Goal: Task Accomplishment & Management: Use online tool/utility

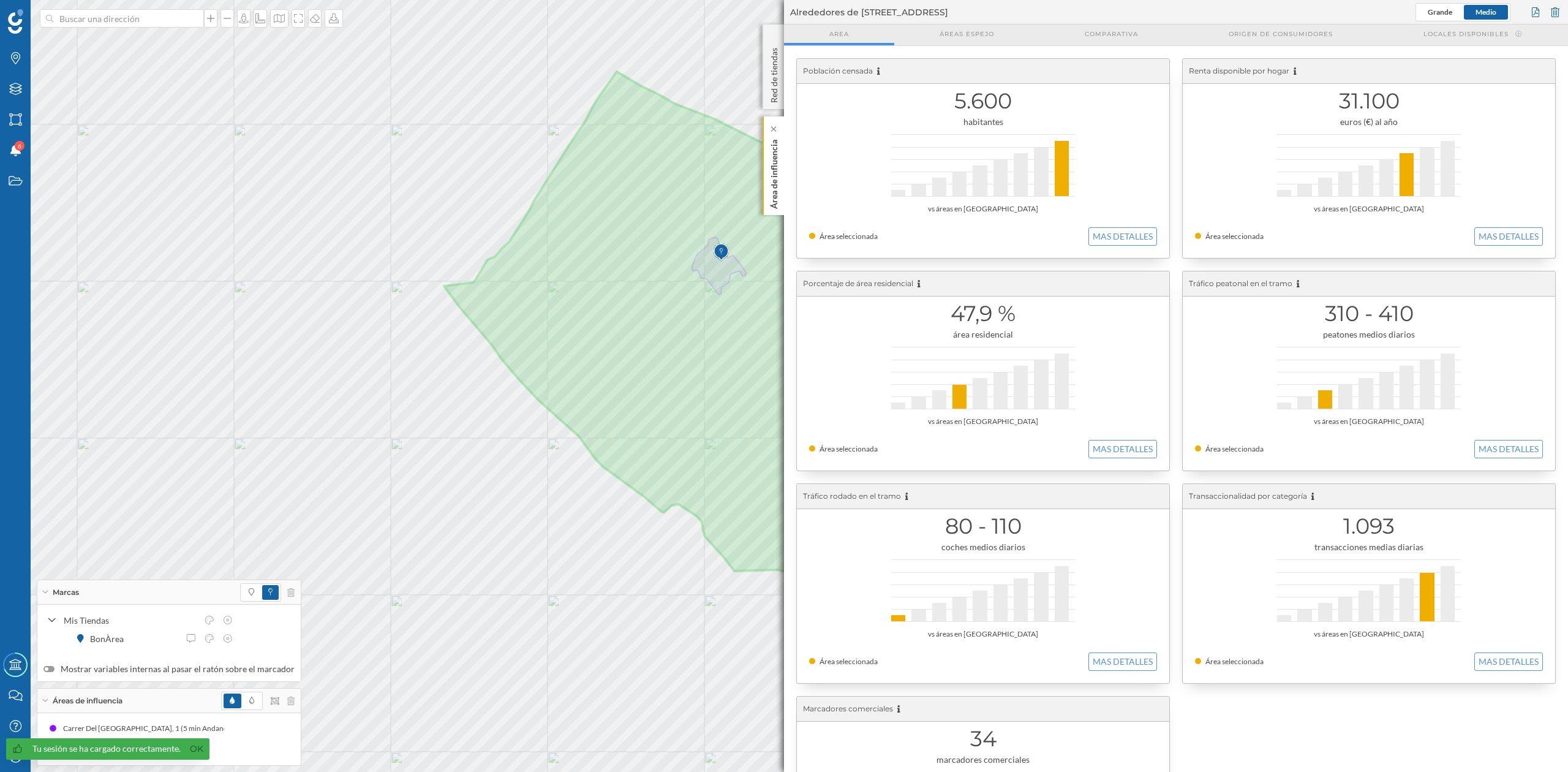
click at [766, 166] on div "Área de influencia" at bounding box center [773, 166] width 22 height 99
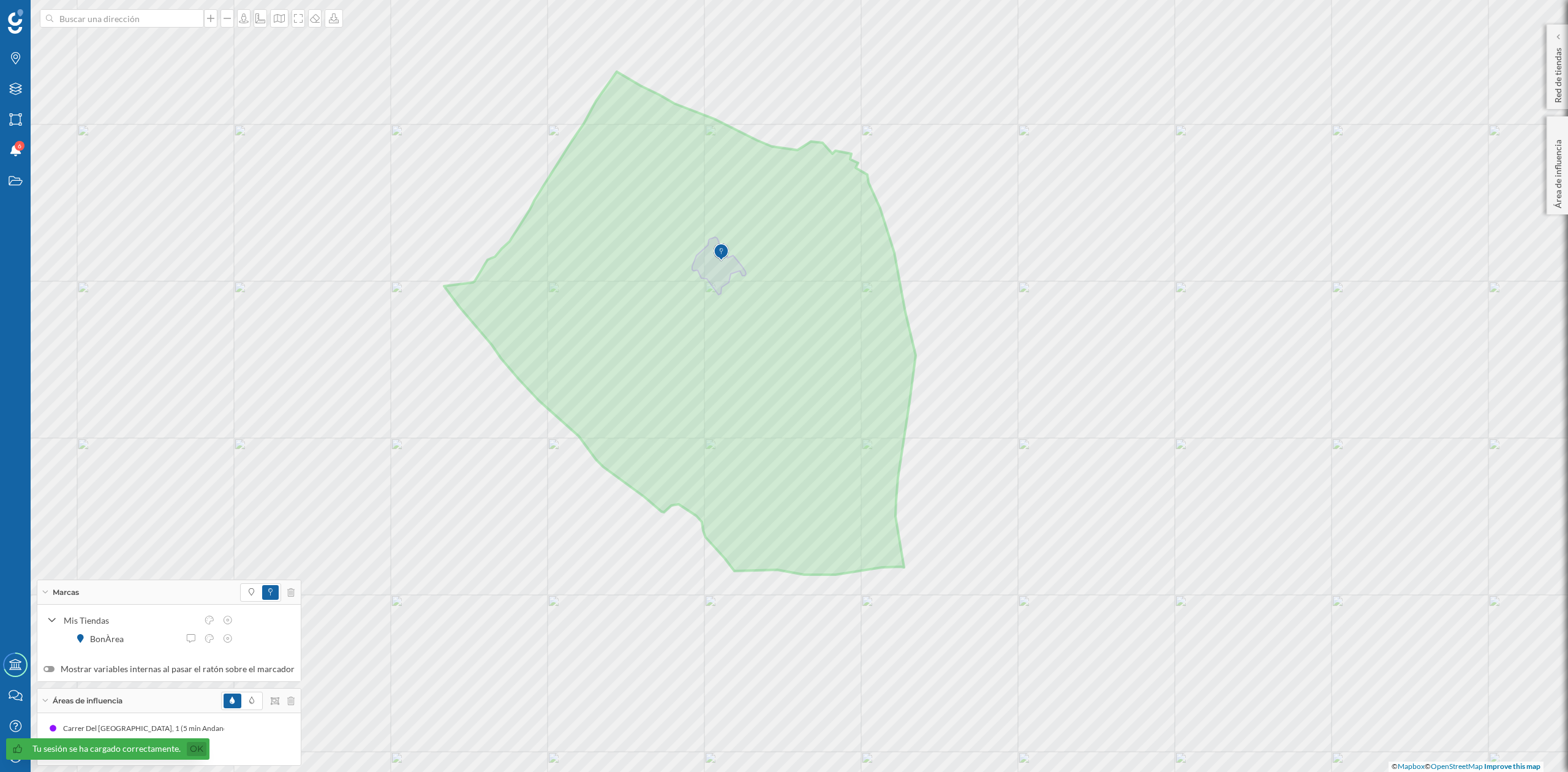
click at [194, 750] on link "Ok" at bounding box center [196, 749] width 19 height 14
click at [1, 179] on div "Estados" at bounding box center [15, 181] width 31 height 31
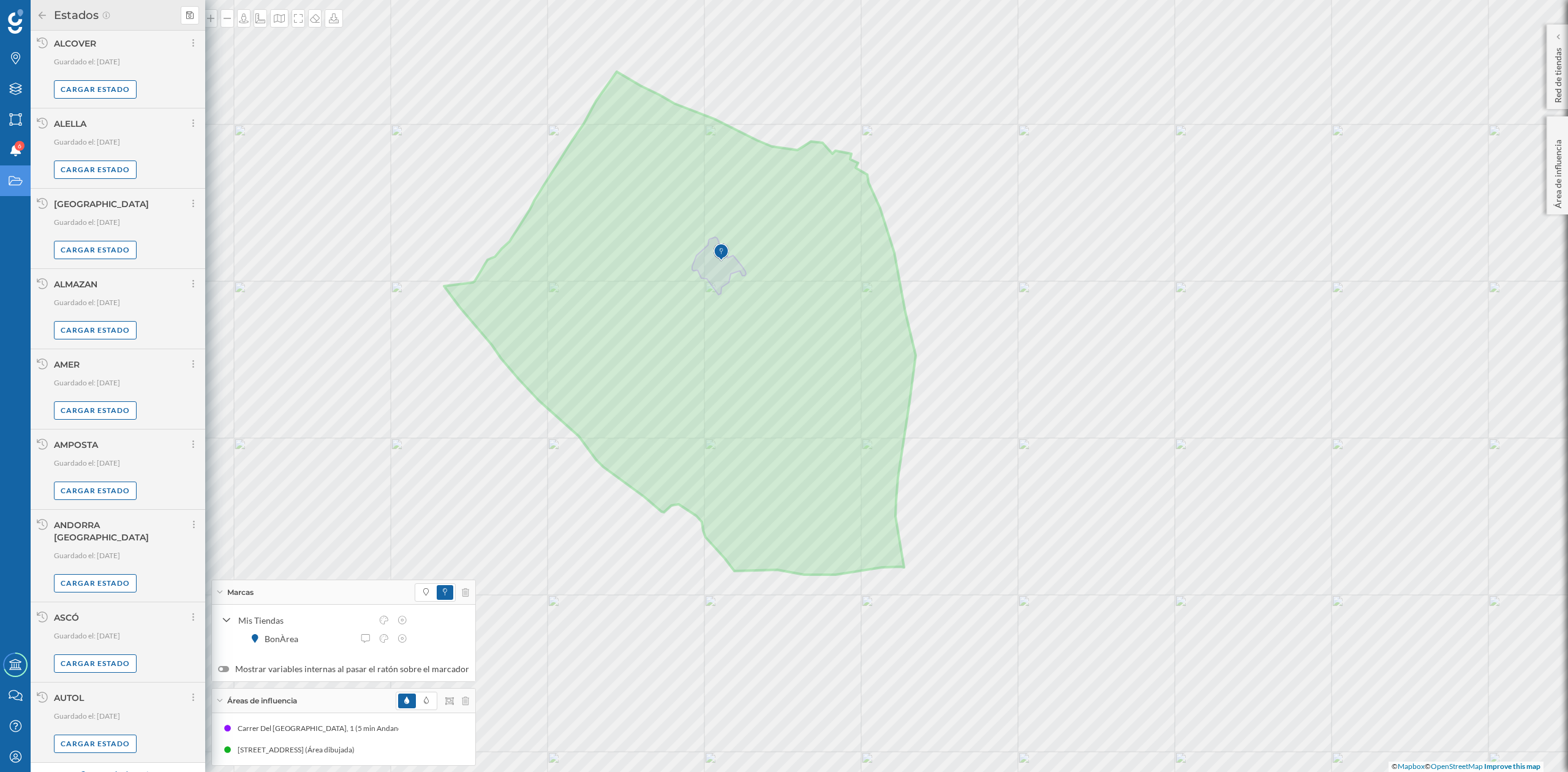
scroll to position [547, 0]
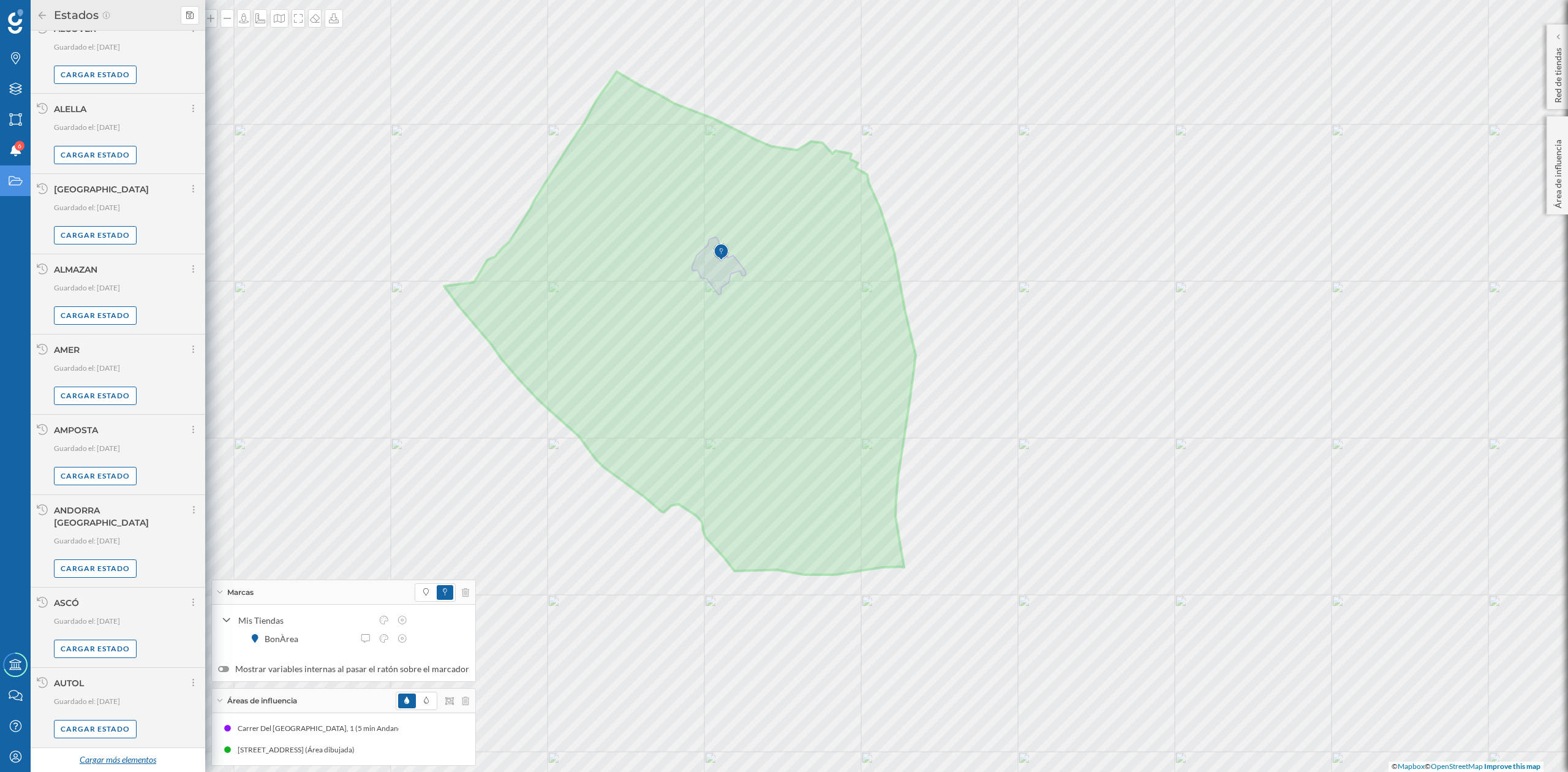
click at [101, 760] on div "Cargar más elementos" at bounding box center [117, 760] width 92 height 18
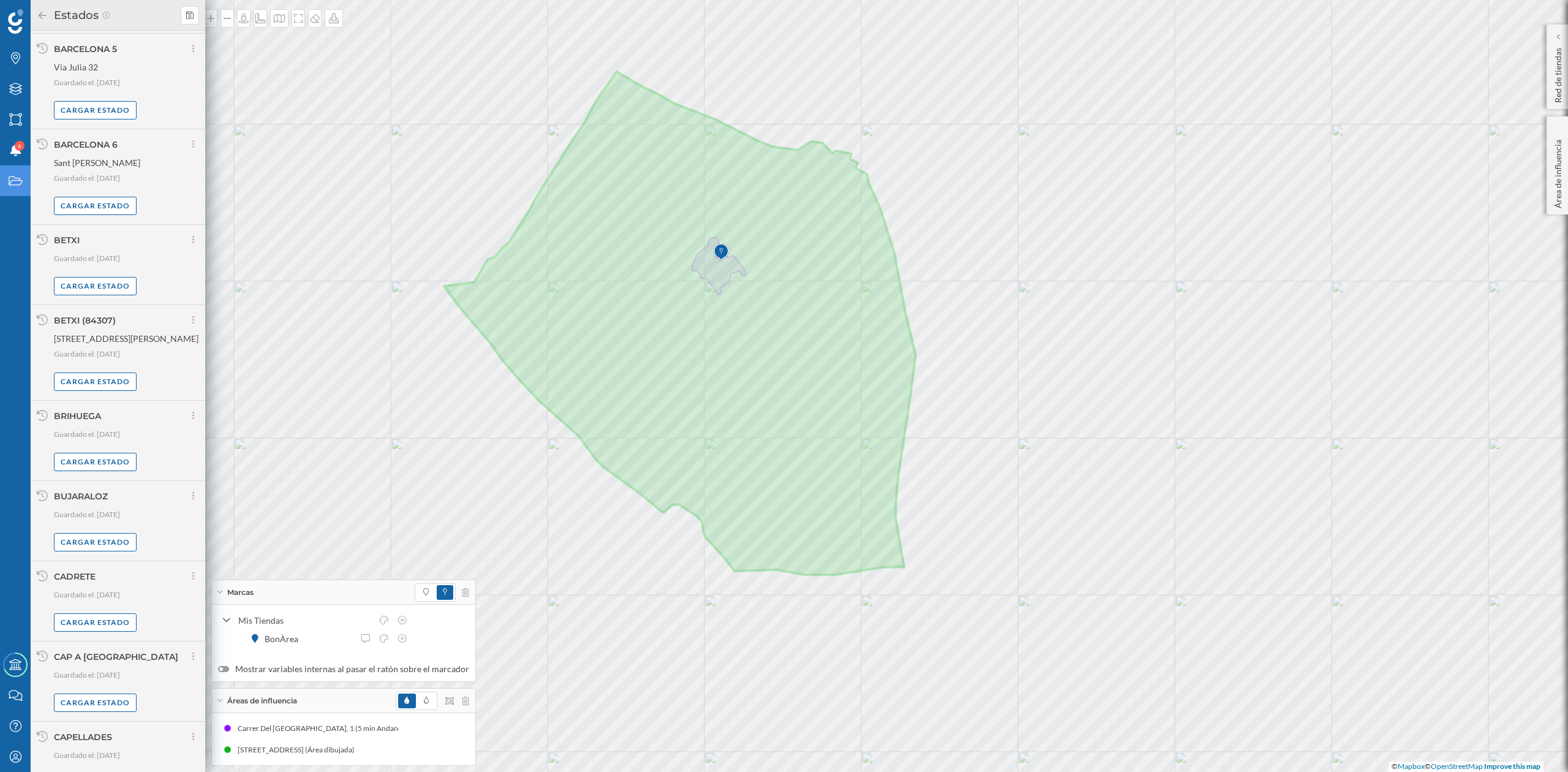
scroll to position [1861, 0]
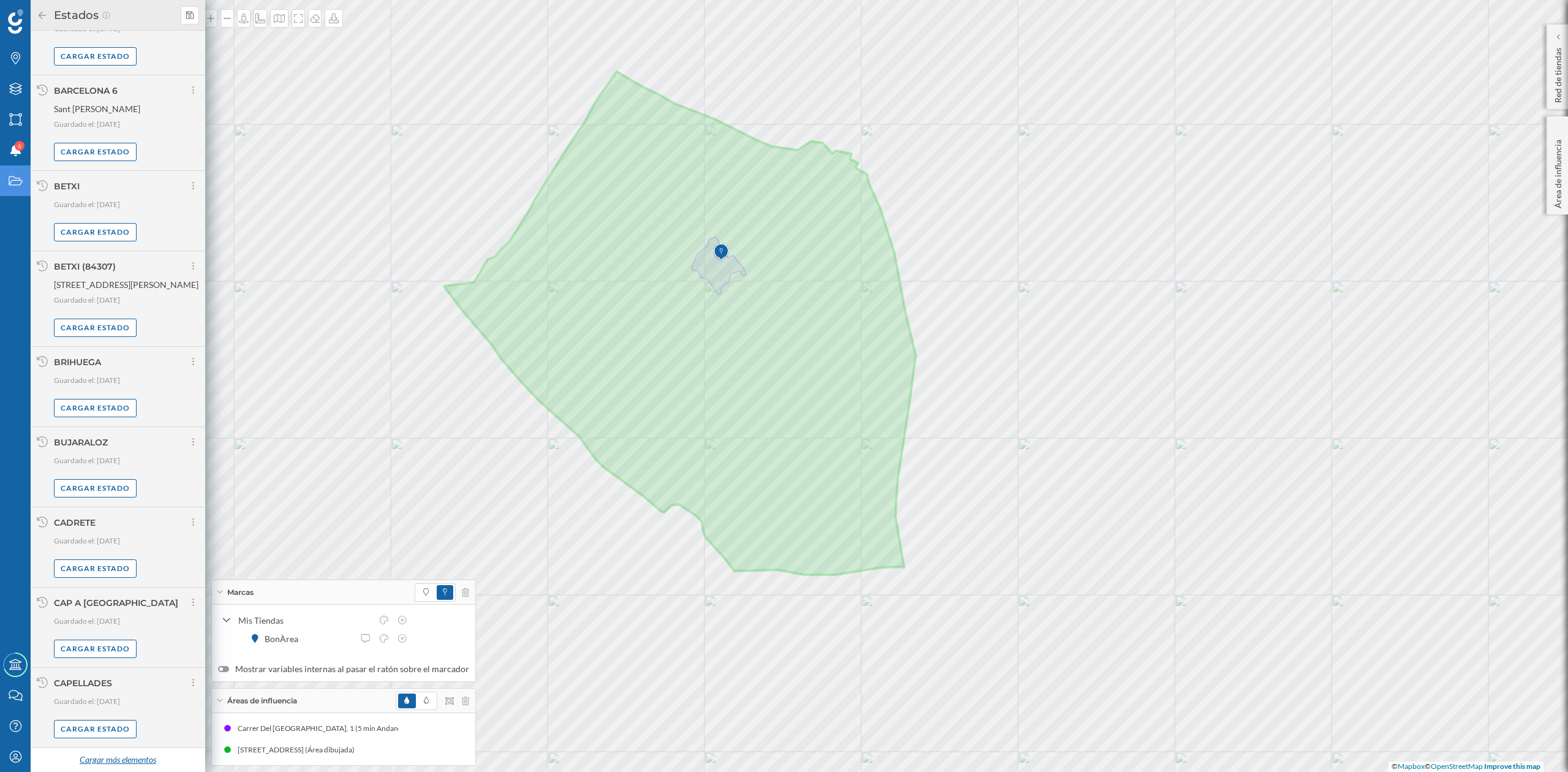
click at [126, 757] on div "Cargar más elementos" at bounding box center [117, 760] width 92 height 18
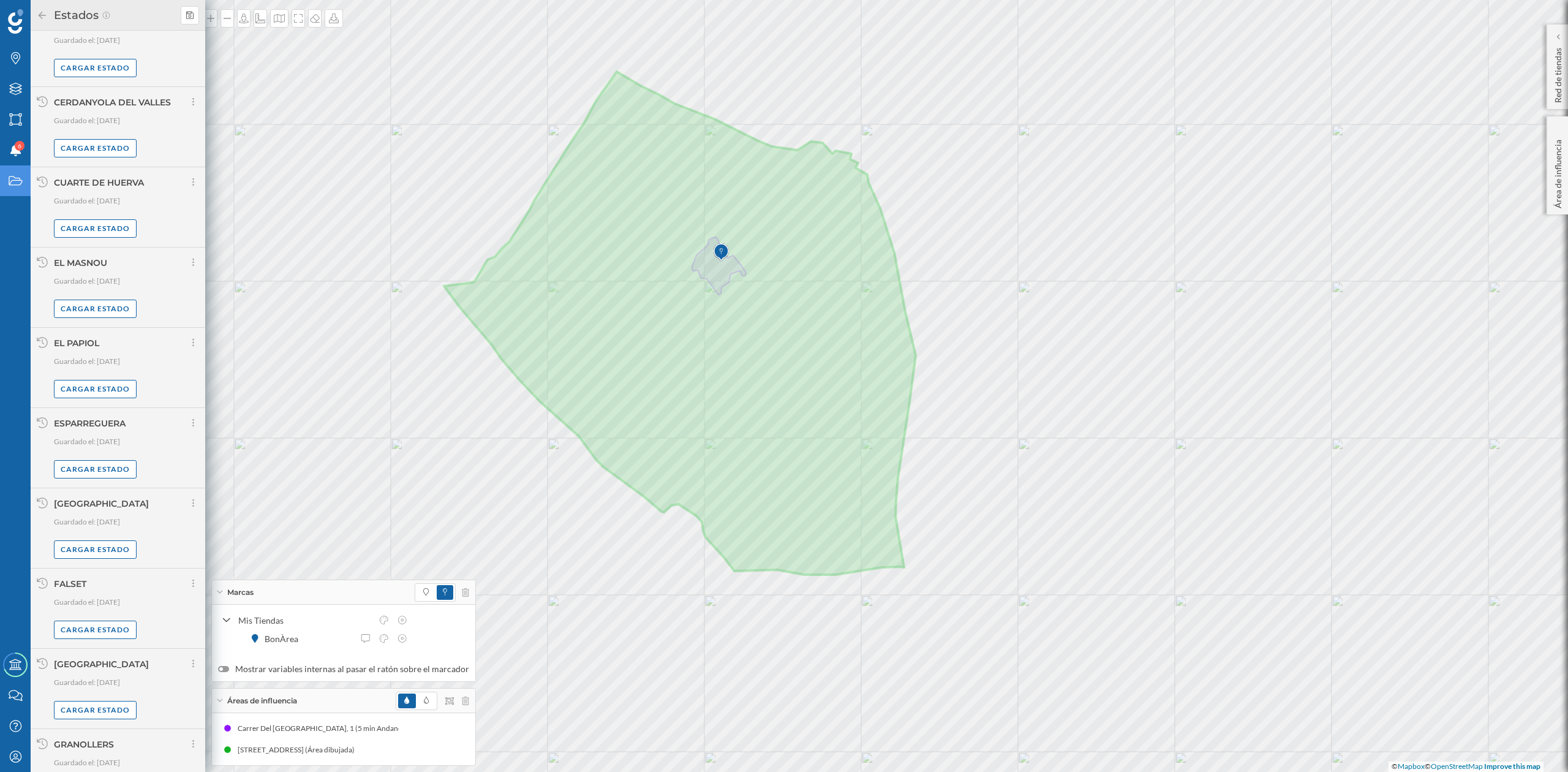
scroll to position [3111, 0]
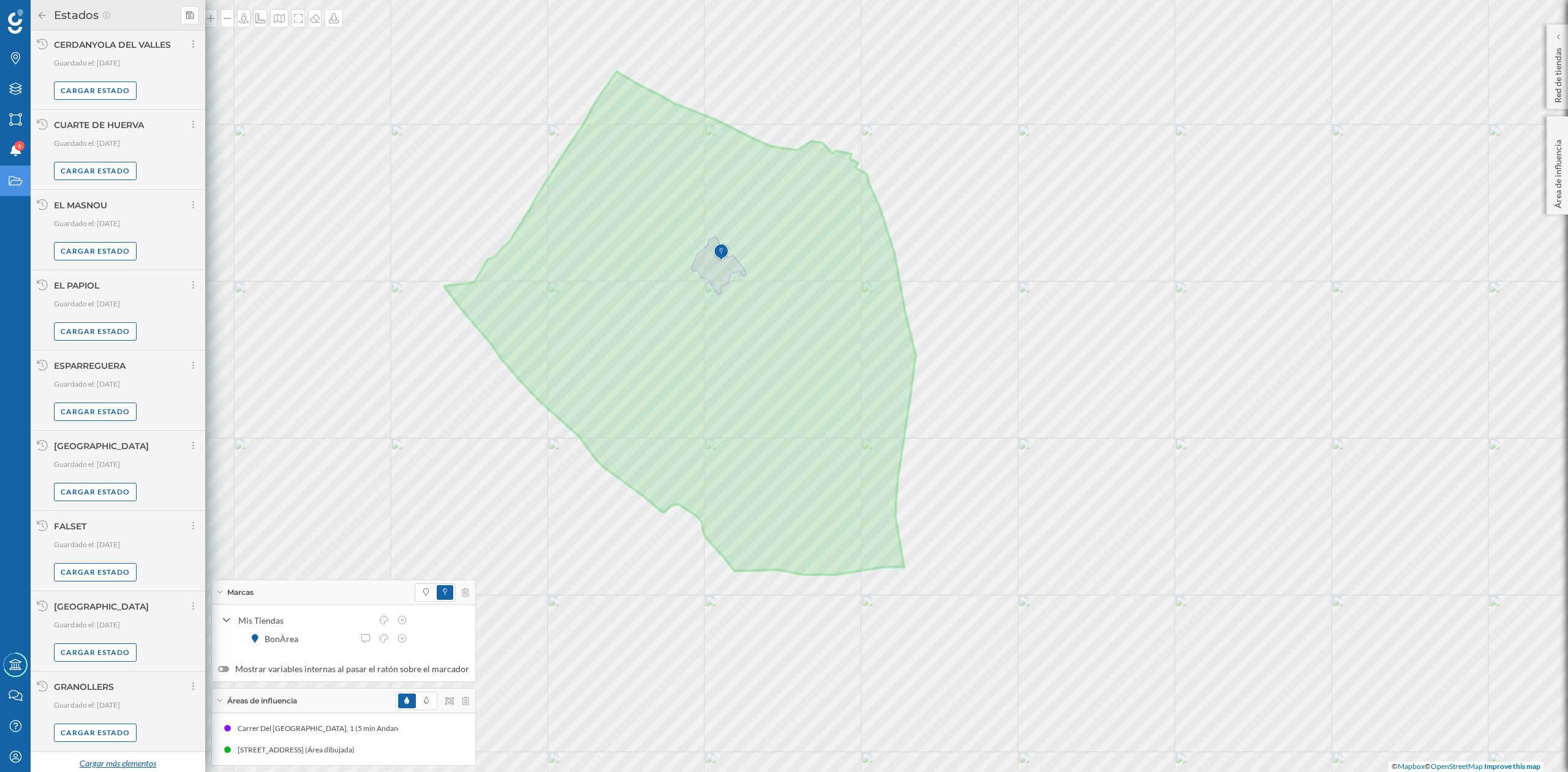
click at [118, 764] on div "Cargar más elementos" at bounding box center [117, 764] width 92 height 18
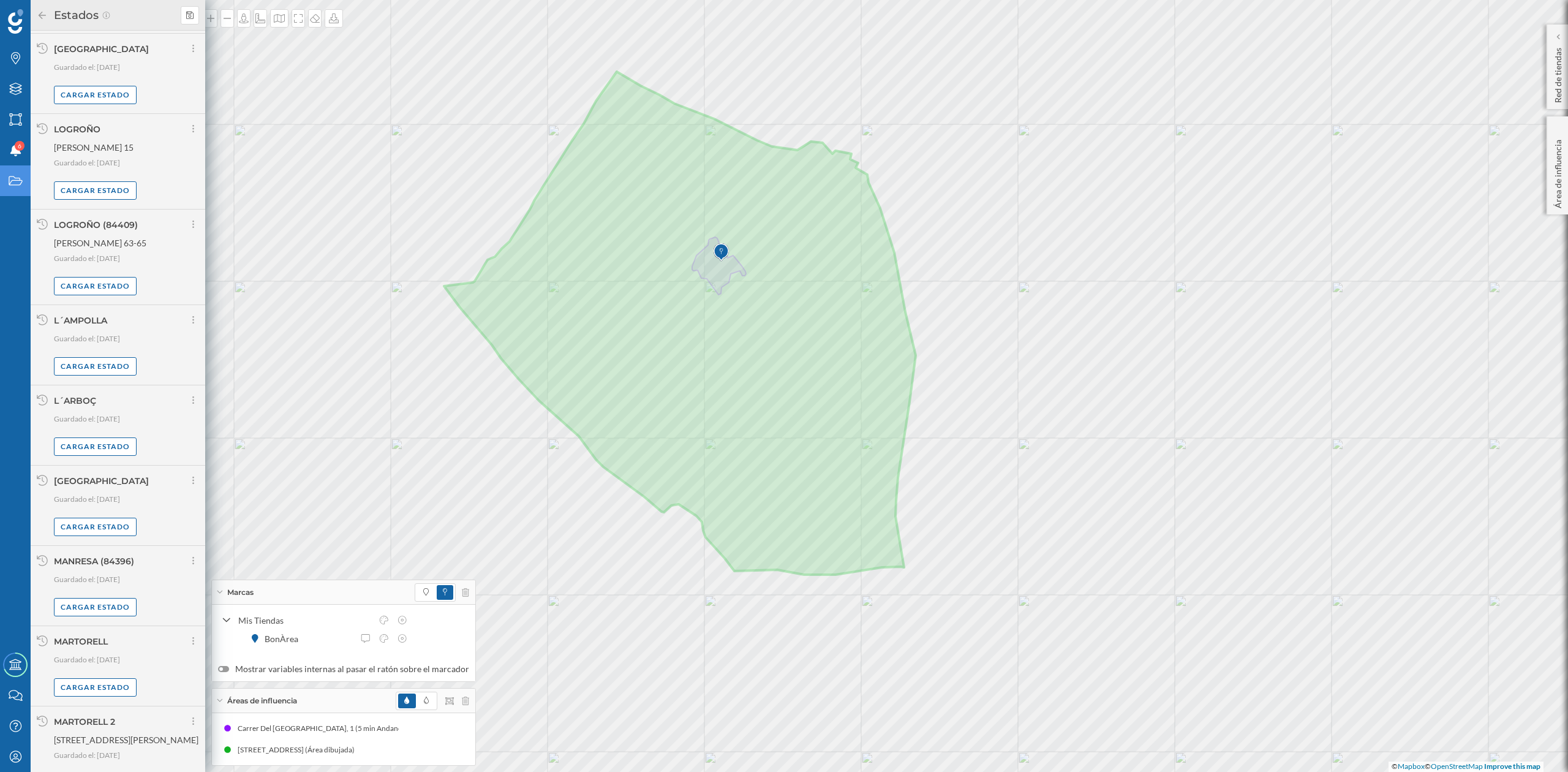
scroll to position [4379, 0]
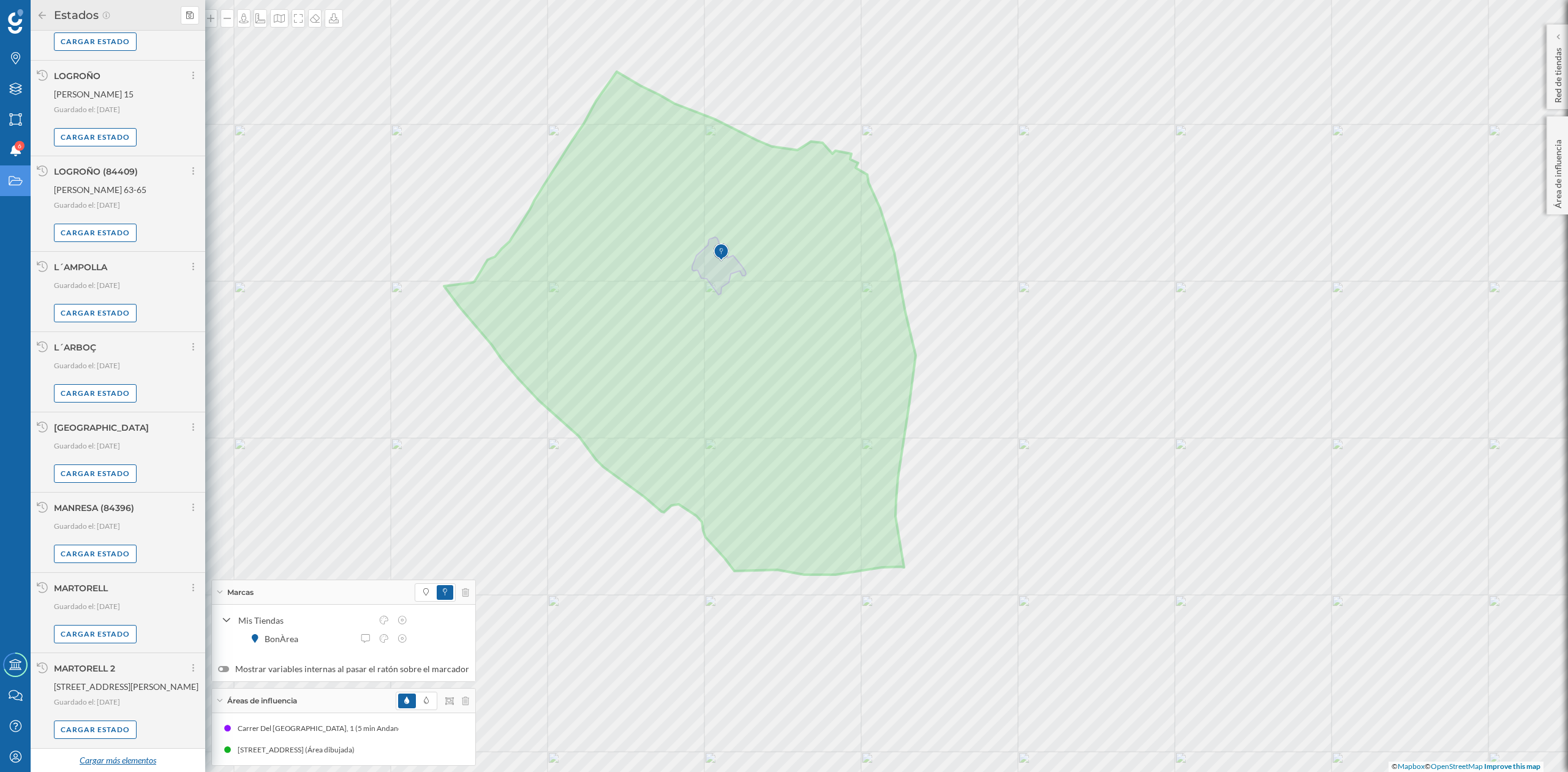
click at [112, 752] on div "Cargar más elementos" at bounding box center [117, 761] width 92 height 18
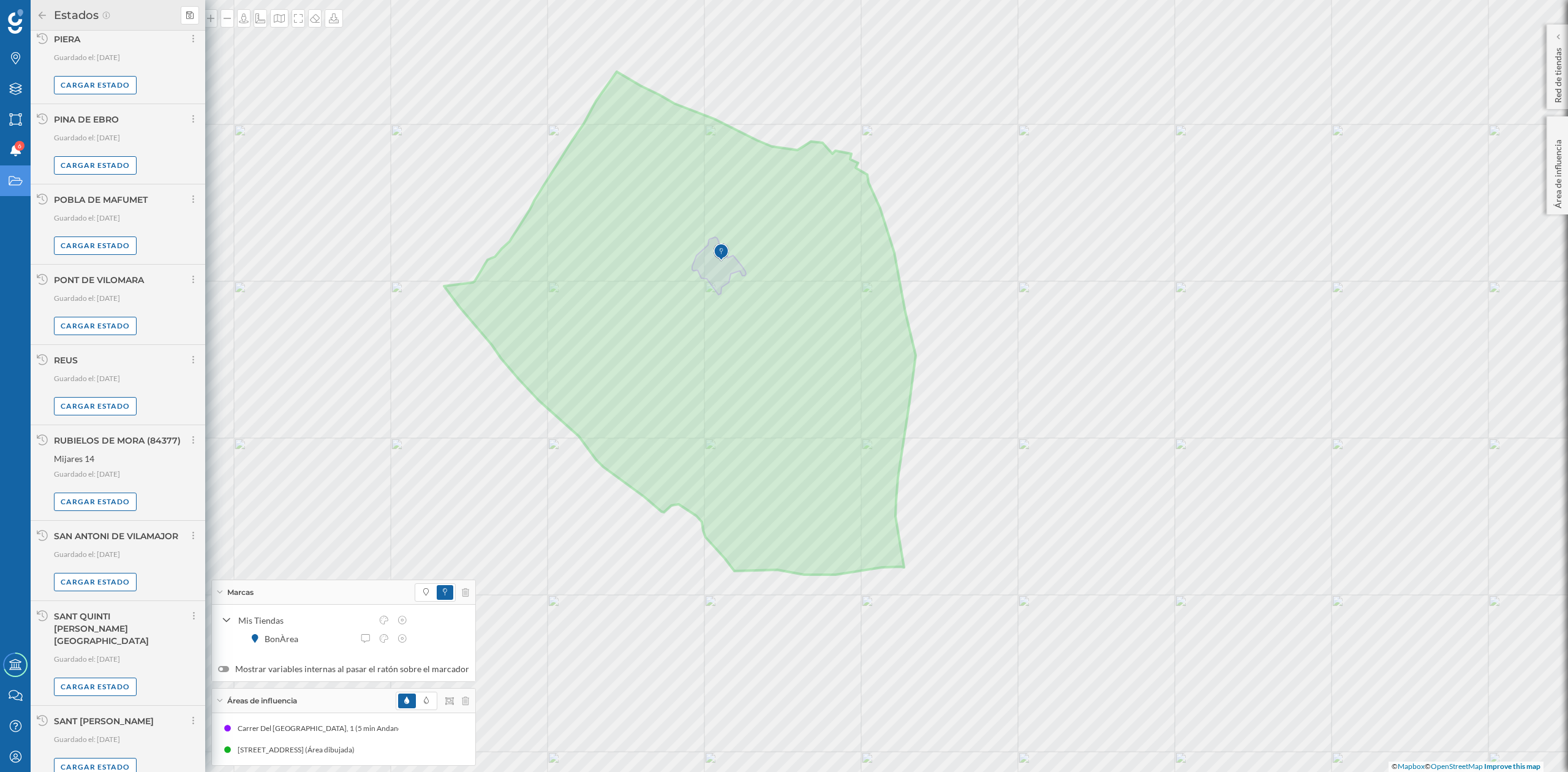
scroll to position [5684, 0]
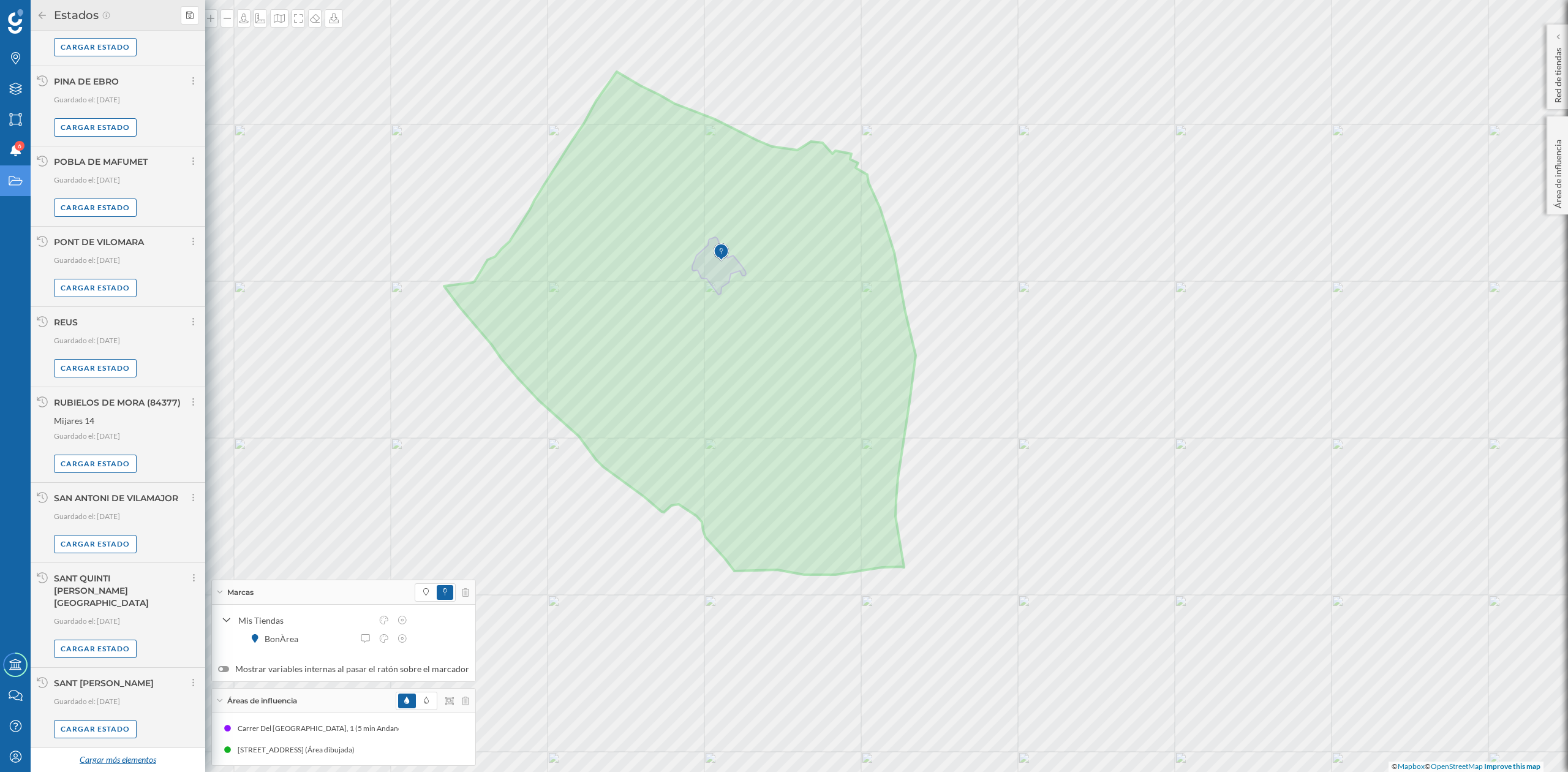
click at [108, 753] on div "Cargar más elementos" at bounding box center [117, 760] width 92 height 18
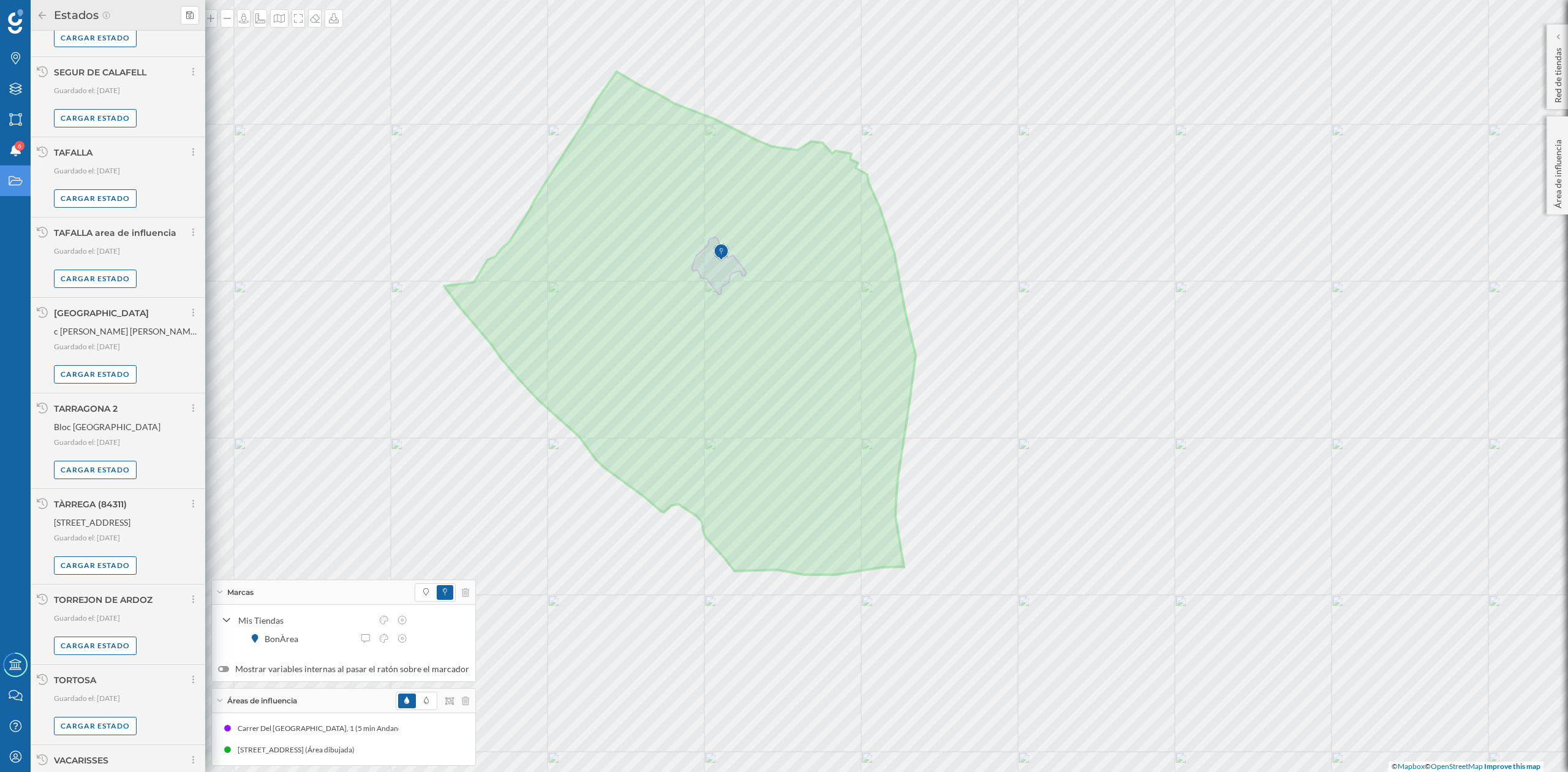
scroll to position [6961, 0]
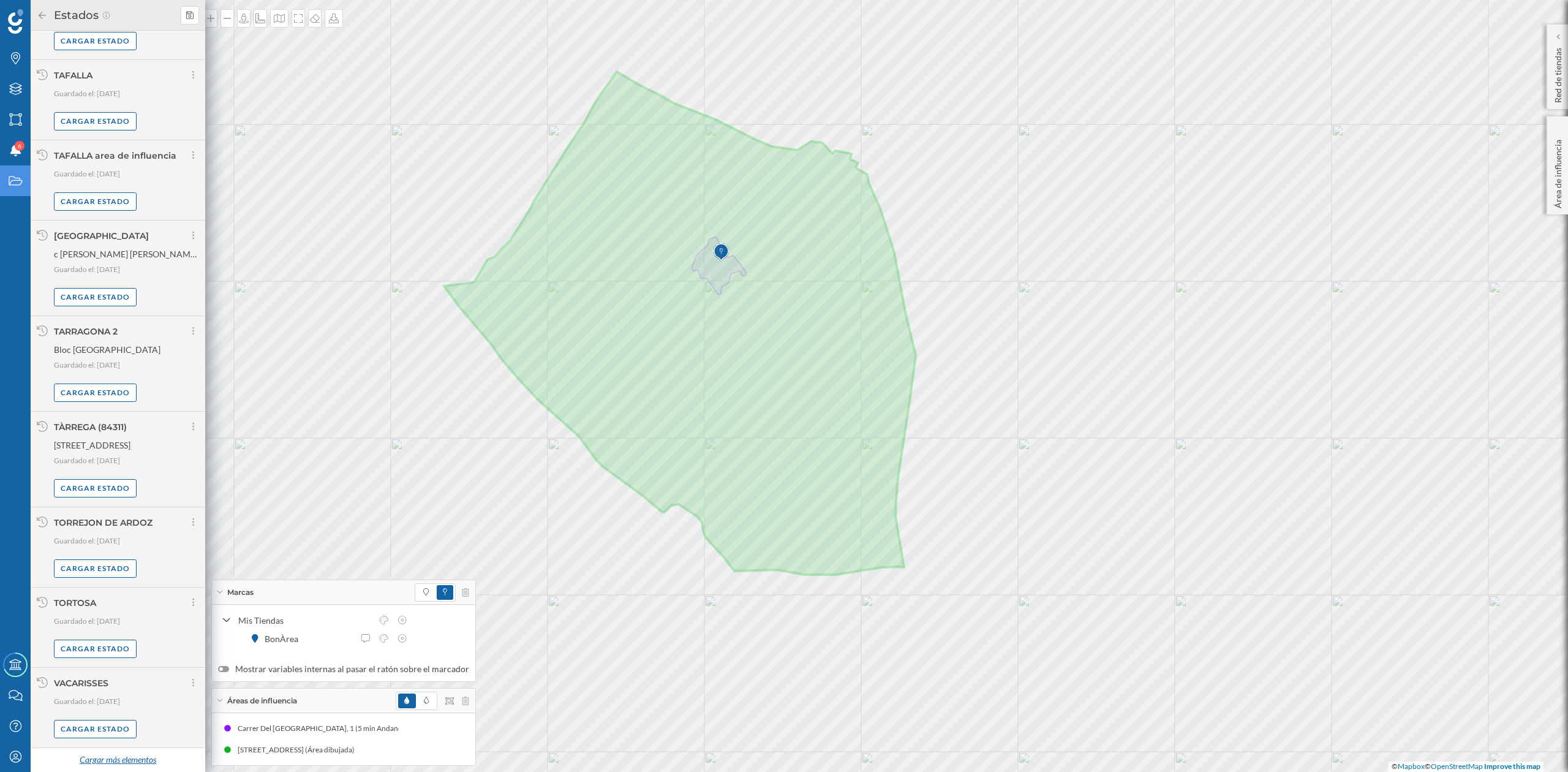
click at [120, 760] on div "Cargar más elementos" at bounding box center [117, 760] width 92 height 18
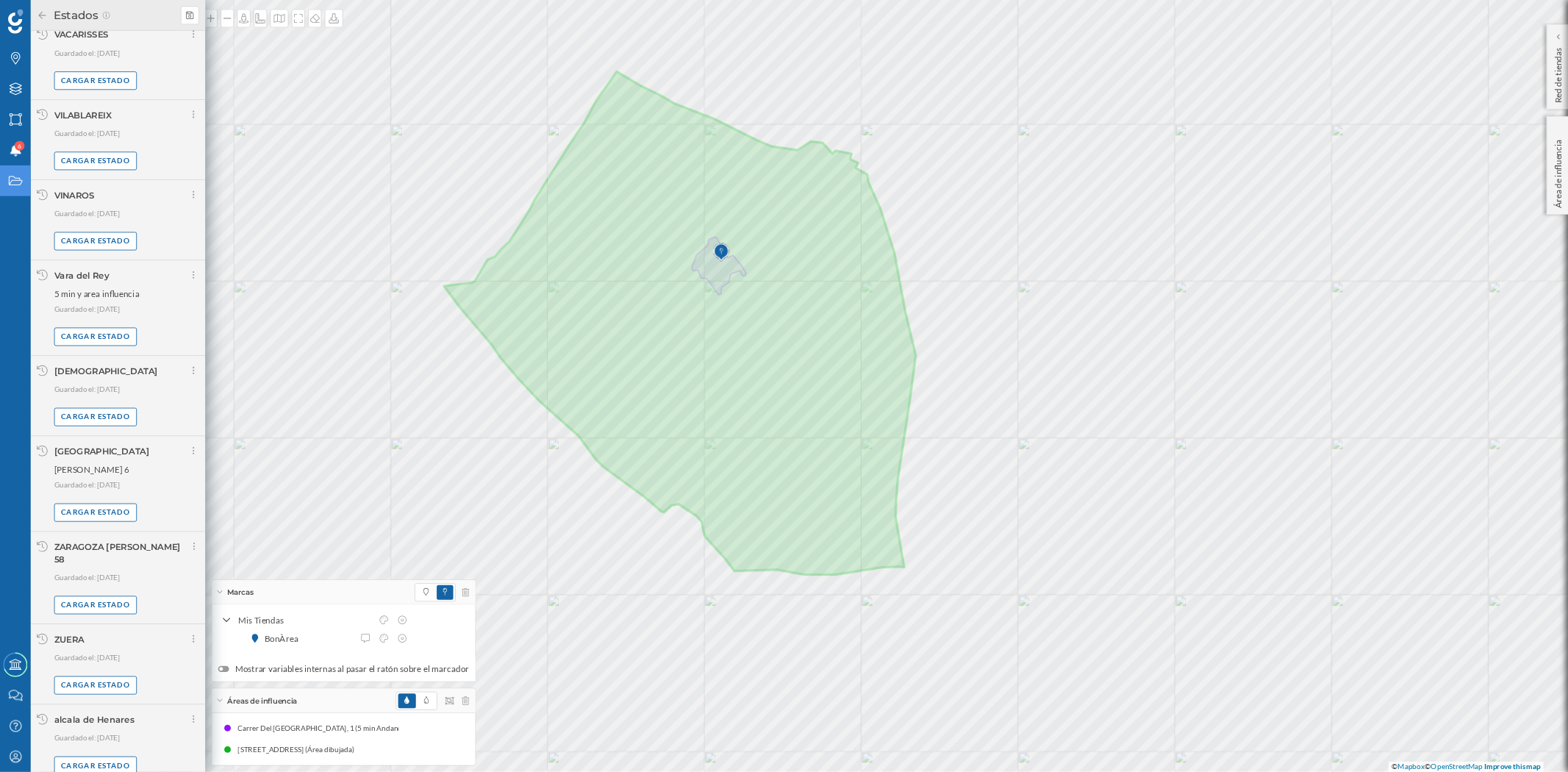
scroll to position [9149, 0]
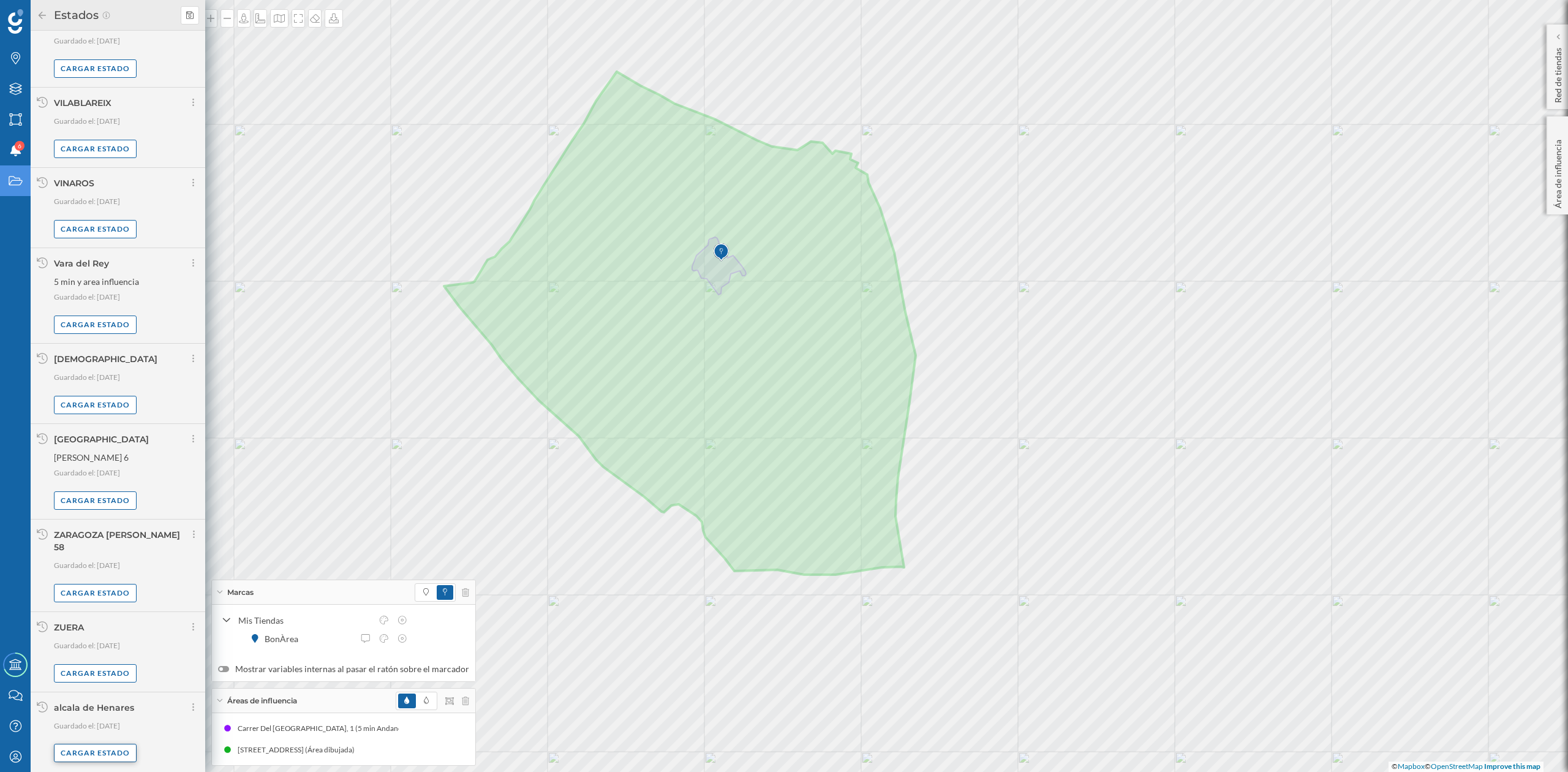
click at [70, 754] on div "Cargar estado" at bounding box center [95, 753] width 82 height 18
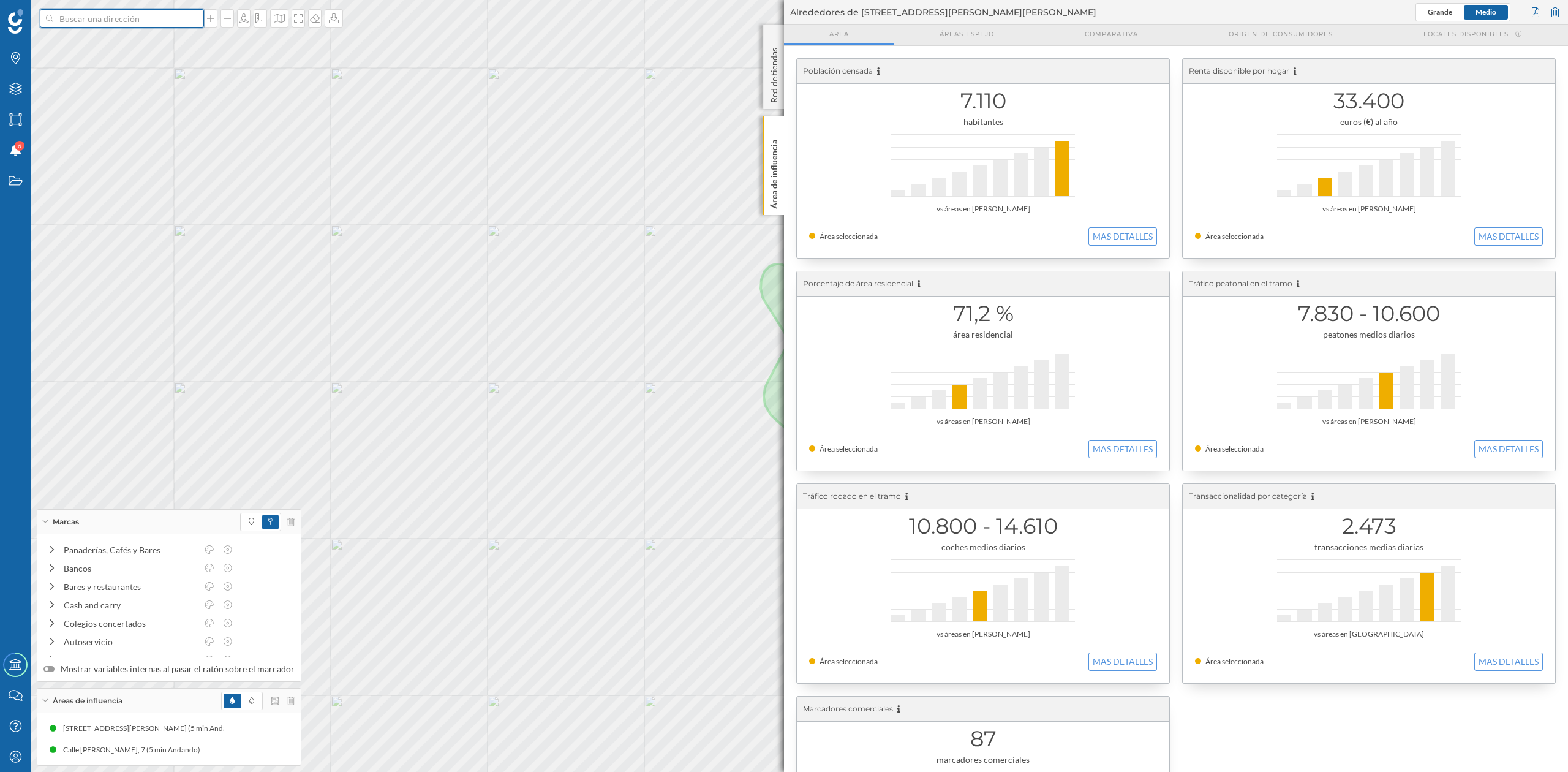
click at [82, 16] on input at bounding box center [122, 18] width 137 height 18
type input "AV [PERSON_NAME] 1"
click at [123, 57] on div "[STREET_ADDRESS][PERSON_NAME][PERSON_NAME]" at bounding box center [137, 45] width 195 height 25
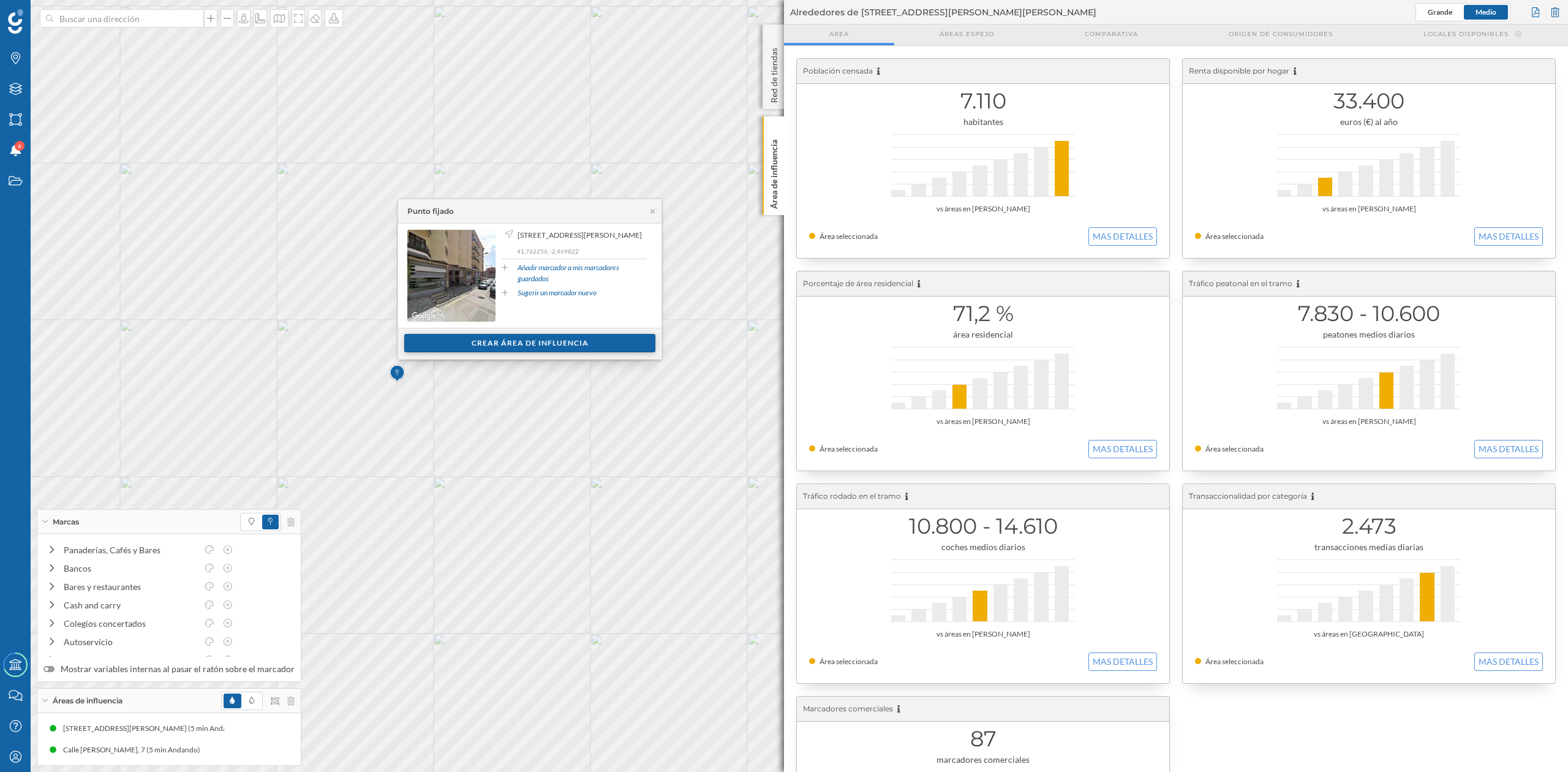
click at [550, 348] on div "Crear área de influencia" at bounding box center [530, 343] width 251 height 18
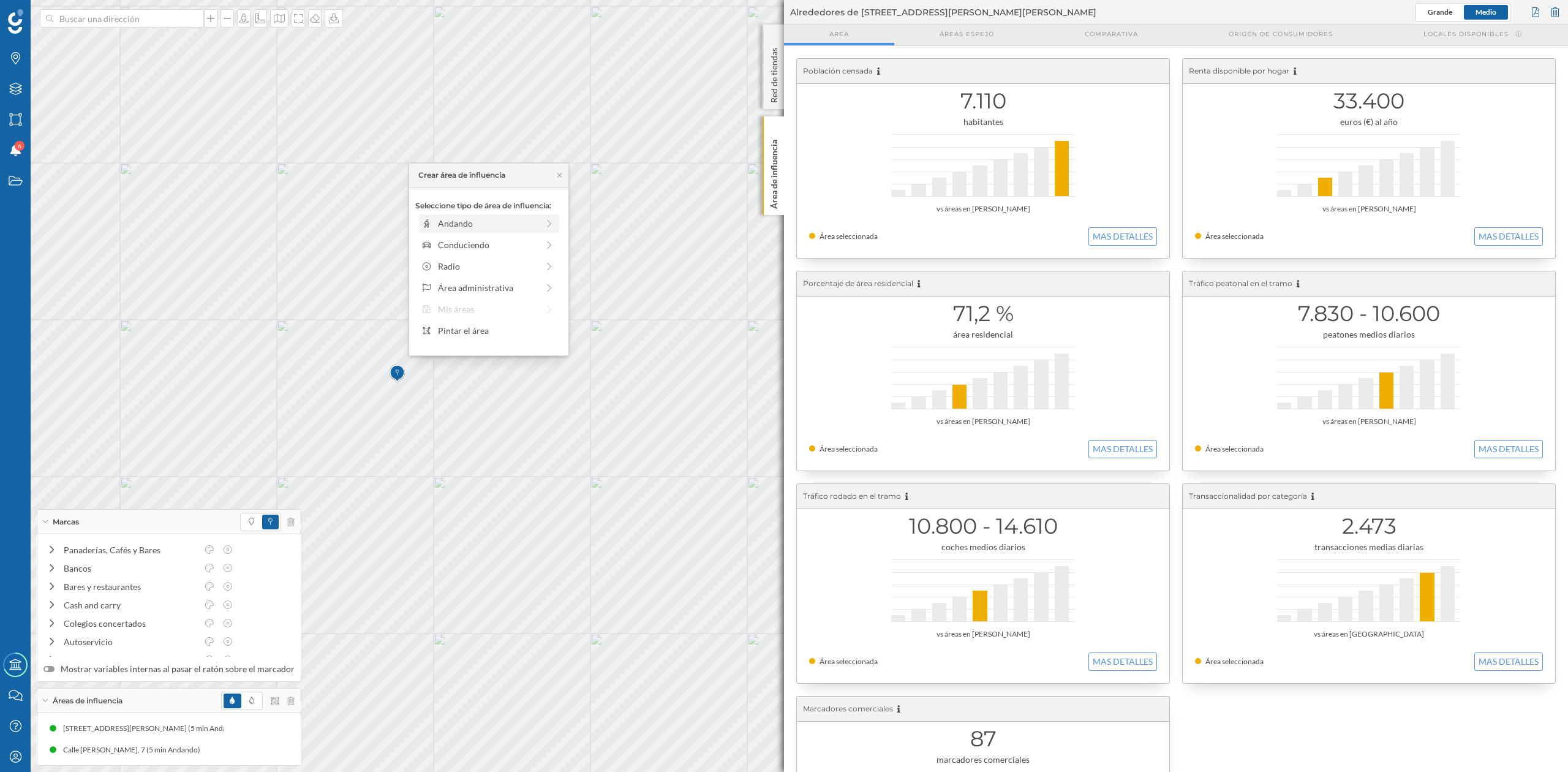
click at [465, 226] on div "Andando" at bounding box center [488, 223] width 100 height 13
drag, startPoint x: 435, startPoint y: 239, endPoint x: 447, endPoint y: 239, distance: 12.0
click at [447, 239] on div at bounding box center [446, 240] width 12 height 12
click at [465, 310] on div "Crear área de influencia" at bounding box center [488, 311] width 147 height 18
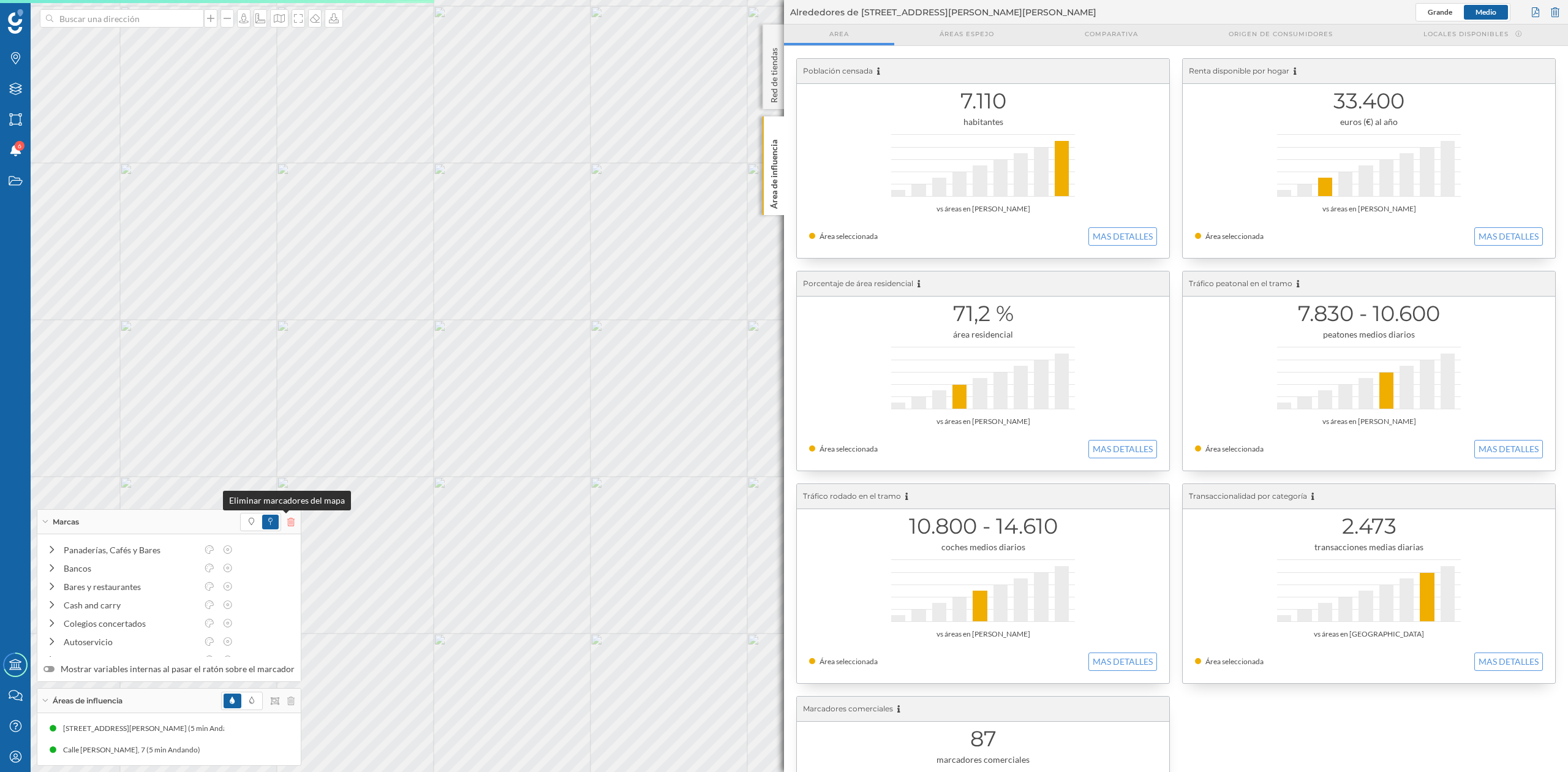
click at [287, 520] on icon at bounding box center [291, 522] width 8 height 8
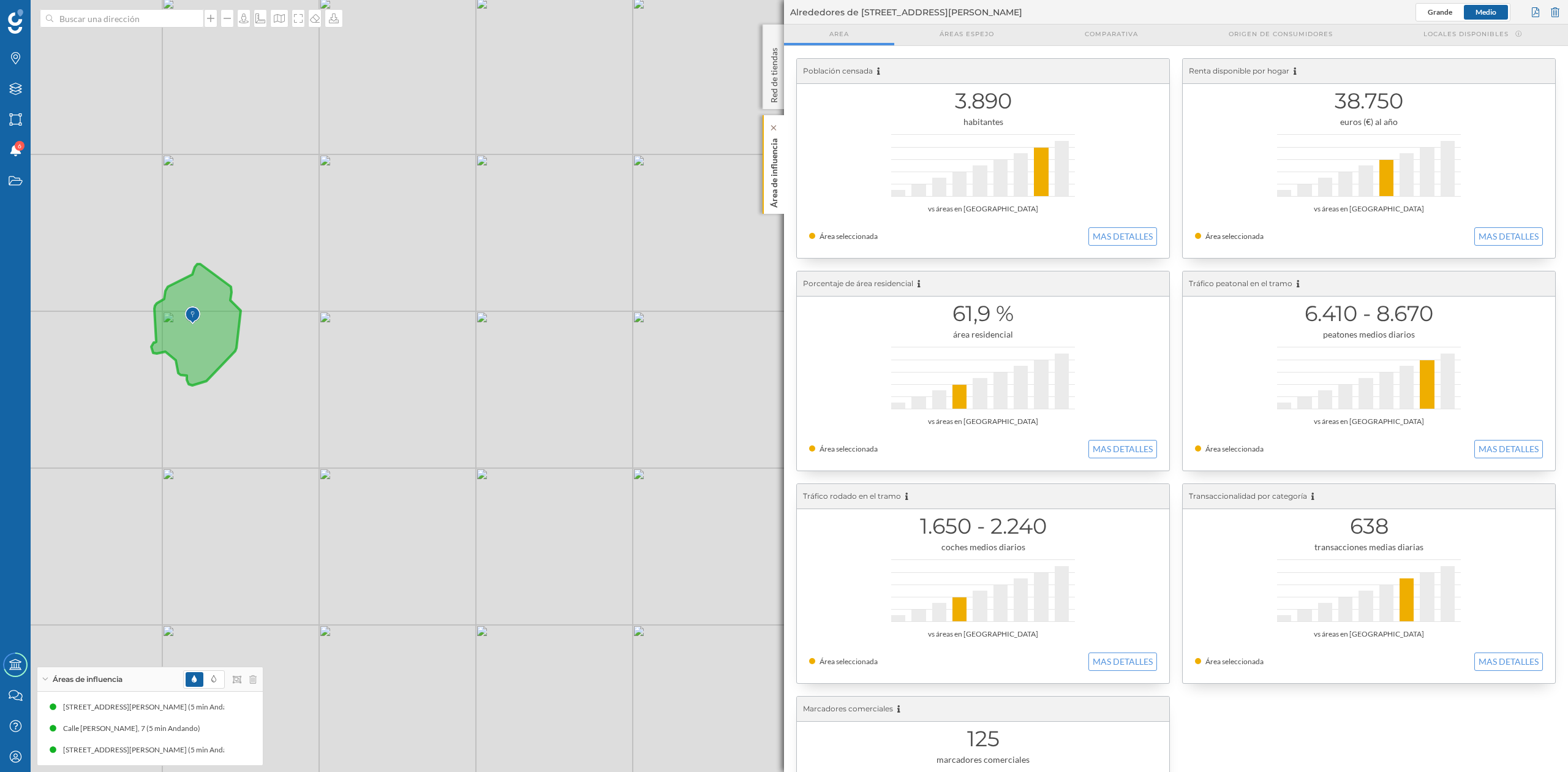
click at [763, 181] on div "Área de influencia" at bounding box center [773, 164] width 22 height 99
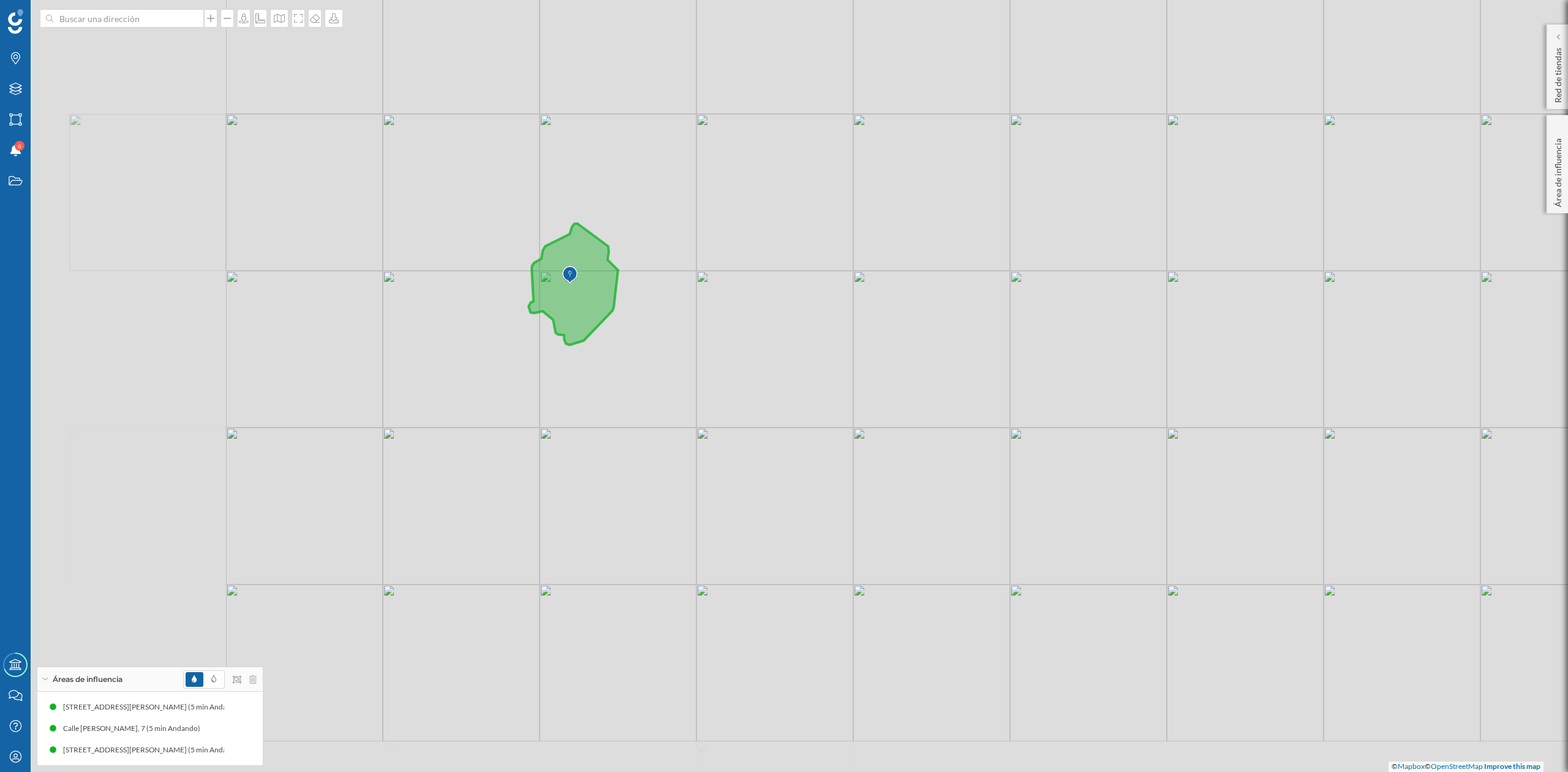
drag, startPoint x: 437, startPoint y: 391, endPoint x: 815, endPoint y: 351, distance: 380.1
click at [815, 351] on div "© Mapbox © OpenStreetMap Improve this map" at bounding box center [784, 386] width 1568 height 772
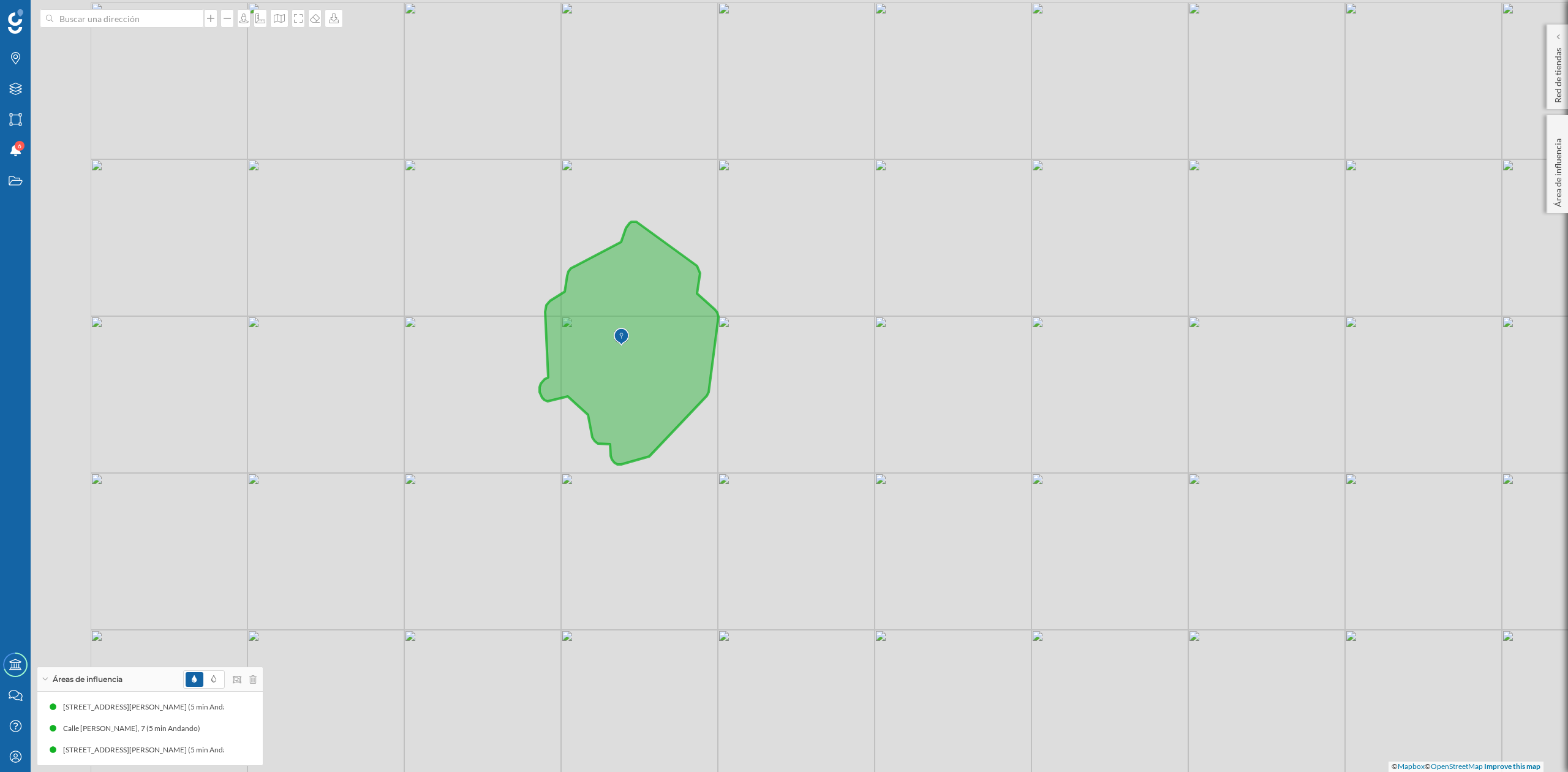
drag, startPoint x: 678, startPoint y: 326, endPoint x: 782, endPoint y: 417, distance: 138.2
click at [782, 417] on div "© Mapbox © OpenStreetMap Improve this map" at bounding box center [784, 386] width 1568 height 772
click at [6, 83] on div "Capas" at bounding box center [15, 89] width 31 height 31
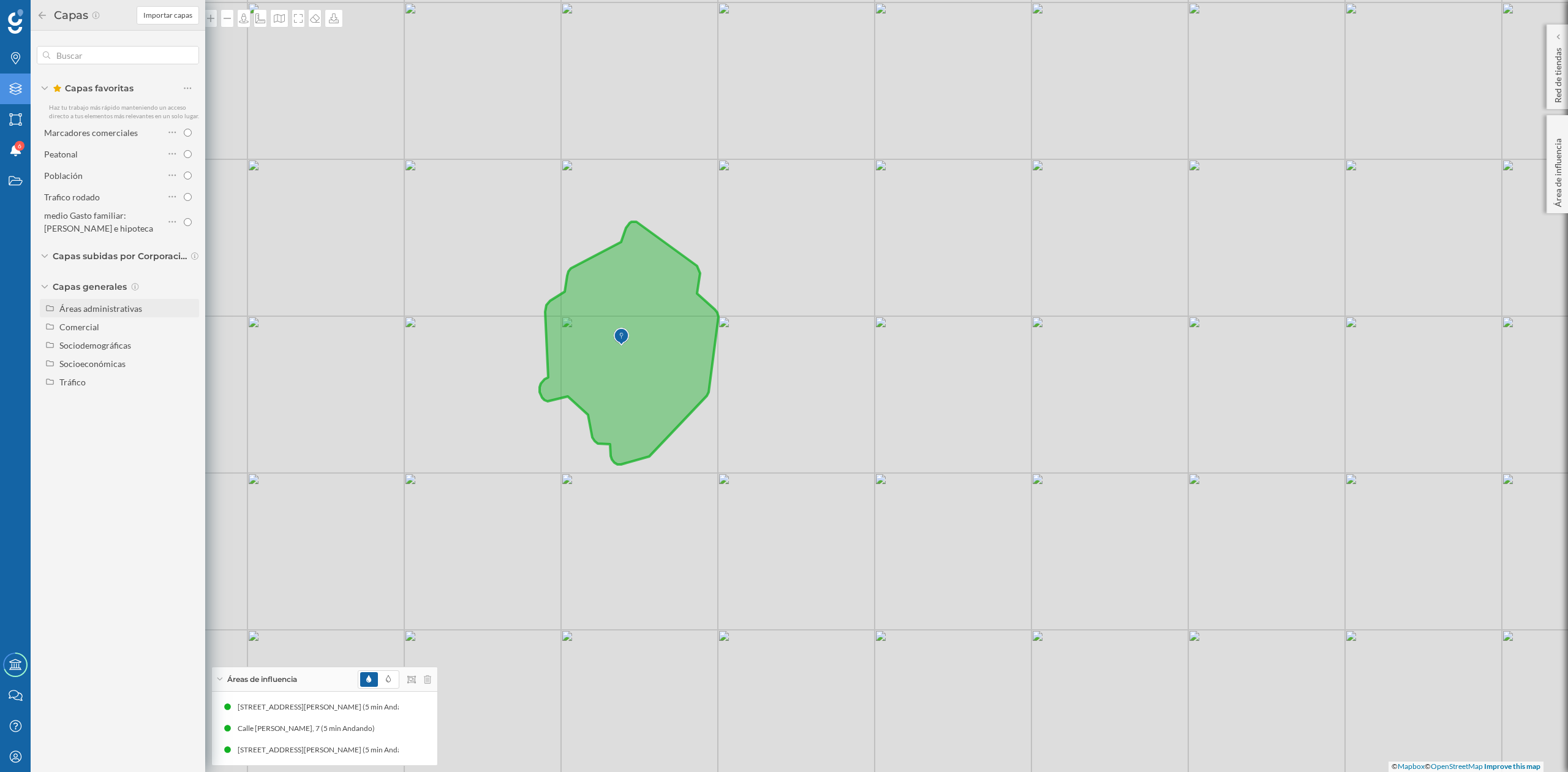
click at [126, 312] on div "Áreas administrativas" at bounding box center [100, 309] width 82 height 11
click at [190, 397] on input "Sección censal" at bounding box center [191, 401] width 8 height 8
radio input "true"
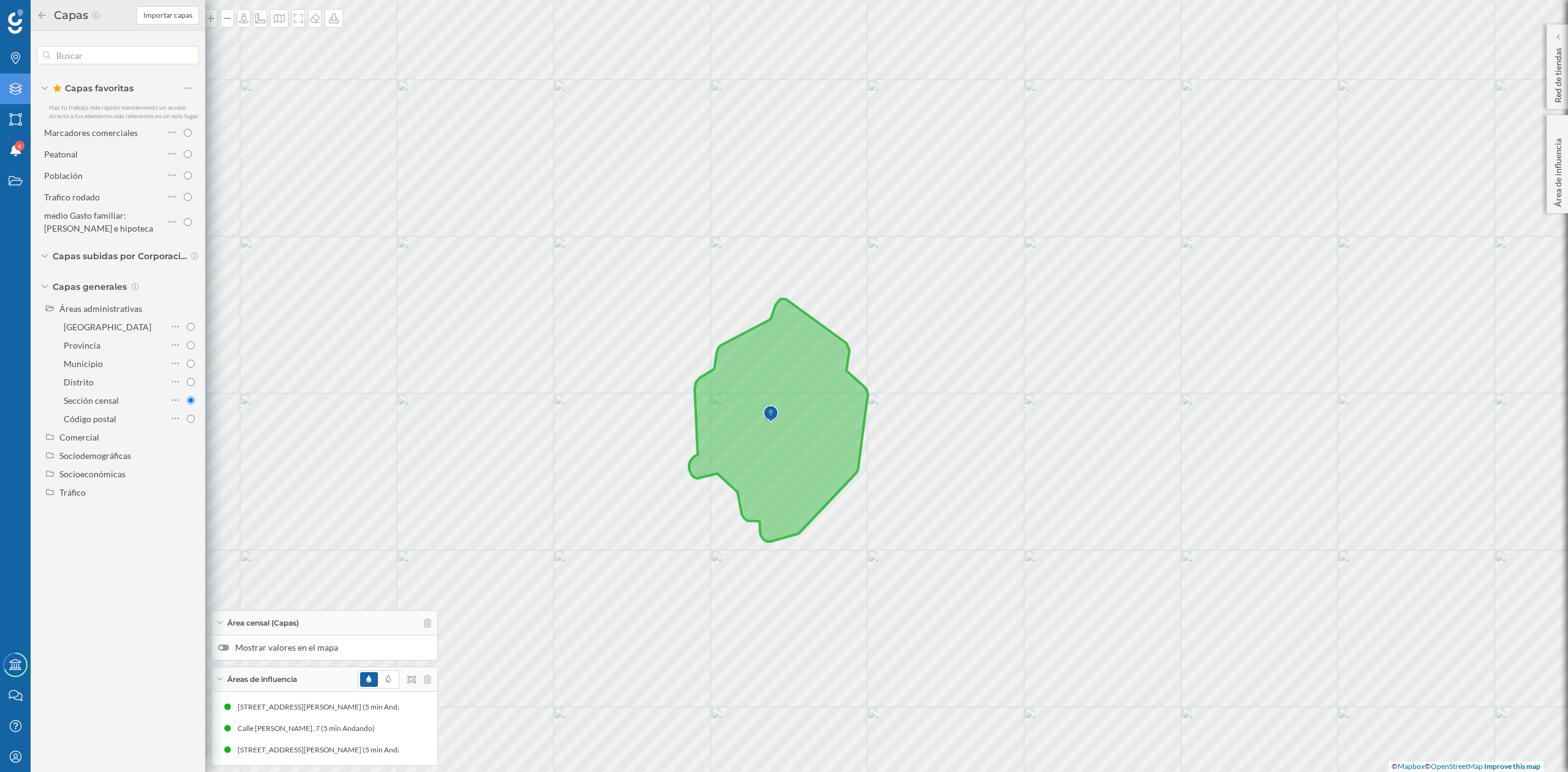
drag, startPoint x: 964, startPoint y: 401, endPoint x: 1123, endPoint y: 465, distance: 171.4
click at [1123, 465] on div "© Mapbox © OpenStreetMap Improve this map" at bounding box center [784, 386] width 1568 height 772
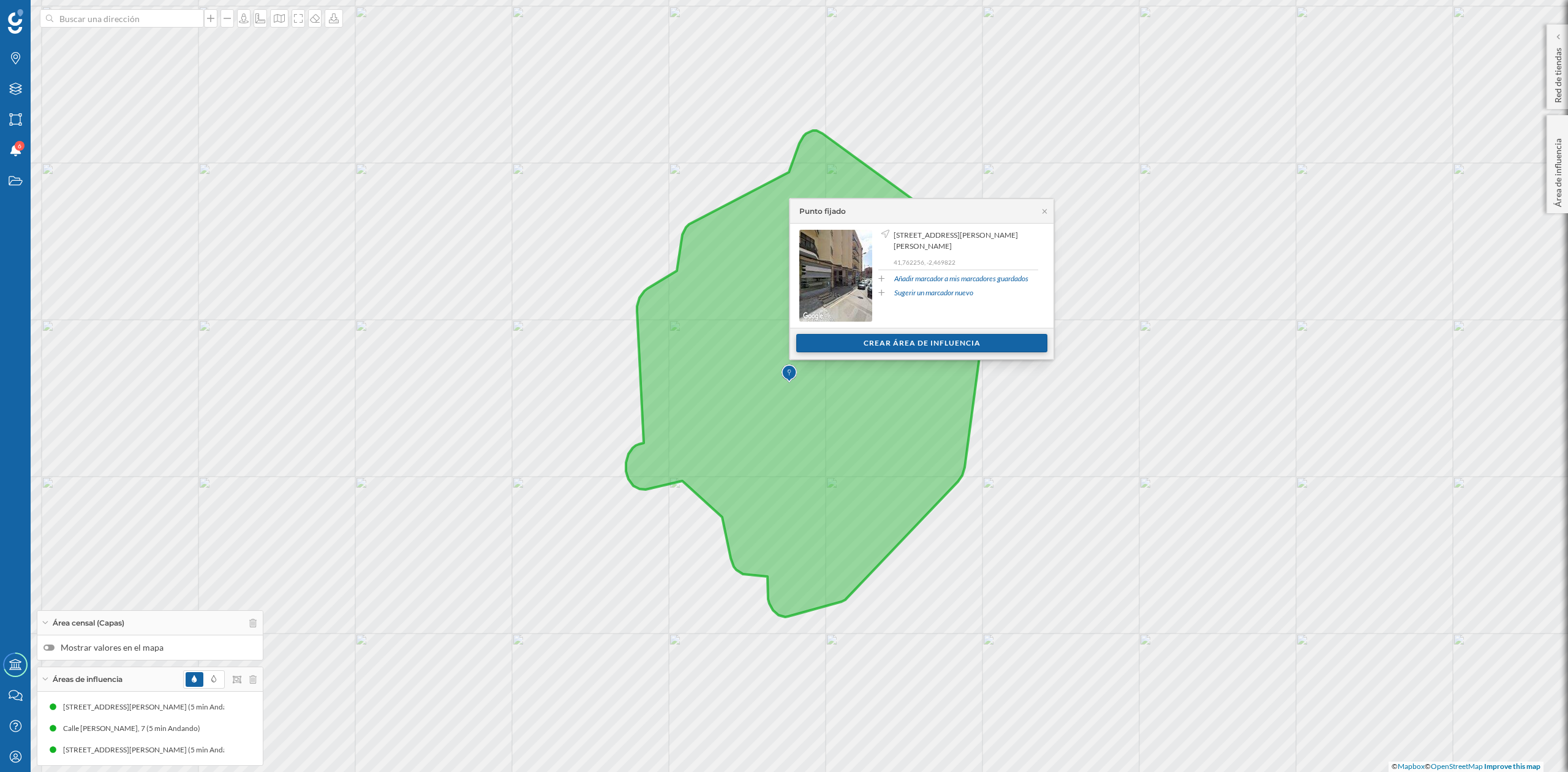
click at [946, 344] on div "Crear área de influencia" at bounding box center [922, 343] width 251 height 18
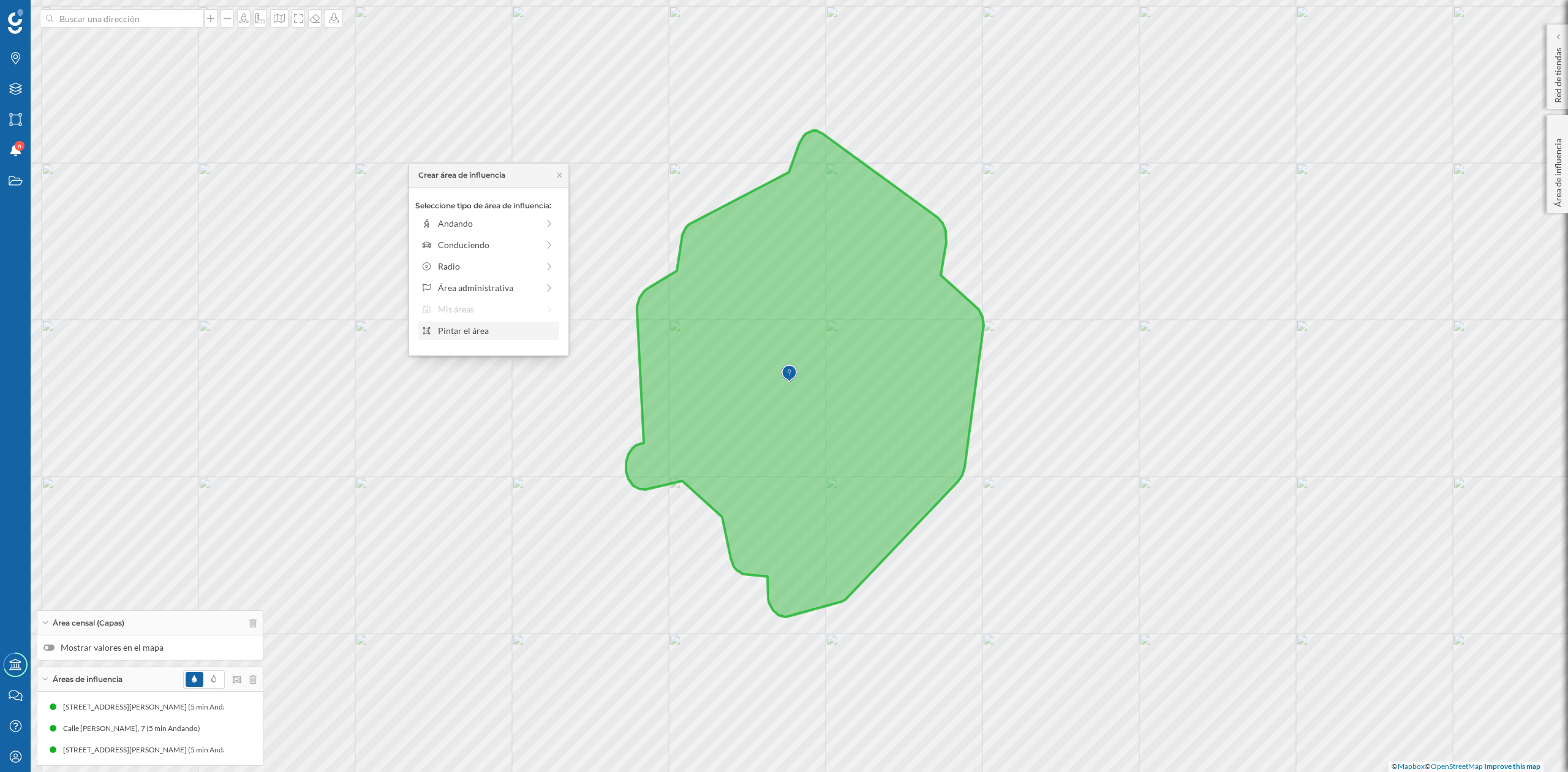
click at [474, 338] on div "Pintar el área" at bounding box center [488, 331] width 141 height 18
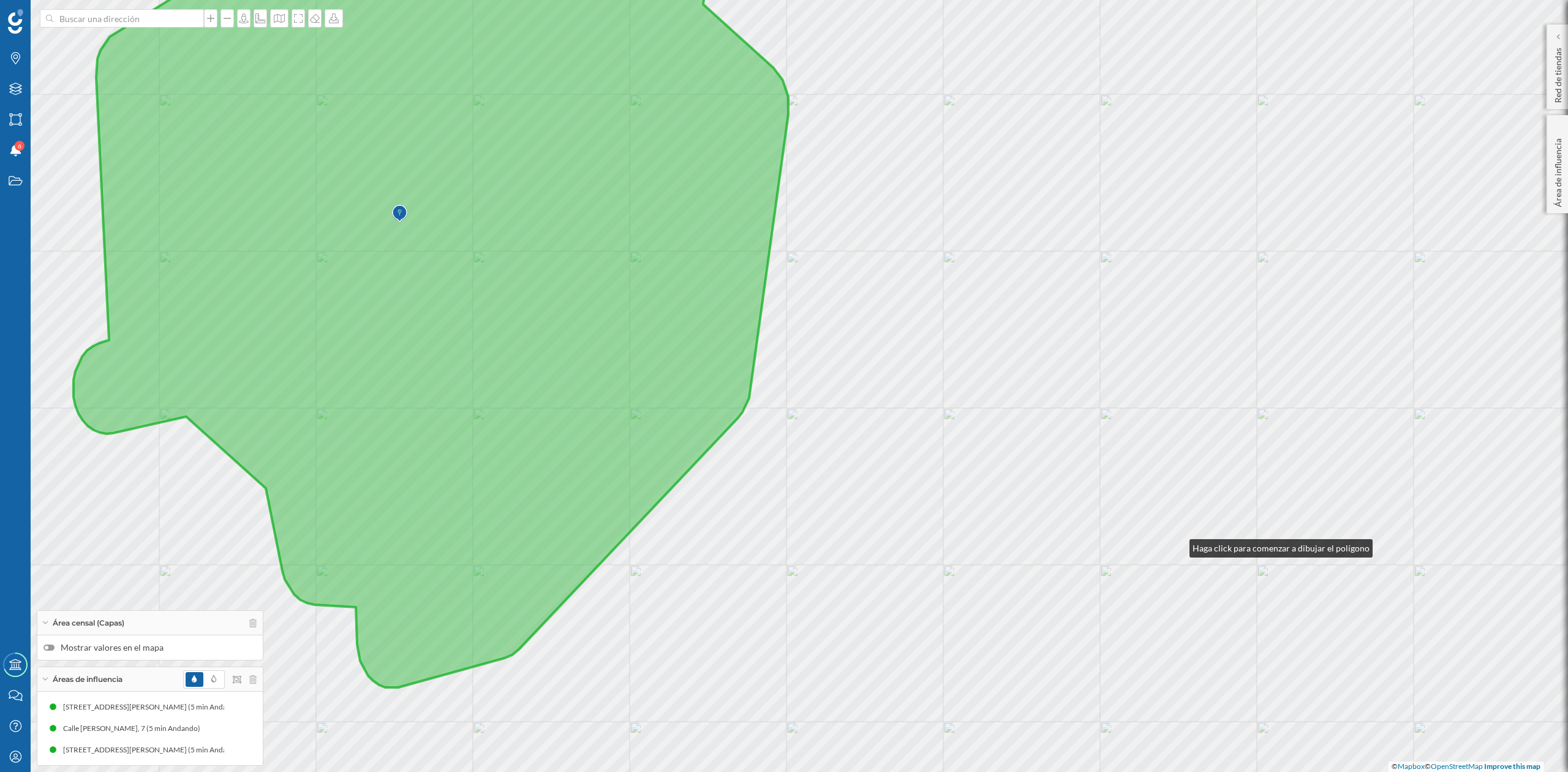
click at [1177, 545] on div "© Mapbox © OpenStreetMap Improve this map" at bounding box center [784, 386] width 1568 height 772
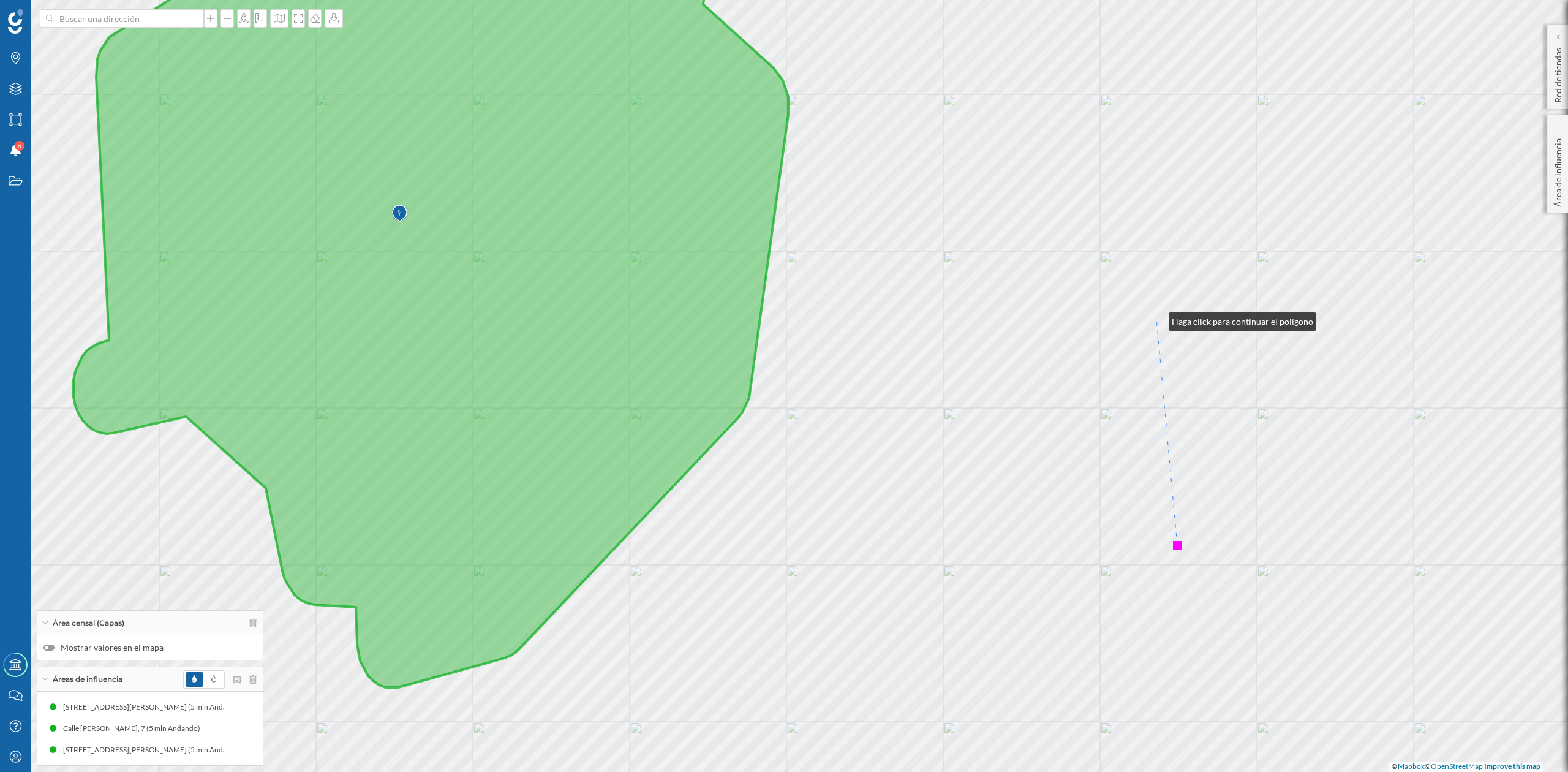
click at [1156, 319] on div "© Mapbox © OpenStreetMap Improve this map" at bounding box center [784, 386] width 1568 height 772
click at [1096, 293] on div "© Mapbox © OpenStreetMap Improve this map" at bounding box center [784, 386] width 1568 height 772
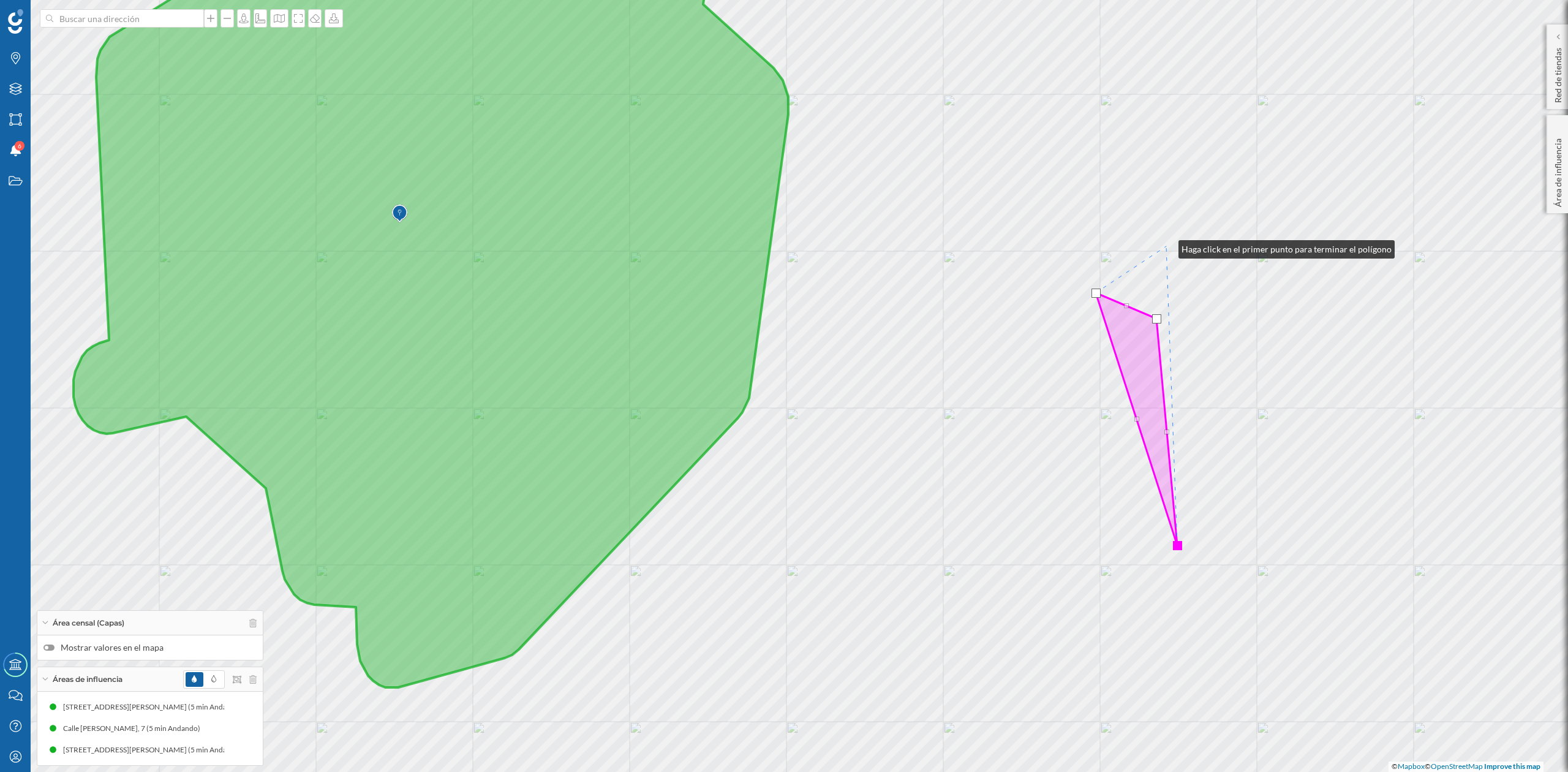
click at [1166, 247] on div "© Mapbox © OpenStreetMap Improve this map" at bounding box center [784, 386] width 1568 height 772
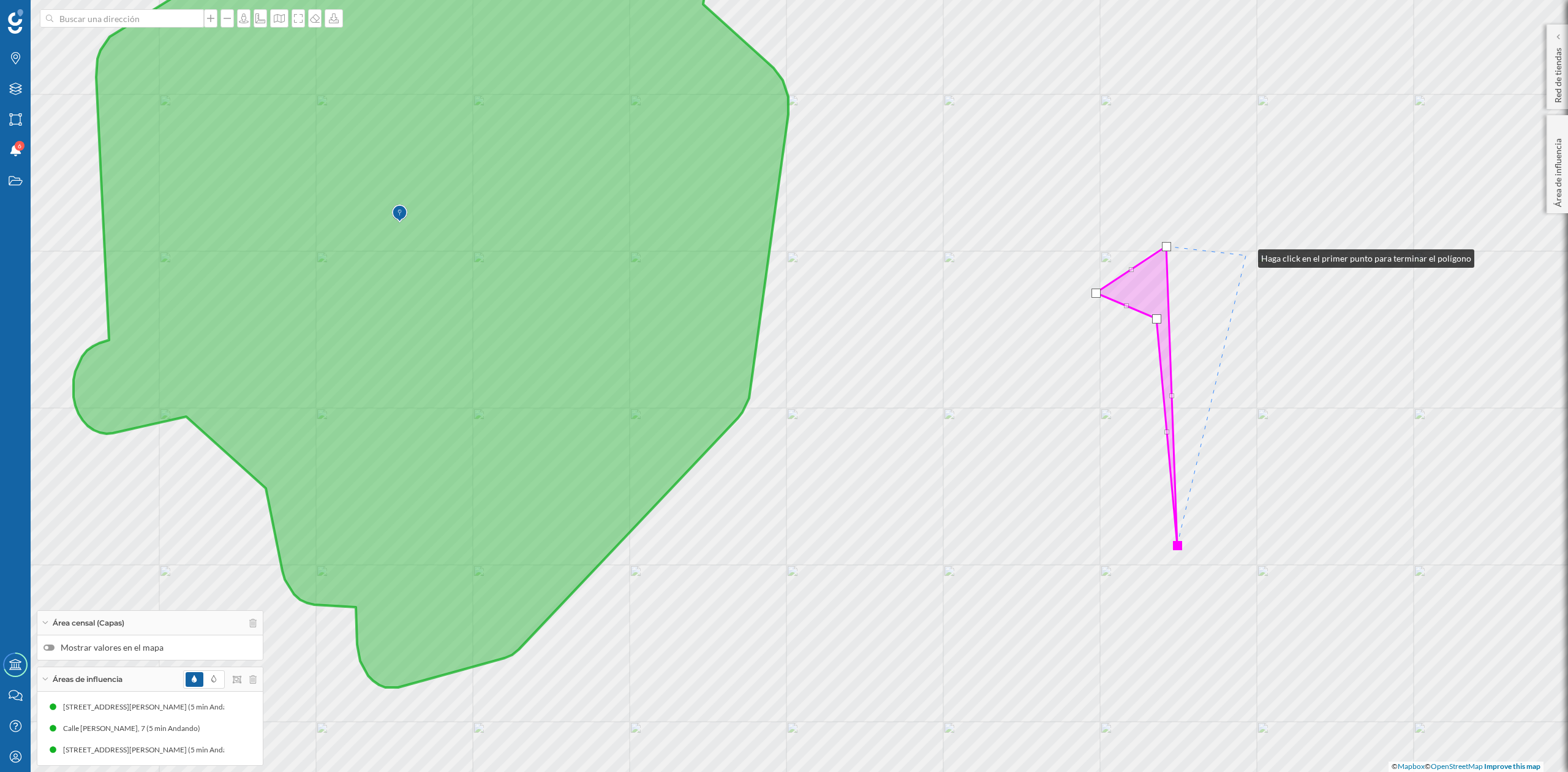
click at [1245, 256] on div "© Mapbox © OpenStreetMap Improve this map" at bounding box center [784, 386] width 1568 height 772
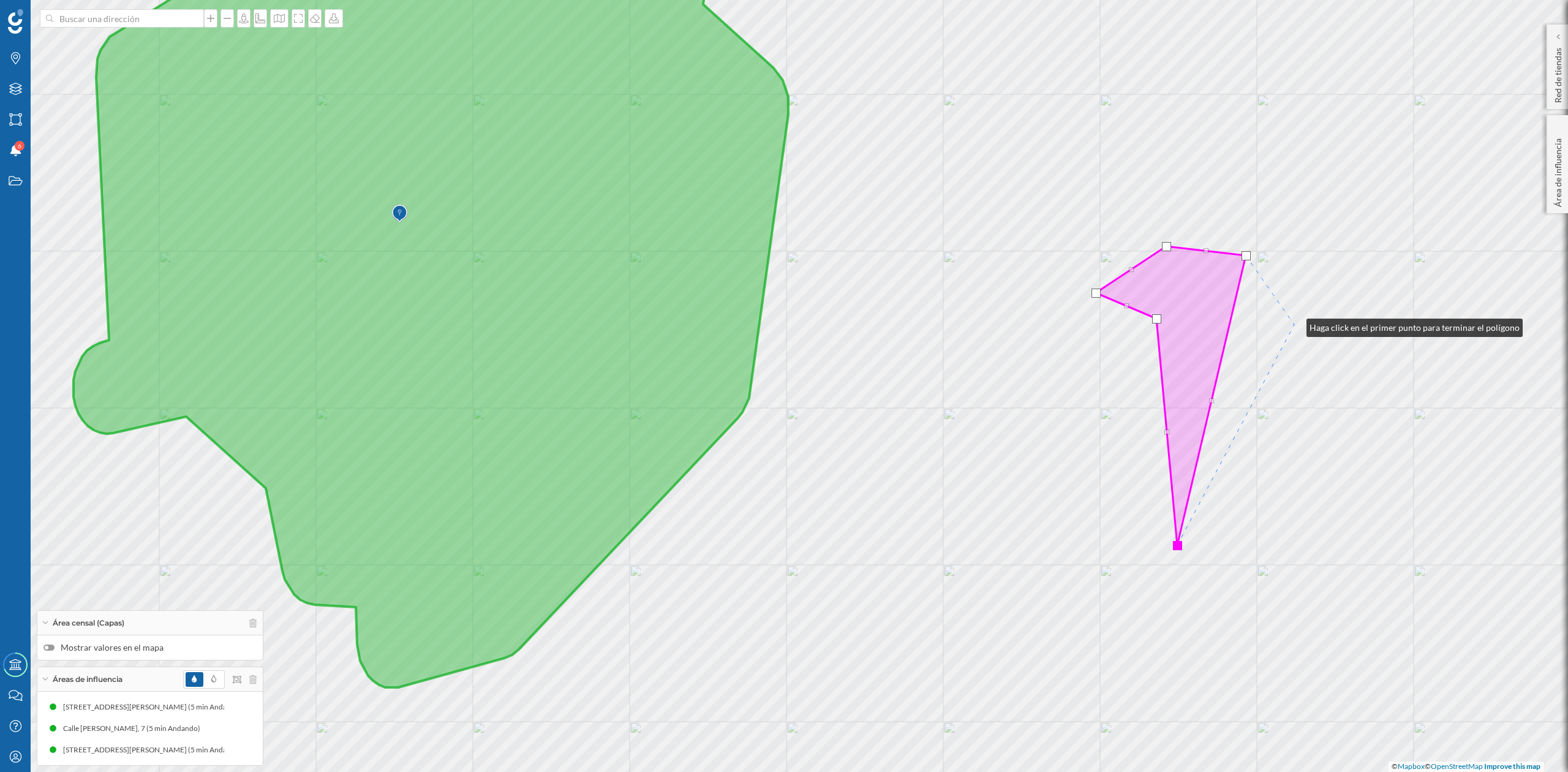
click at [1294, 324] on div "© Mapbox © OpenStreetMap Improve this map" at bounding box center [784, 386] width 1568 height 772
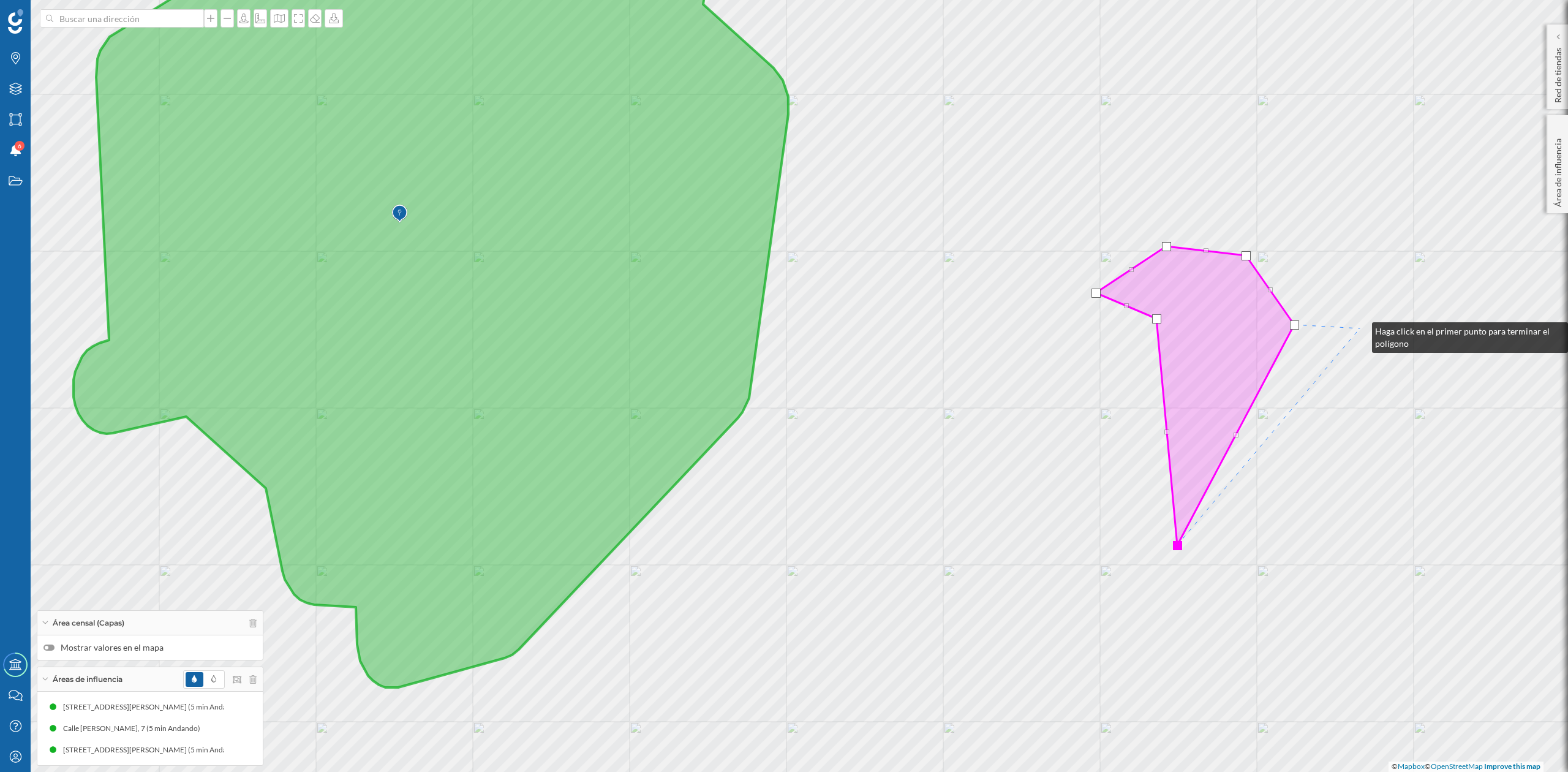
click at [1359, 328] on div "© Mapbox © OpenStreetMap Improve this map" at bounding box center [784, 386] width 1568 height 772
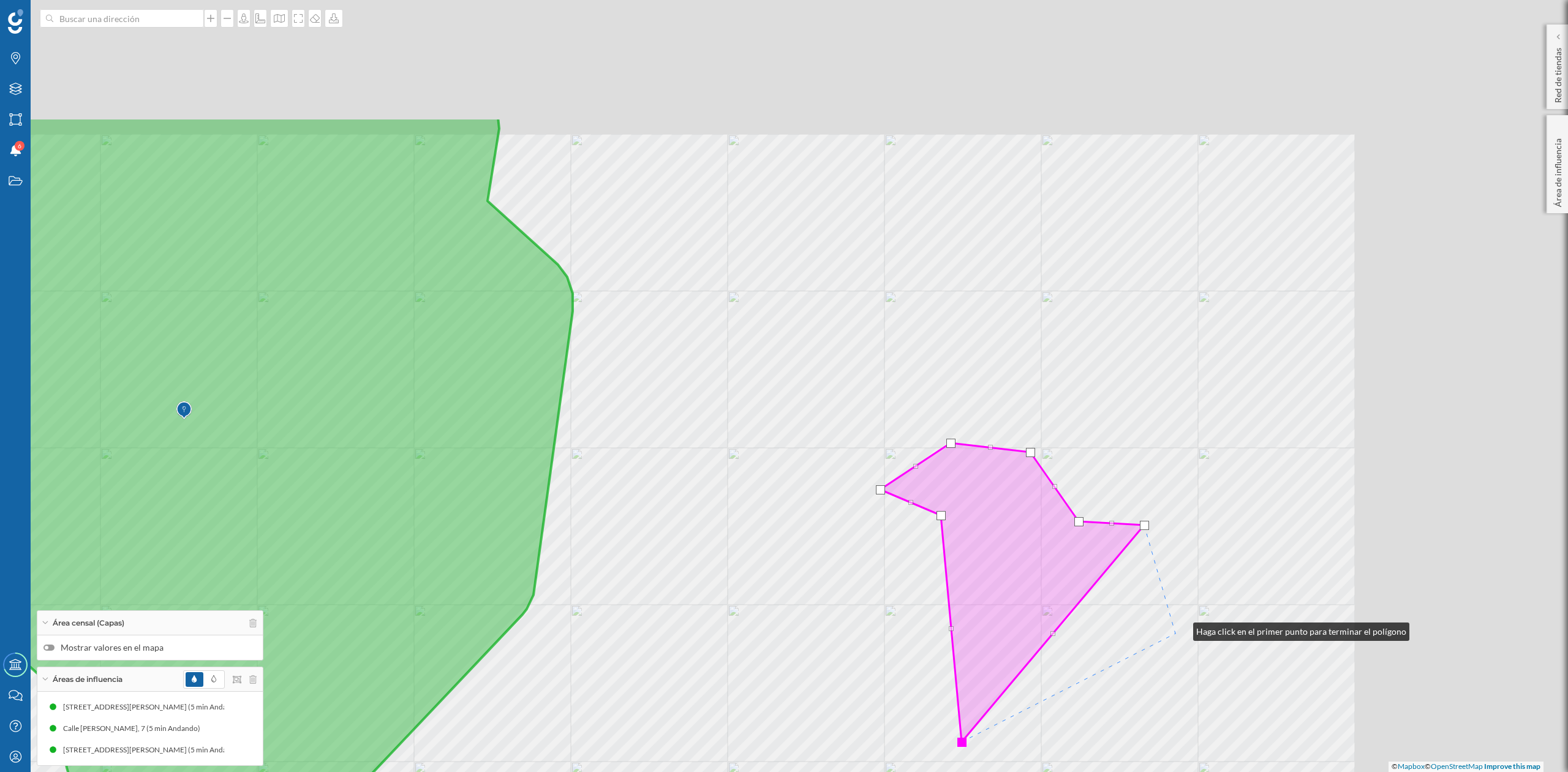
drag, startPoint x: 1302, startPoint y: 549, endPoint x: 1177, endPoint y: 630, distance: 148.9
click at [1177, 630] on div "© Mapbox © OpenStreetMap Improve this map" at bounding box center [784, 386] width 1568 height 772
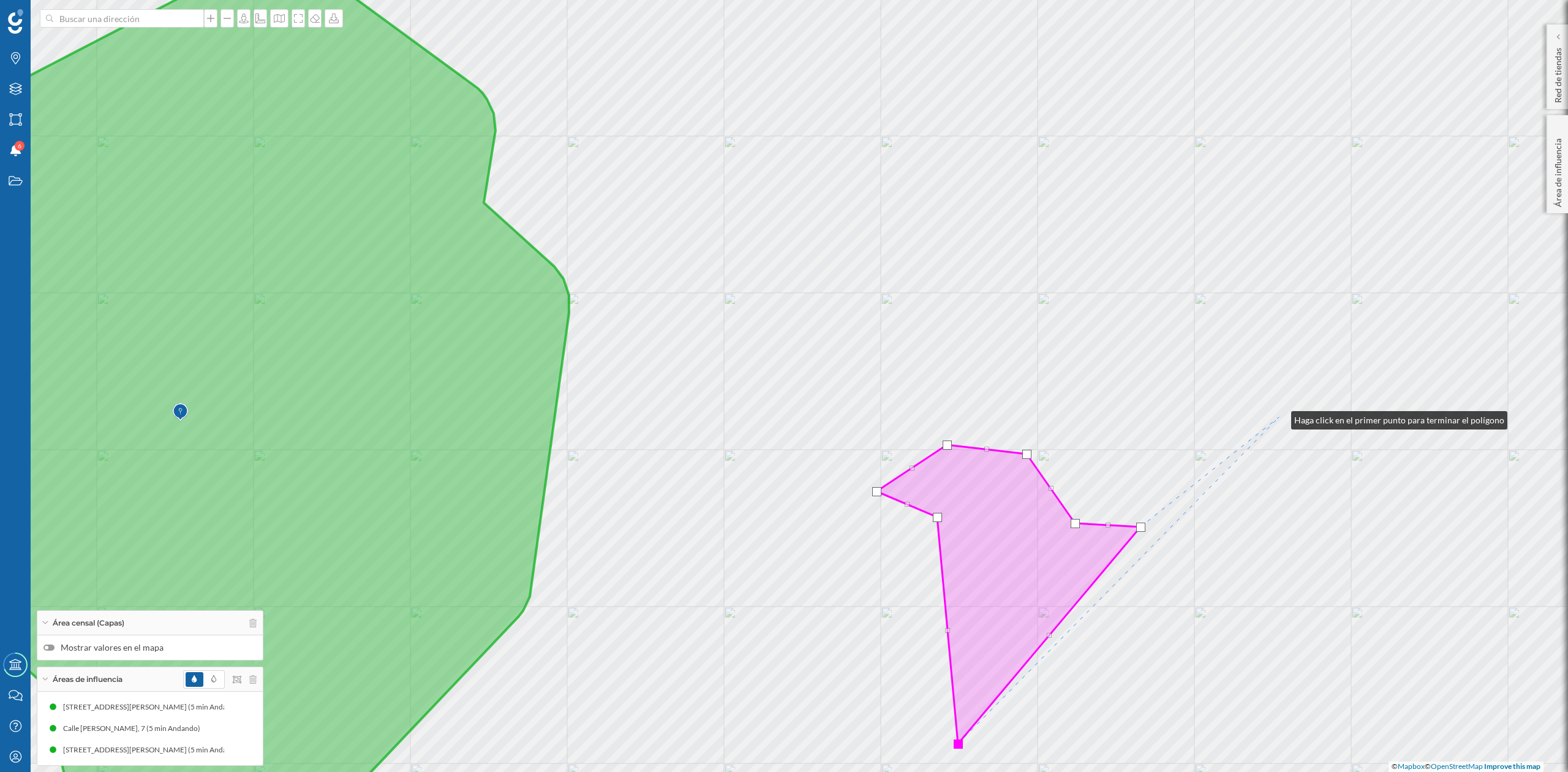
click at [1278, 418] on div "© Mapbox © OpenStreetMap Improve this map" at bounding box center [784, 386] width 1568 height 772
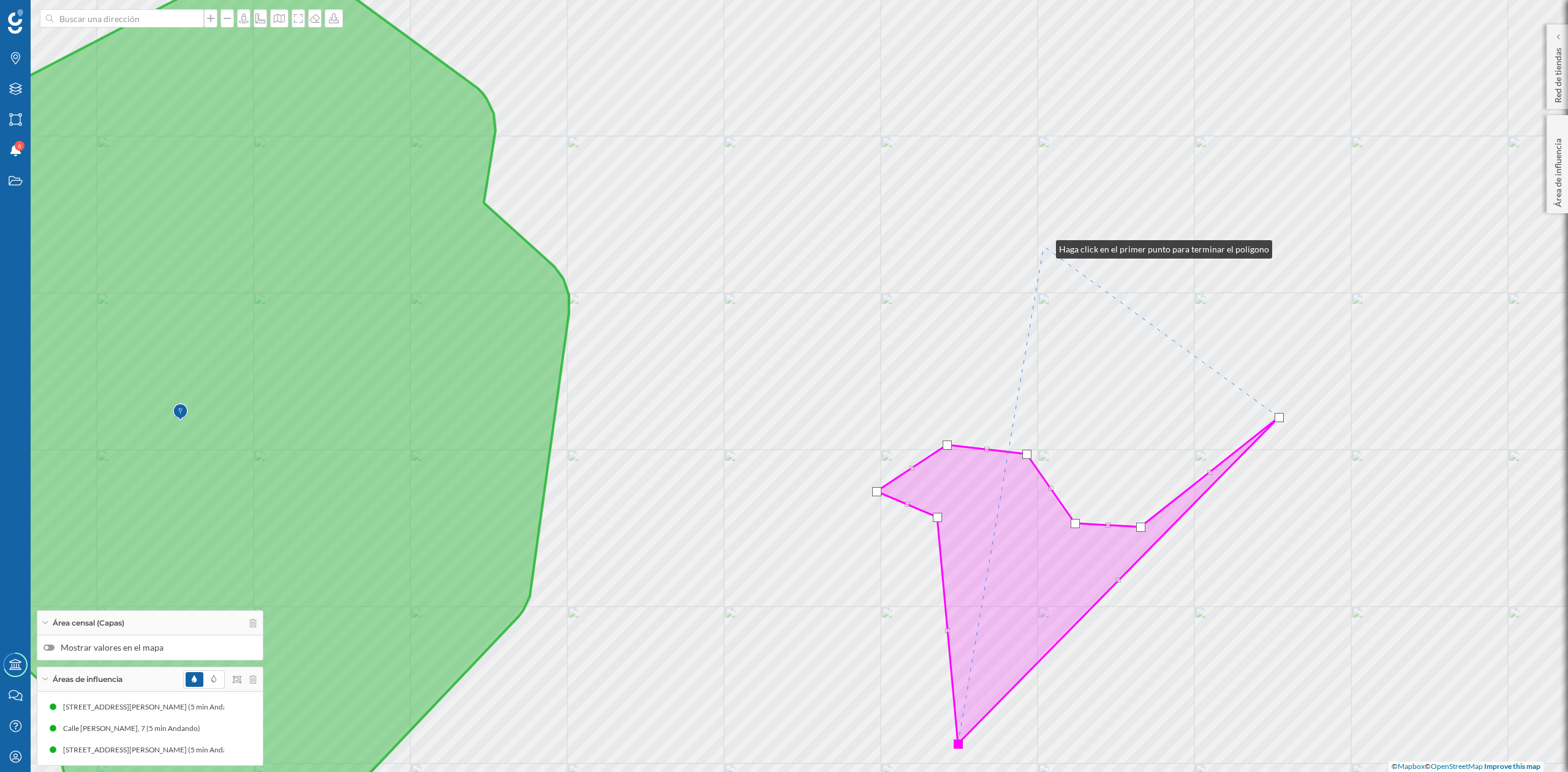
click at [1044, 247] on div "© Mapbox © OpenStreetMap Improve this map" at bounding box center [784, 386] width 1568 height 772
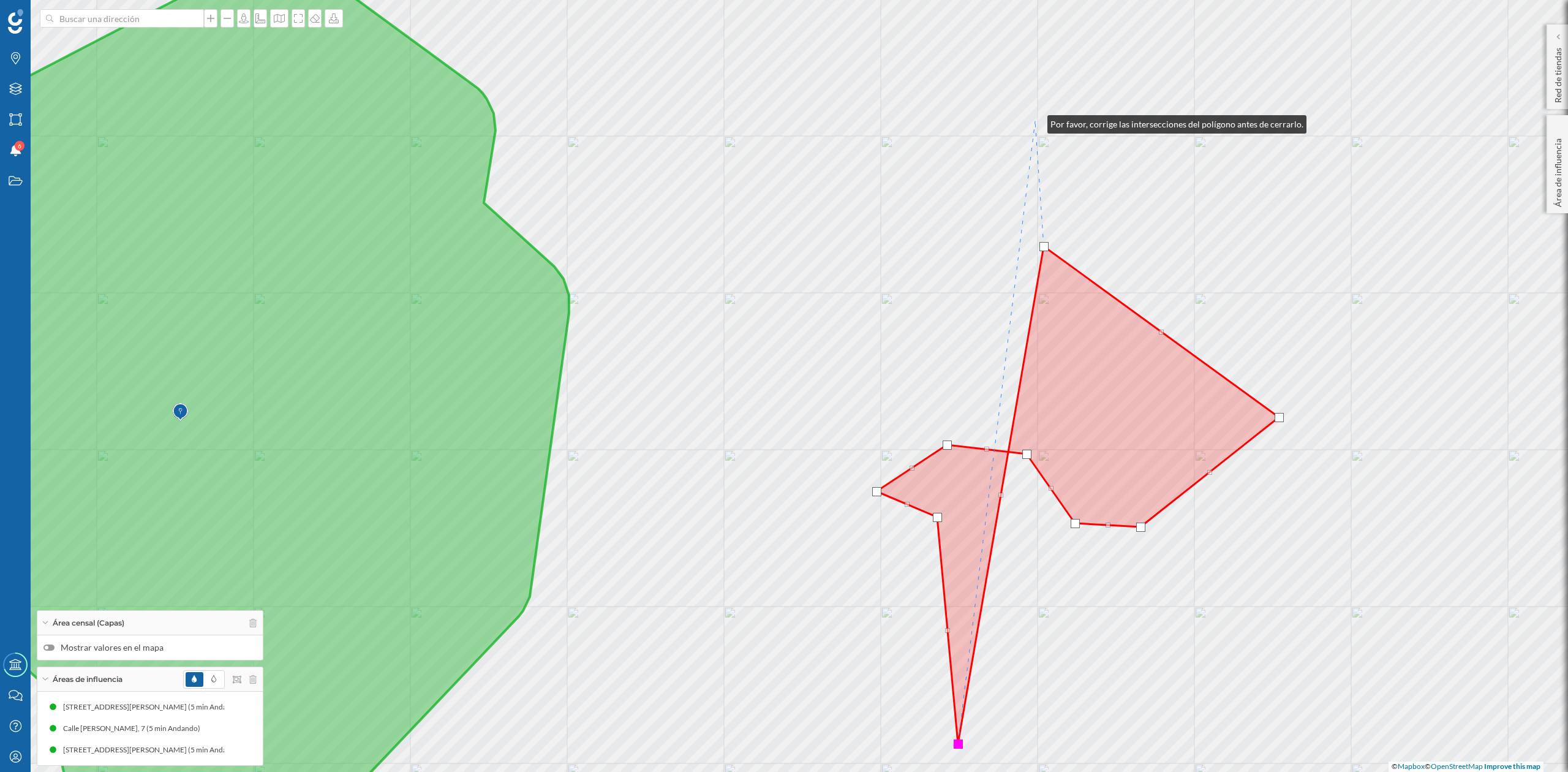
click at [1035, 121] on div "© Mapbox © OpenStreetMap Improve this map" at bounding box center [784, 386] width 1568 height 772
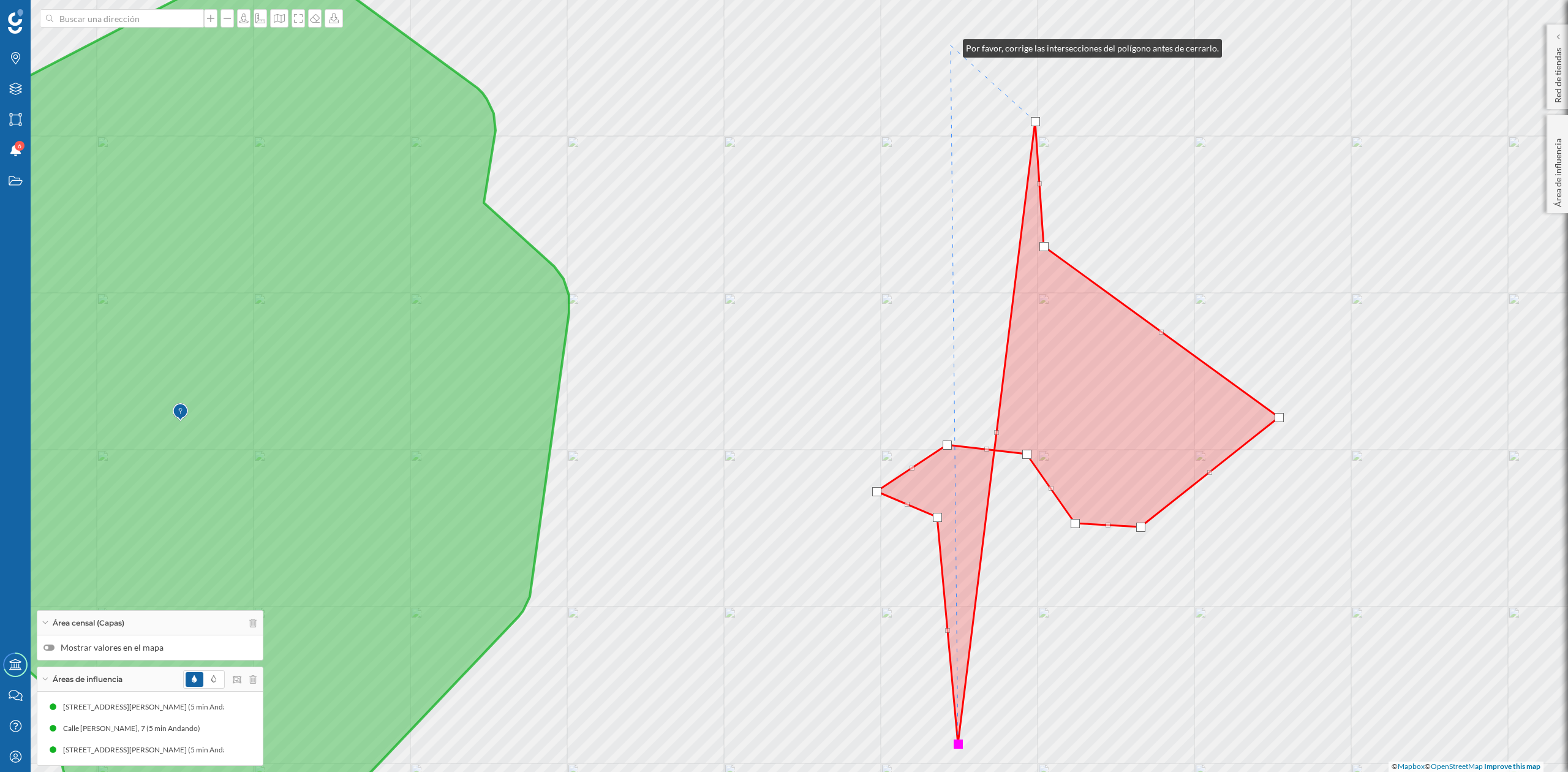
click at [950, 45] on div "© Mapbox © OpenStreetMap Improve this map" at bounding box center [784, 386] width 1568 height 772
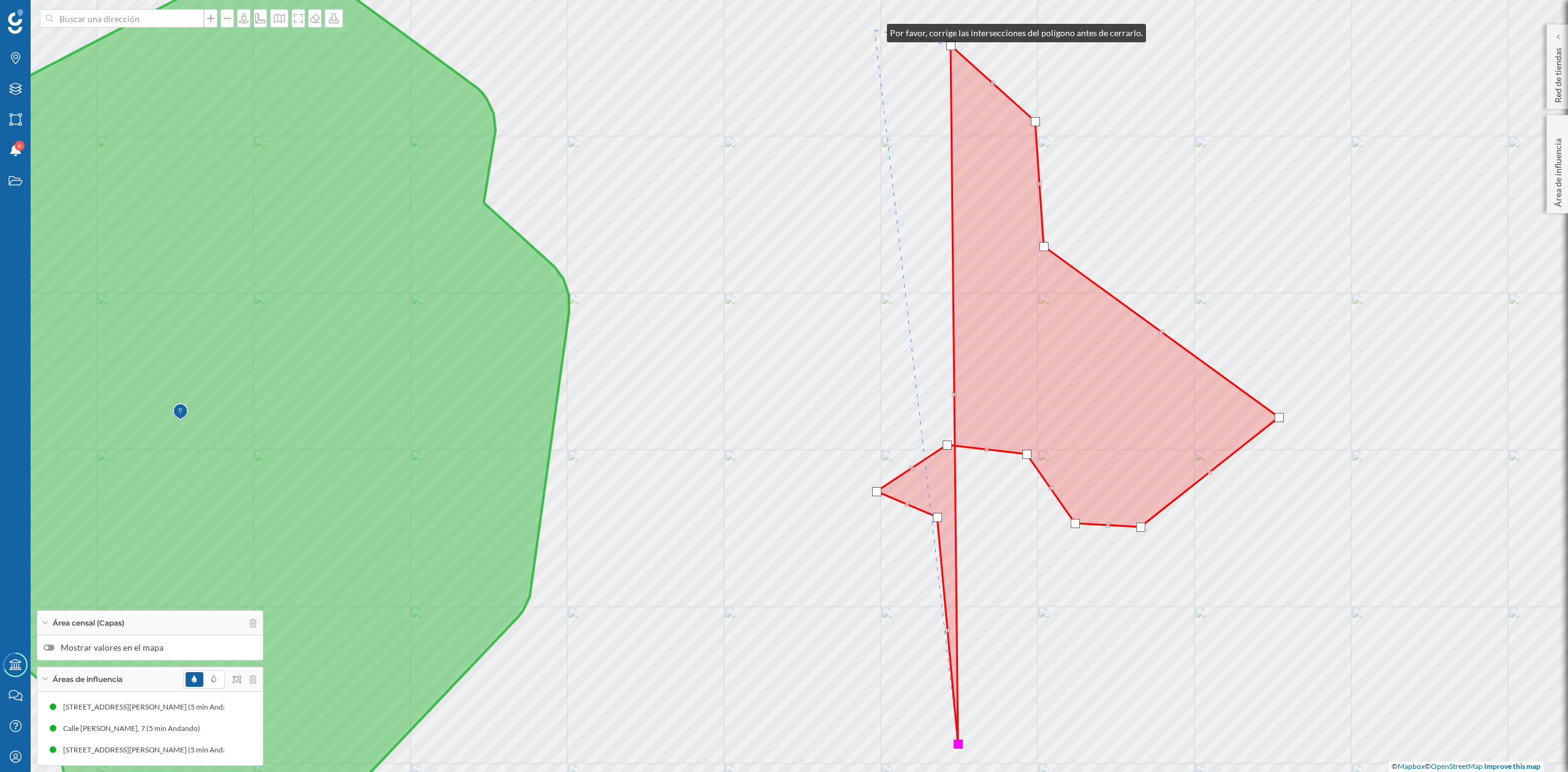
click at [875, 30] on div "© Mapbox © OpenStreetMap Improve this map" at bounding box center [784, 386] width 1568 height 772
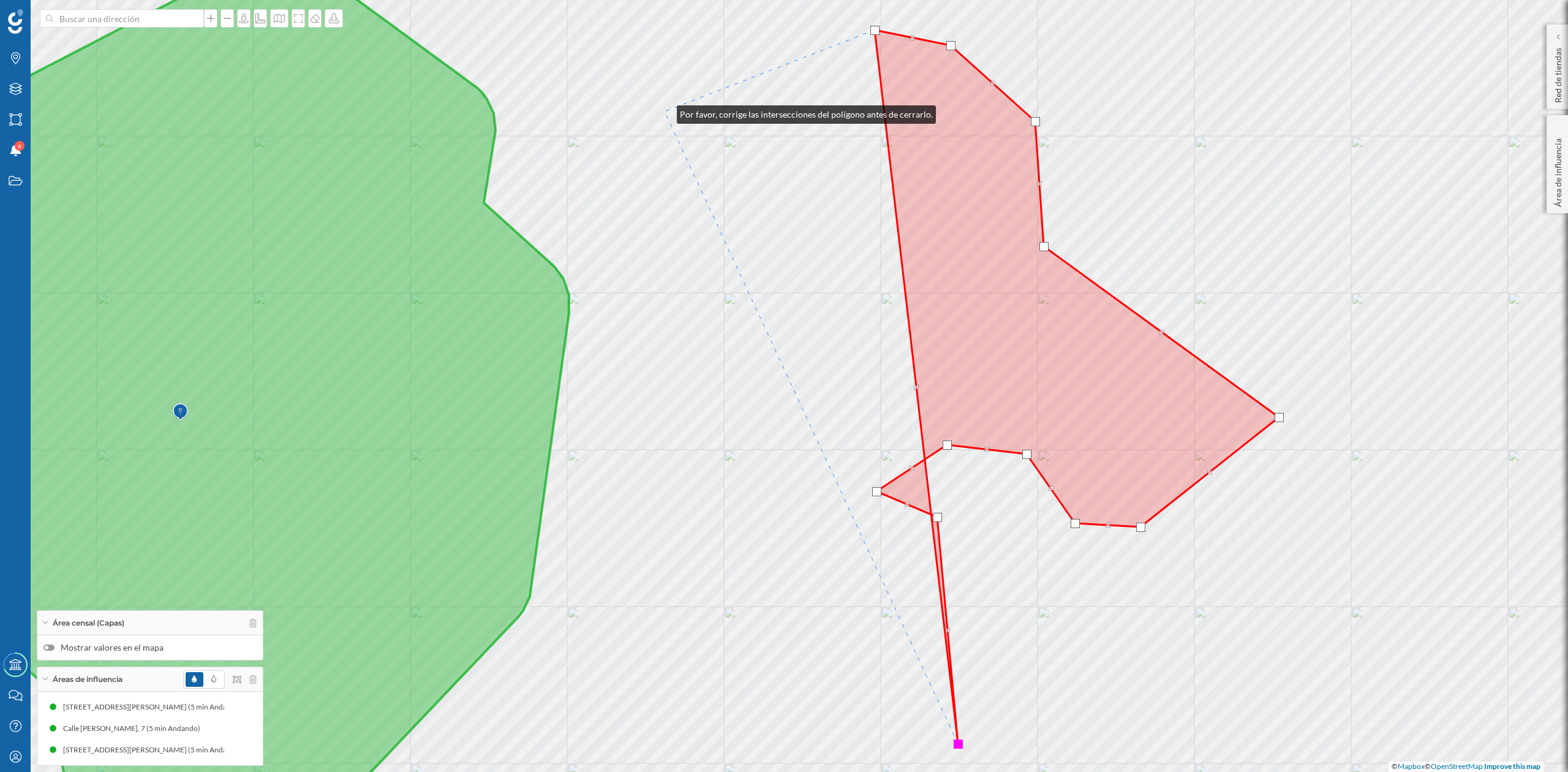
click at [665, 112] on div "© Mapbox © OpenStreetMap Improve this map" at bounding box center [784, 386] width 1568 height 772
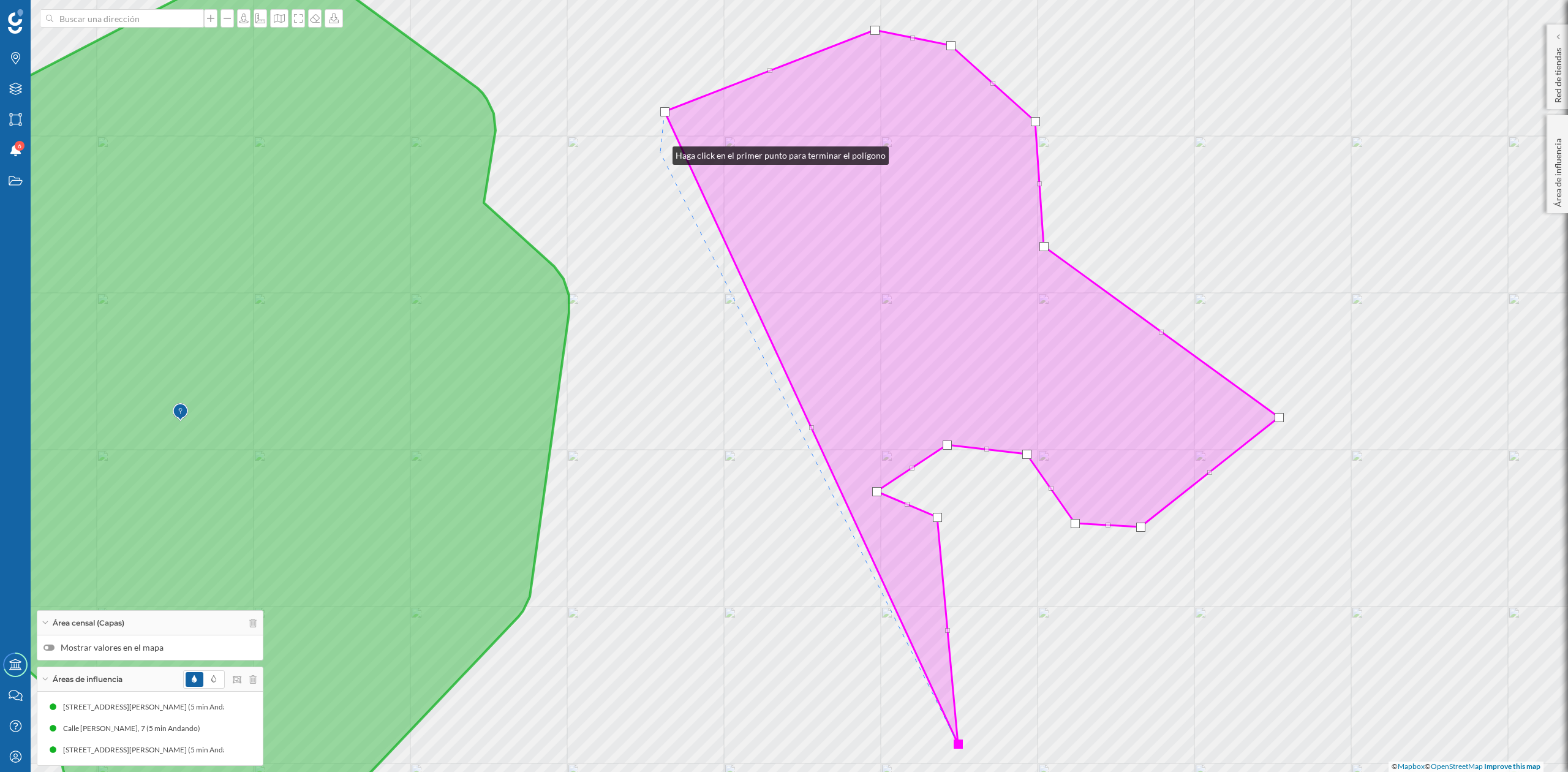
click at [660, 153] on div "© Mapbox © OpenStreetMap Improve this map" at bounding box center [784, 386] width 1568 height 772
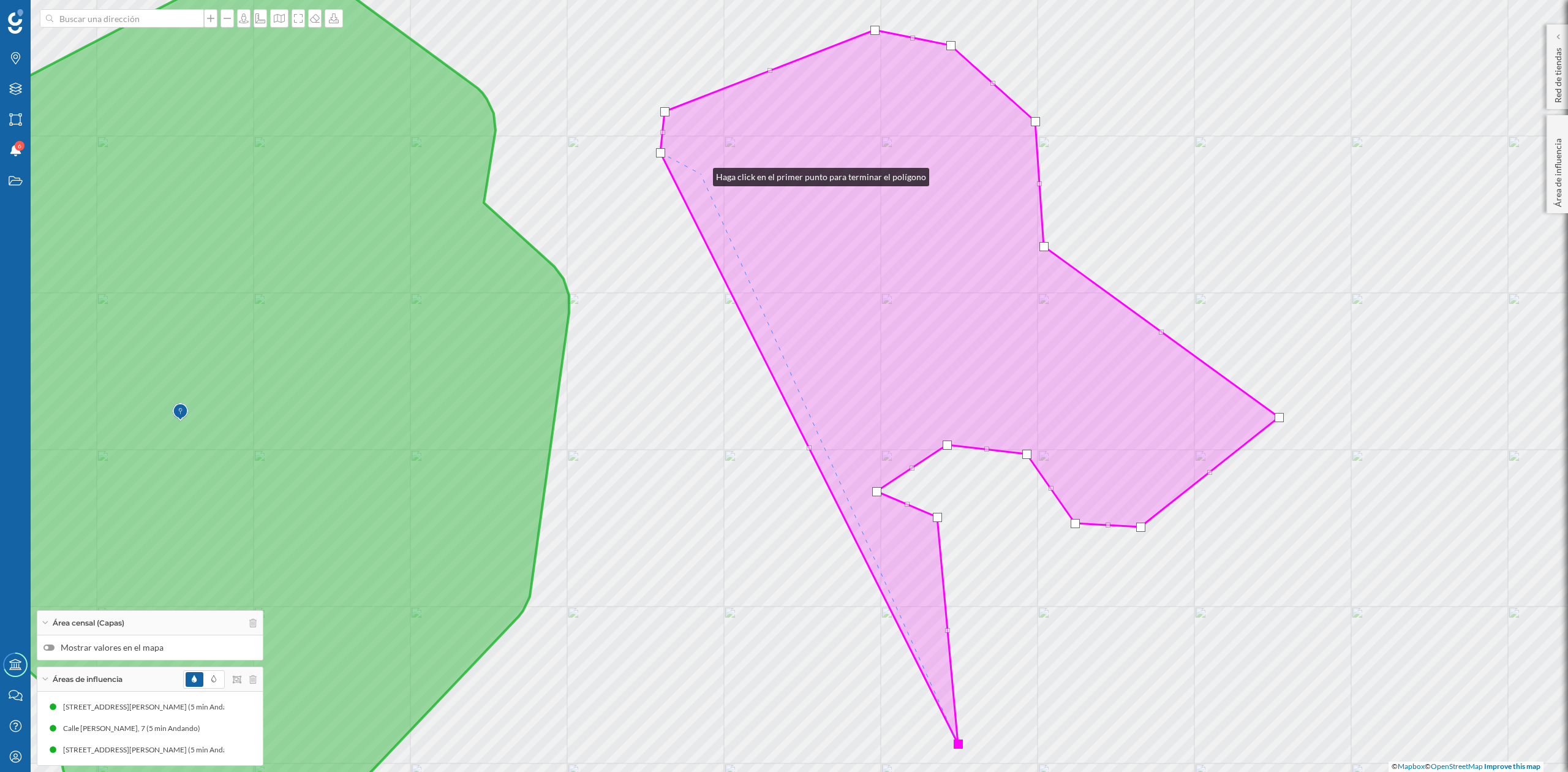
click at [701, 174] on icon at bounding box center [969, 387] width 618 height 713
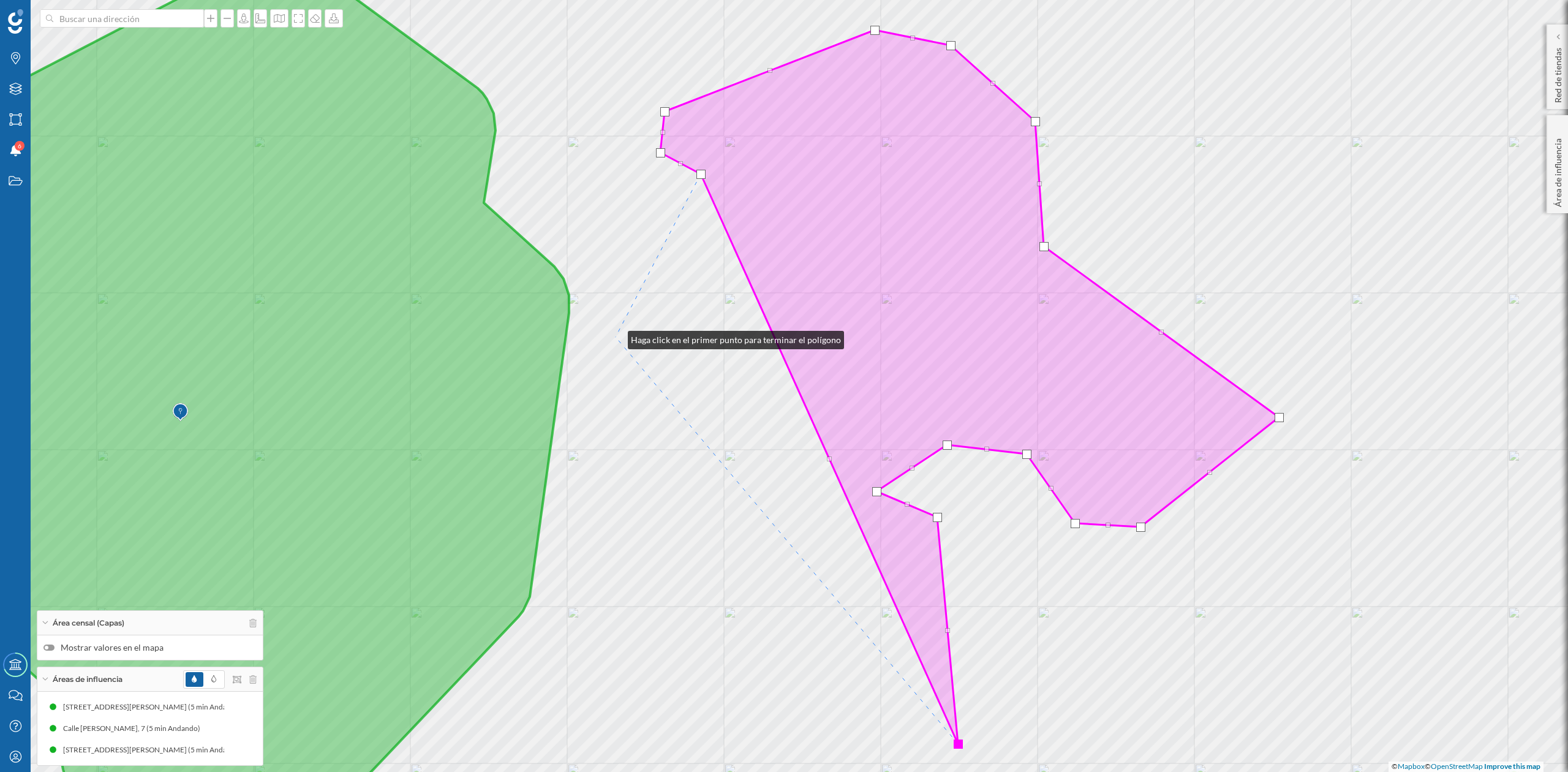
click at [615, 337] on div "© Mapbox © OpenStreetMap Improve this map" at bounding box center [784, 386] width 1568 height 772
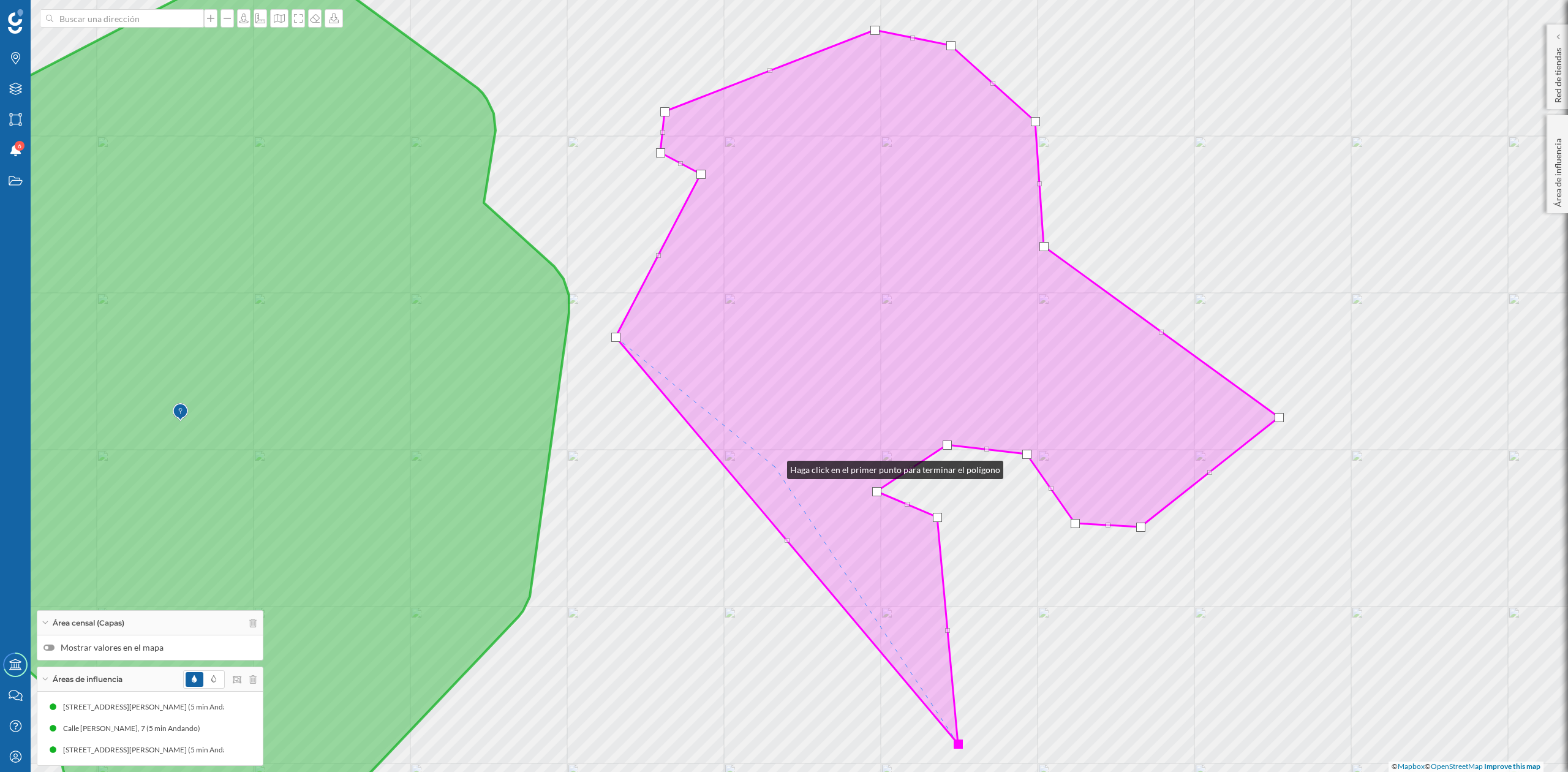
click at [775, 467] on icon at bounding box center [946, 387] width 663 height 713
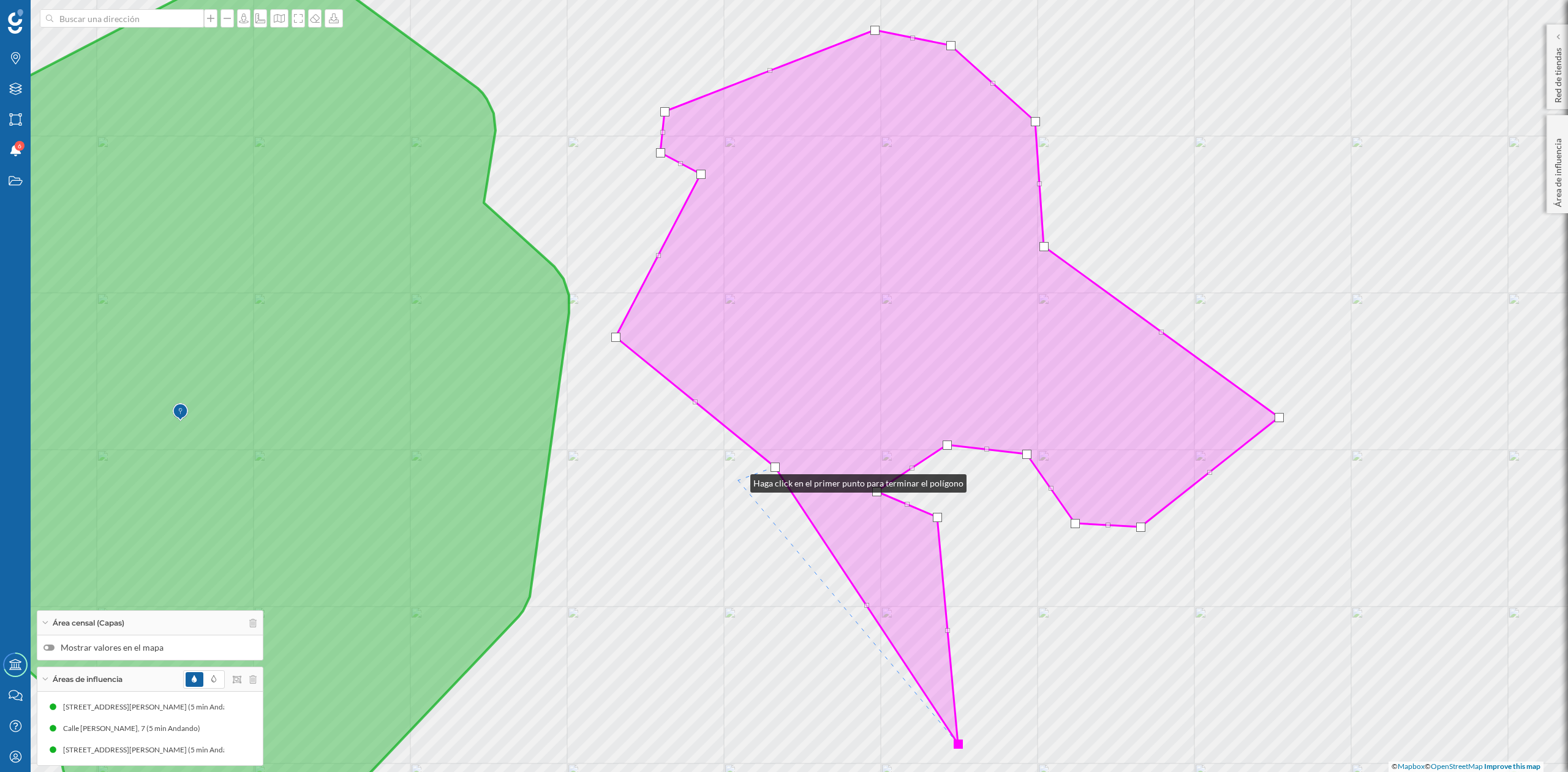
click at [738, 480] on div "© Mapbox © OpenStreetMap Improve this map" at bounding box center [784, 386] width 1568 height 772
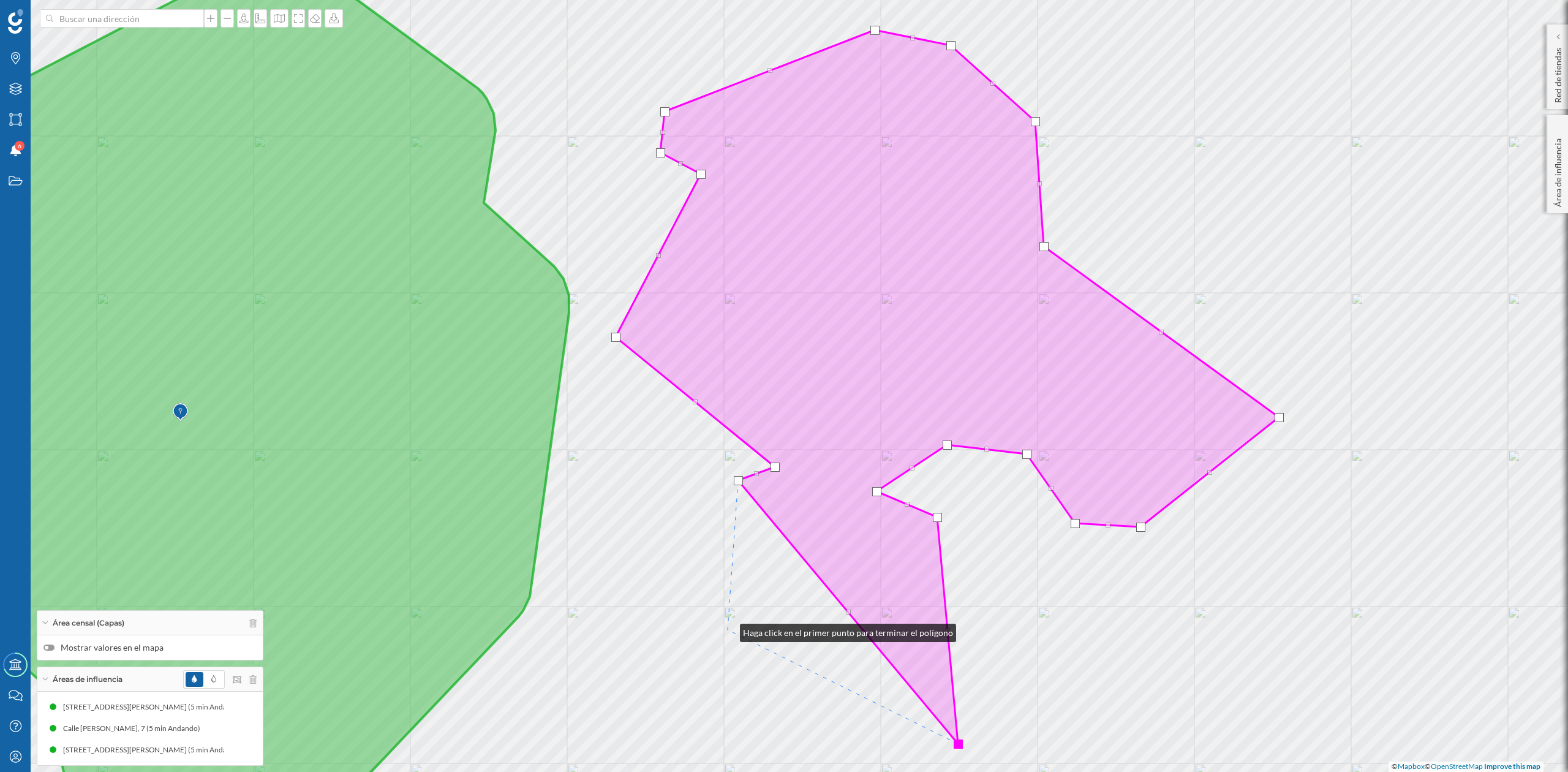
click at [728, 629] on div "© Mapbox © OpenStreetMap Improve this map" at bounding box center [784, 386] width 1568 height 772
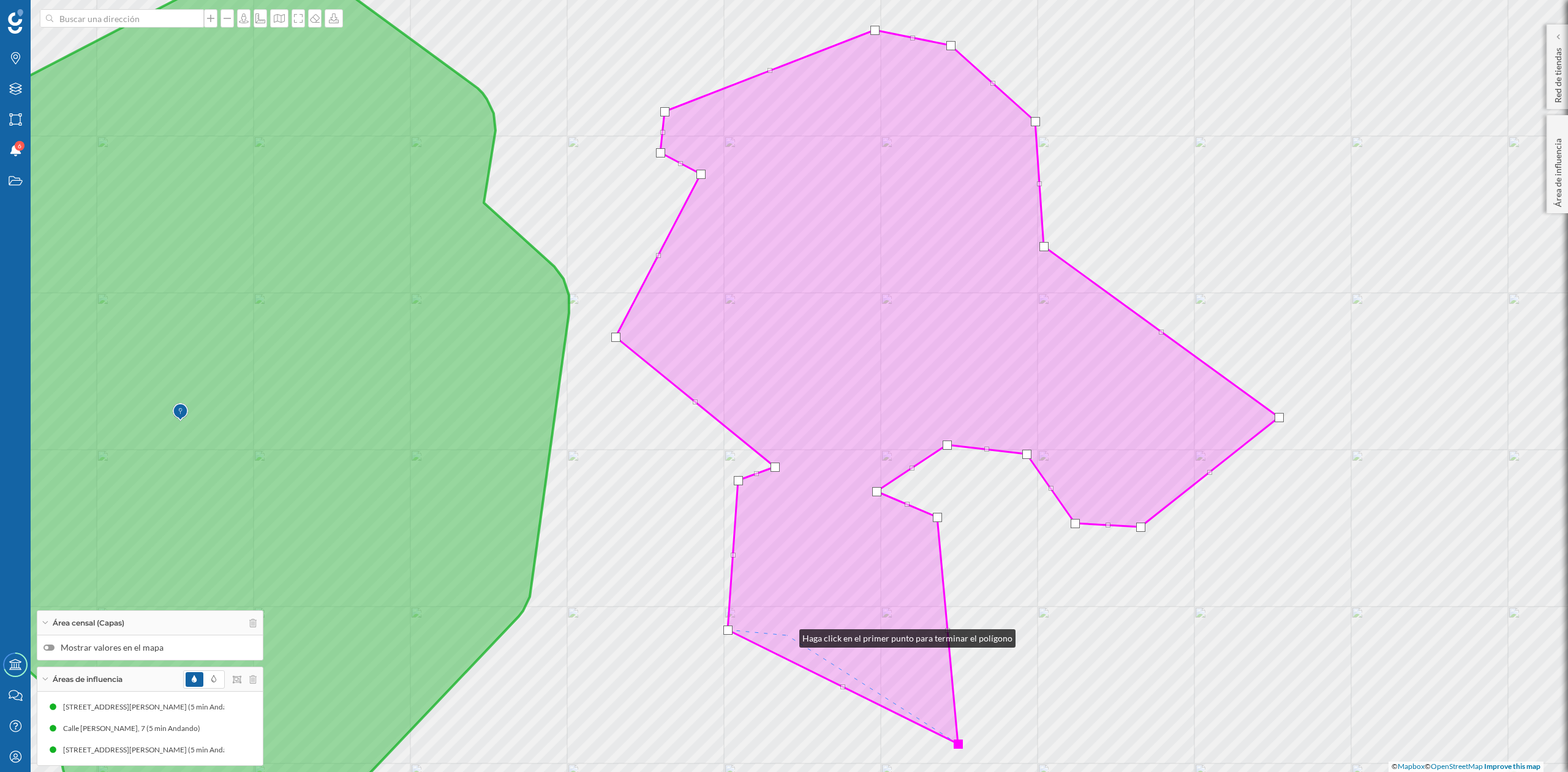
click at [787, 636] on icon at bounding box center [946, 387] width 663 height 713
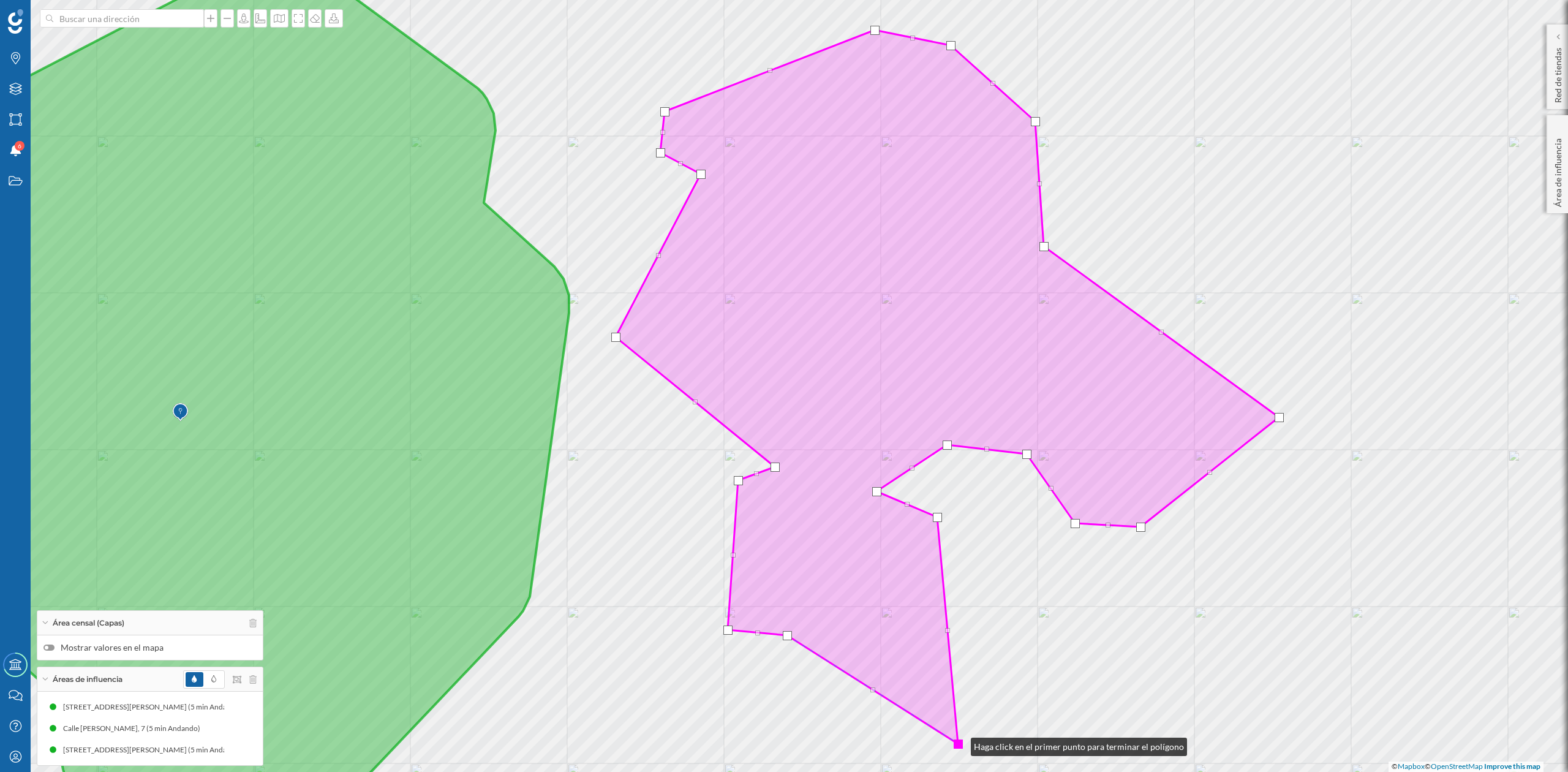
click at [959, 743] on div at bounding box center [958, 744] width 9 height 9
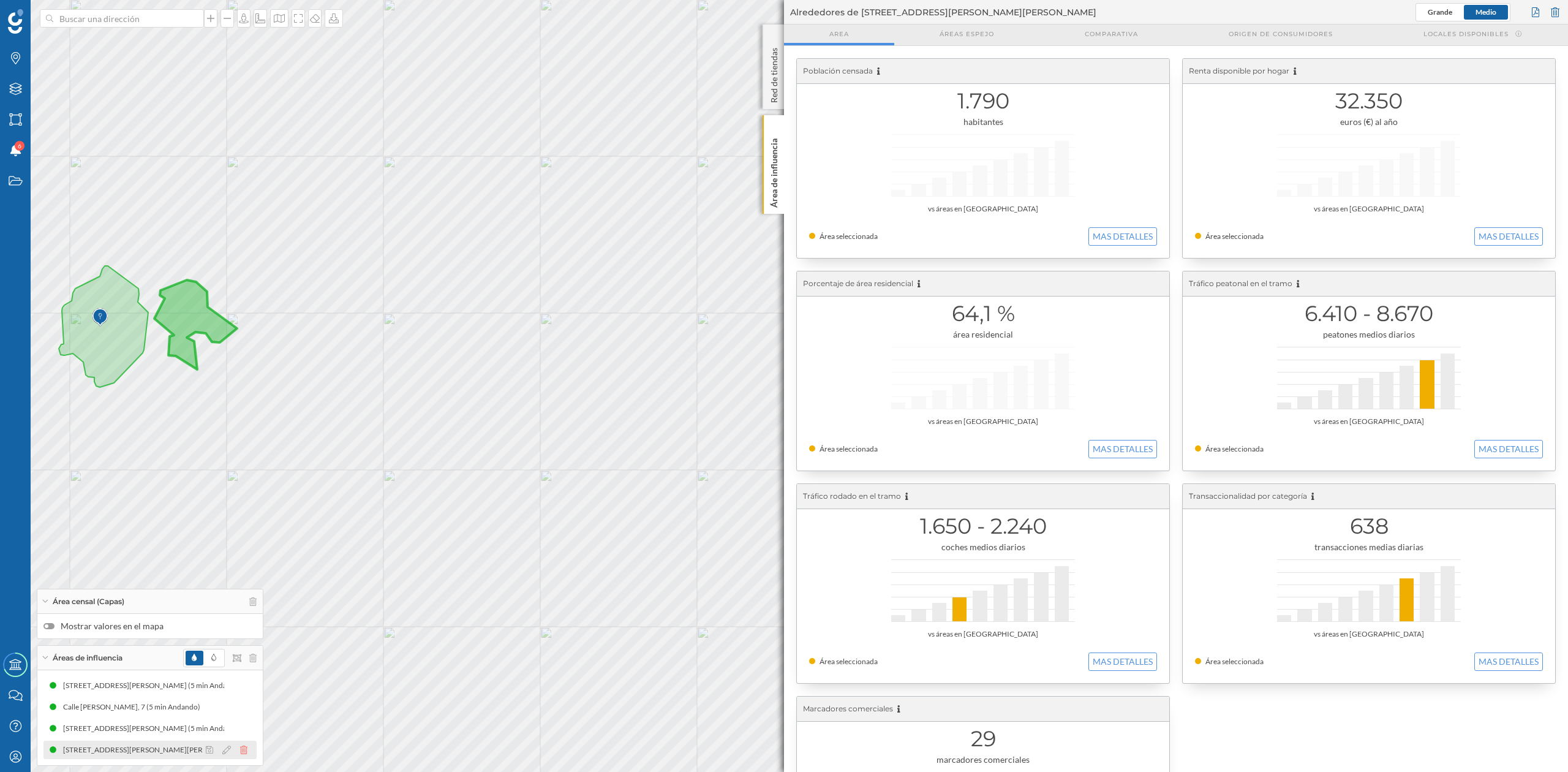
click at [241, 750] on icon at bounding box center [244, 750] width 8 height 8
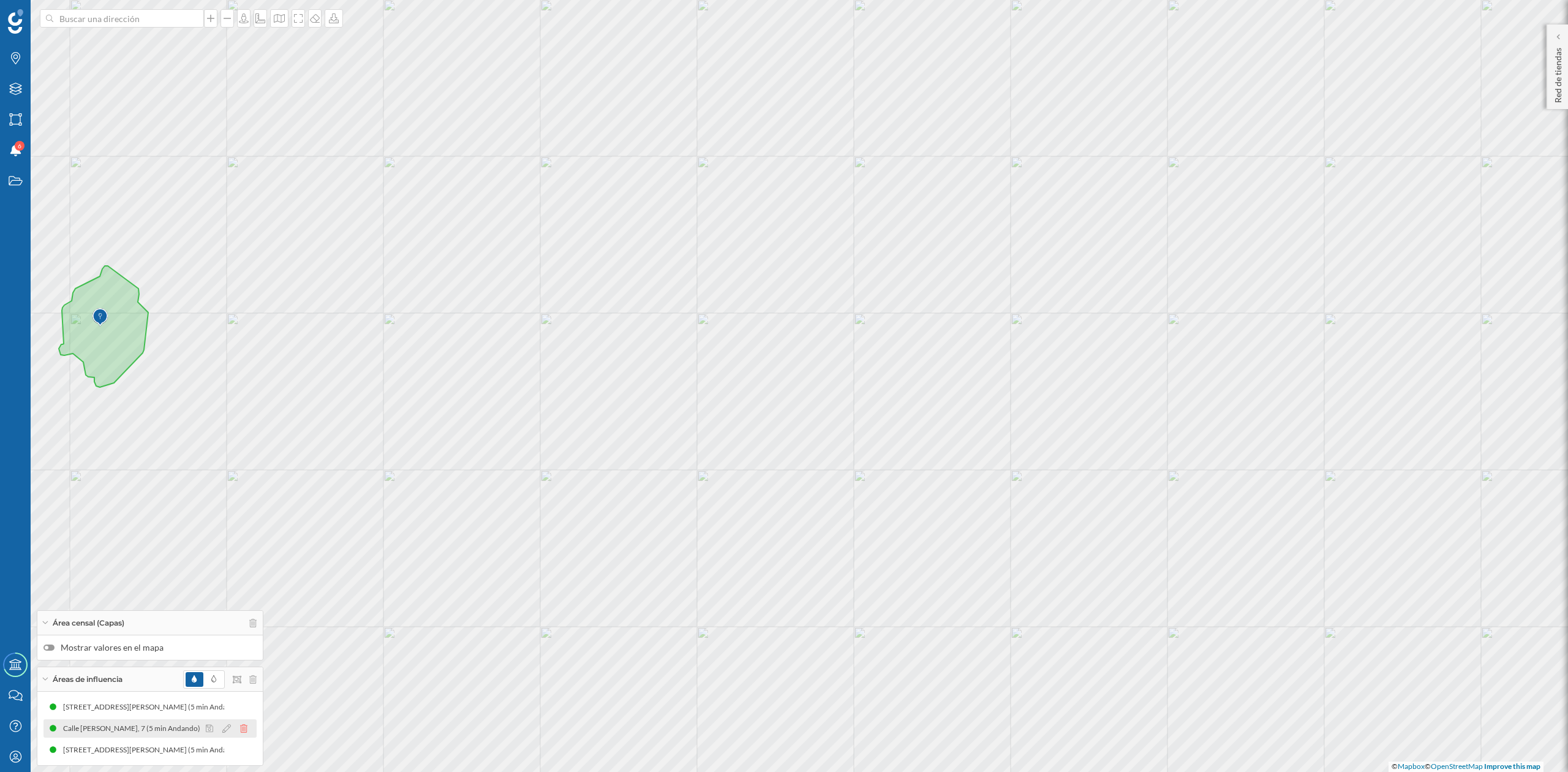
click at [246, 730] on icon at bounding box center [244, 728] width 8 height 8
click at [241, 726] on icon at bounding box center [244, 728] width 8 height 8
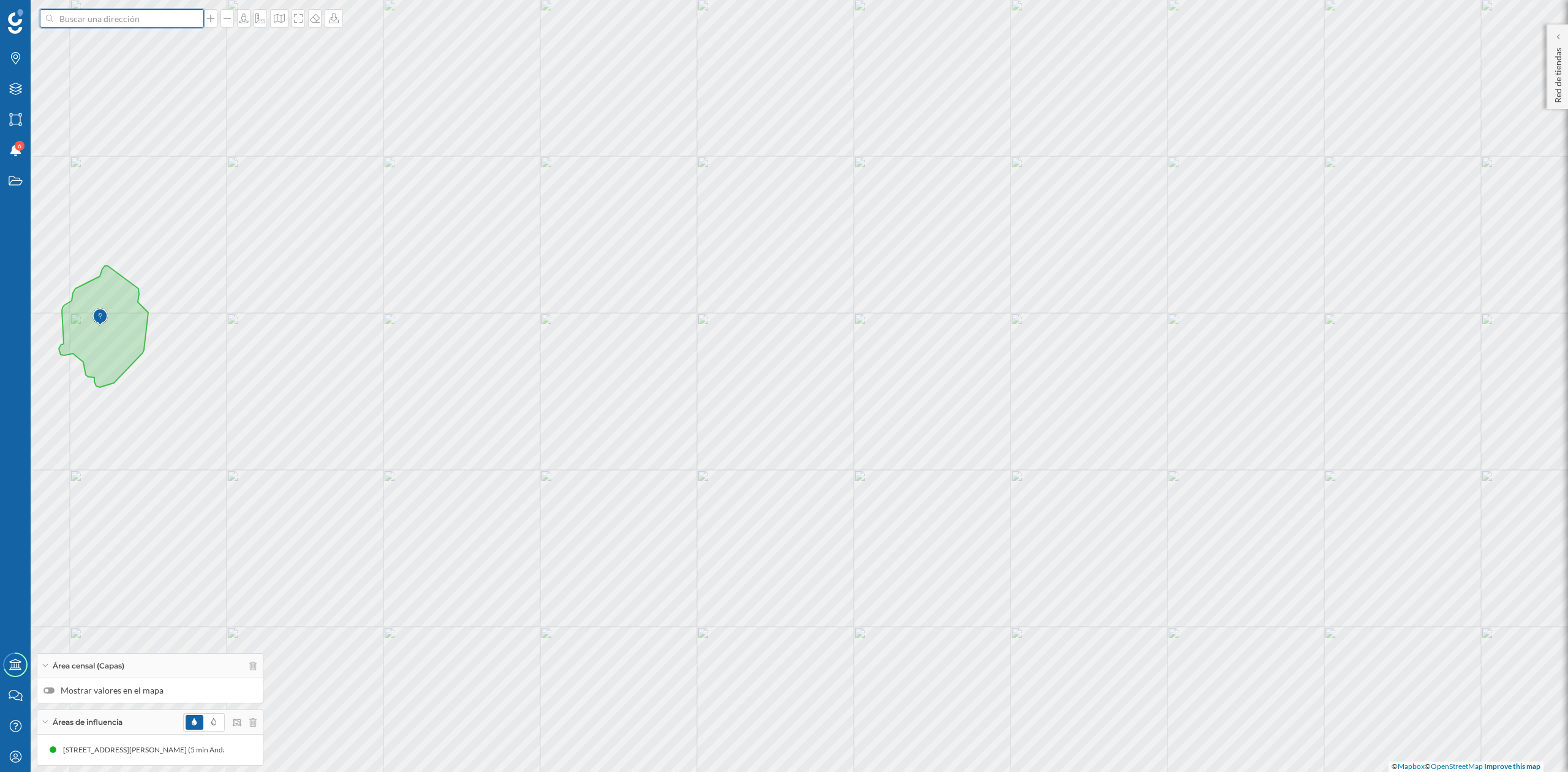
click at [89, 15] on input at bounding box center [122, 18] width 137 height 18
click at [13, 184] on icon "Estados" at bounding box center [15, 181] width 15 height 12
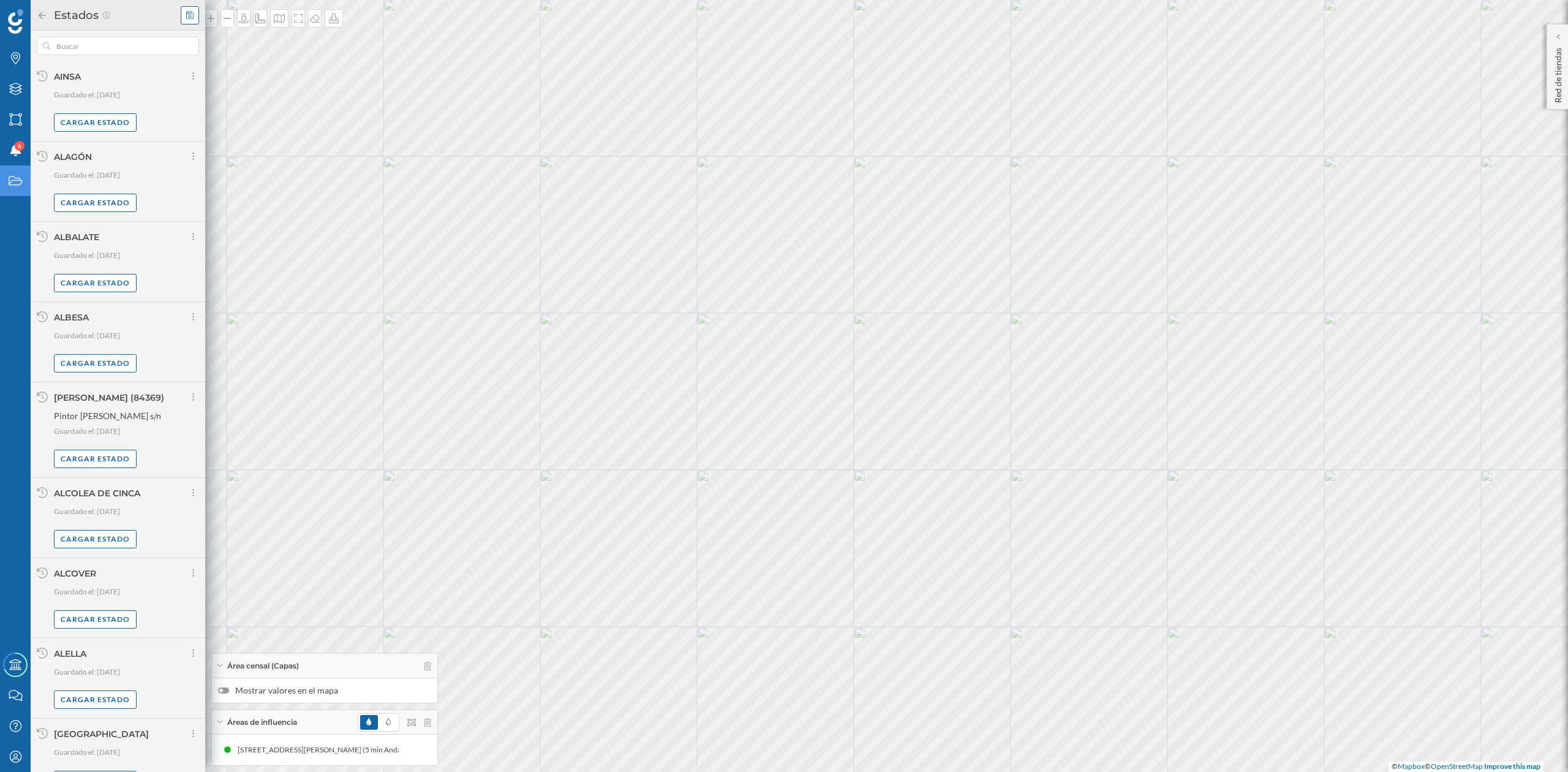
click at [193, 11] on icon at bounding box center [190, 15] width 8 height 8
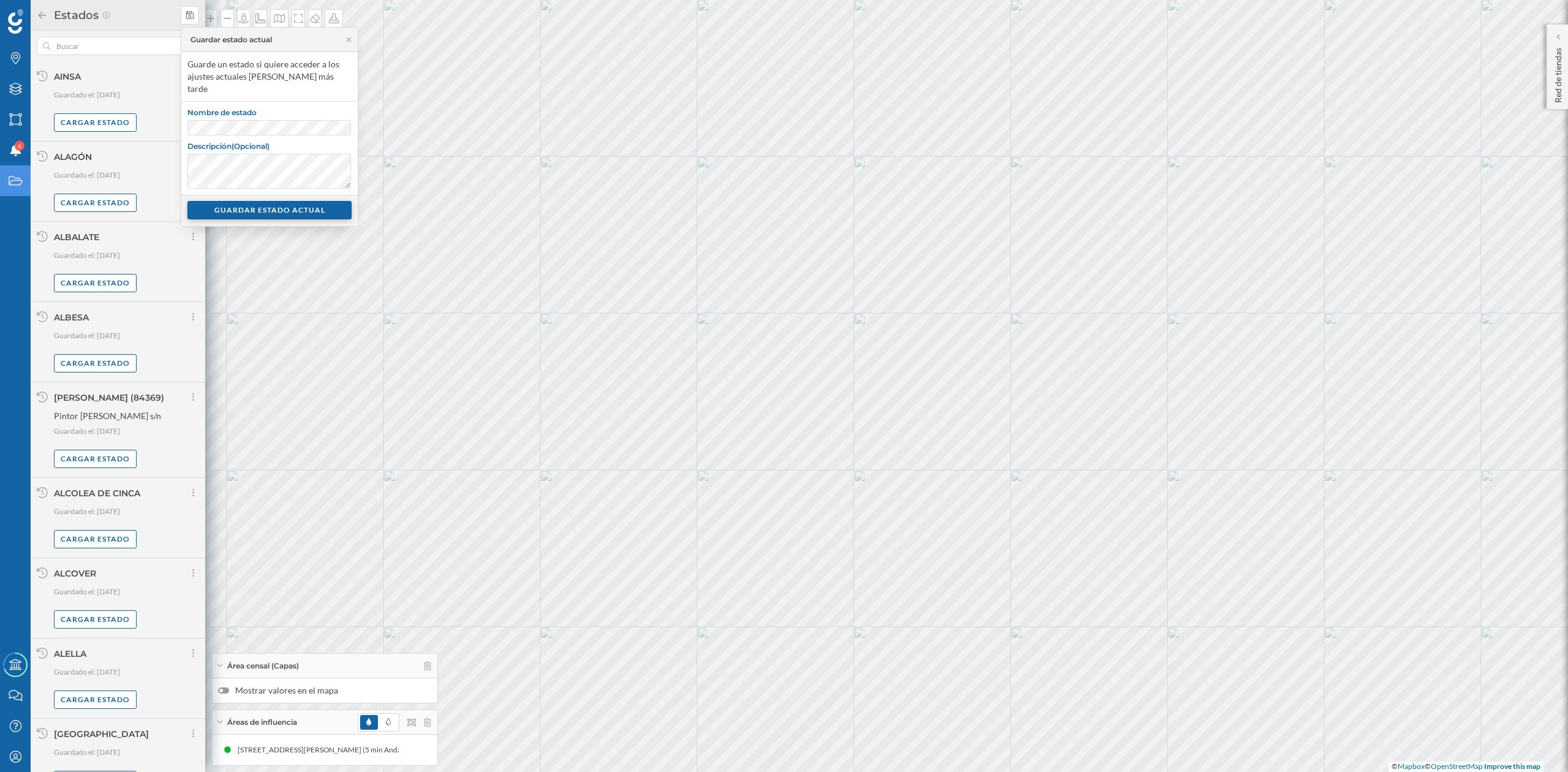
click at [282, 201] on div "GUARDAR ESTADO ACTUAL" at bounding box center [269, 210] width 164 height 18
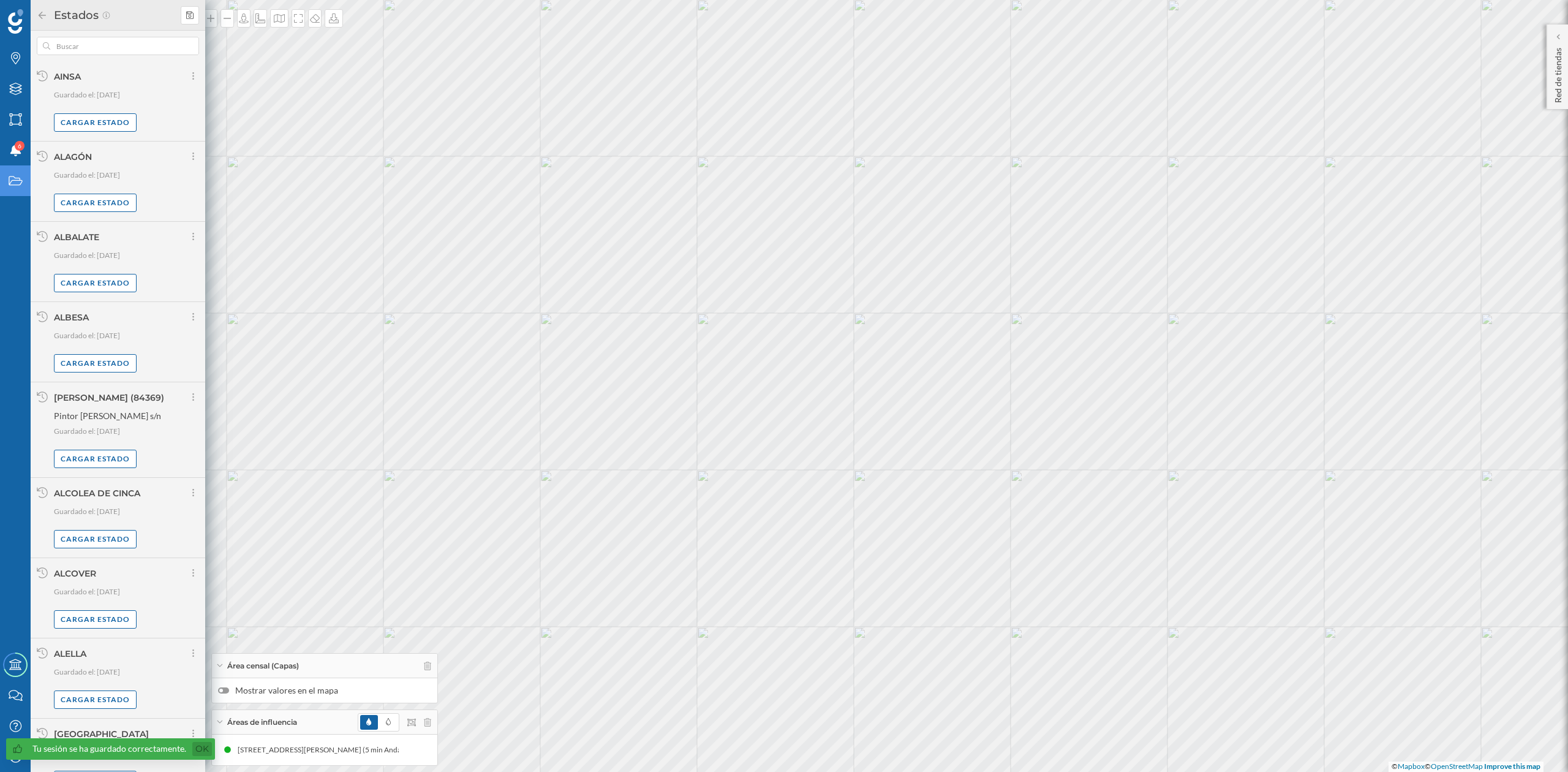
click at [196, 750] on link "Ok" at bounding box center [202, 749] width 19 height 14
click at [37, 16] on icon at bounding box center [42, 15] width 11 height 8
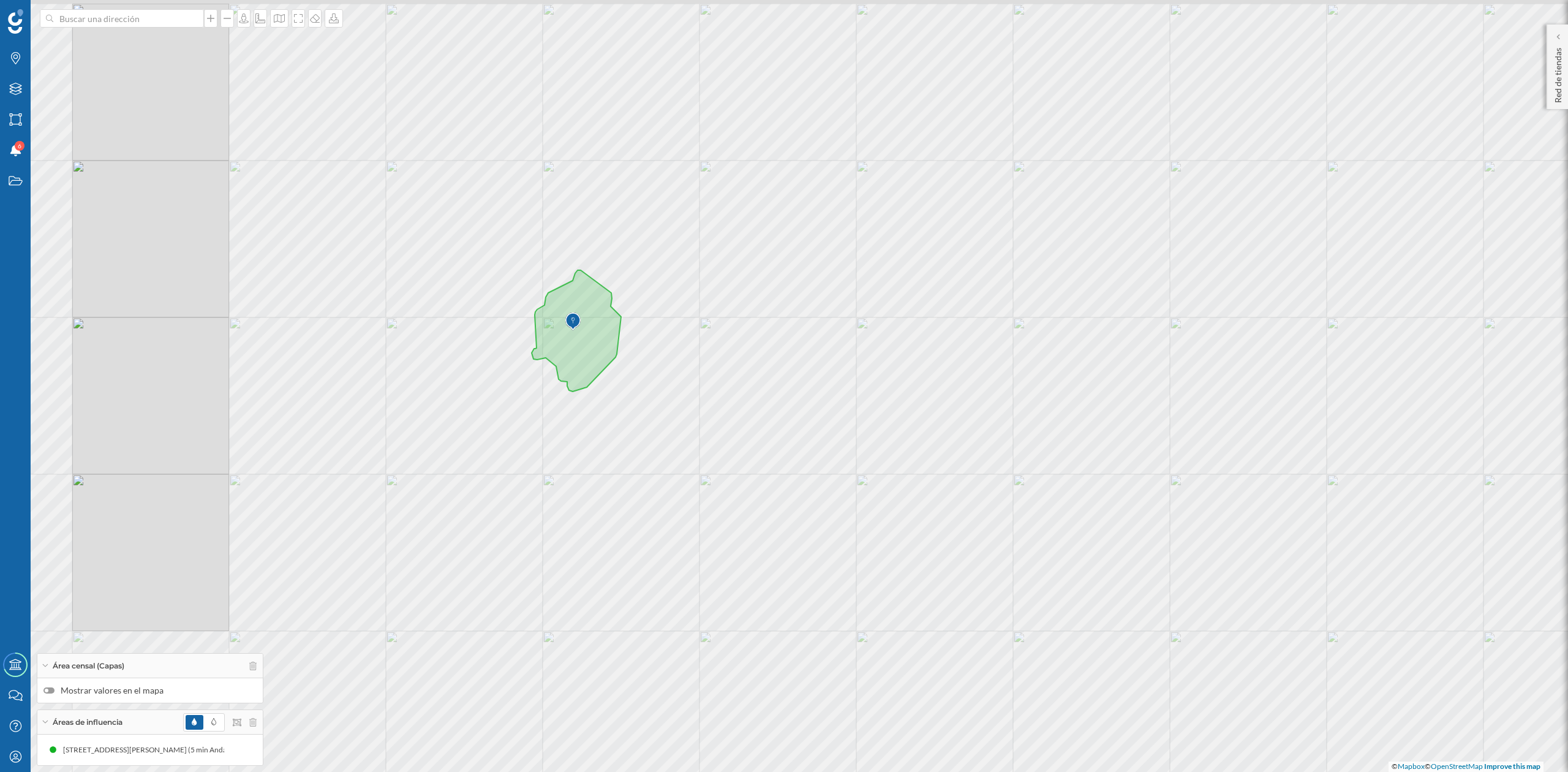
drag, startPoint x: 599, startPoint y: 456, endPoint x: 1072, endPoint y: 461, distance: 473.0
click at [1072, 461] on div "© Mapbox © OpenStreetMap Improve this map" at bounding box center [784, 386] width 1568 height 772
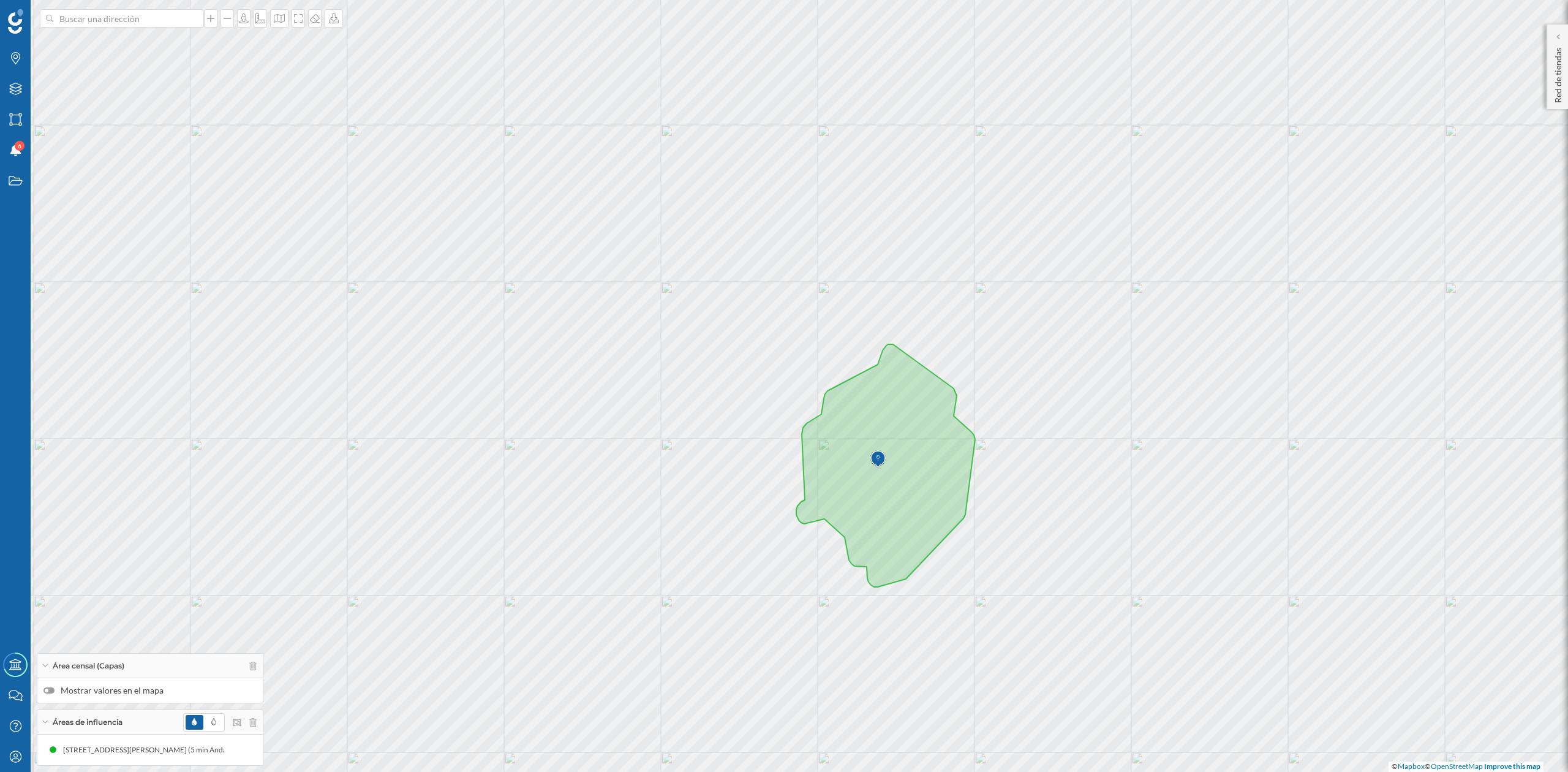
drag, startPoint x: 923, startPoint y: 276, endPoint x: 1150, endPoint y: 331, distance: 233.6
click at [1150, 331] on div "© Mapbox © OpenStreetMap Improve this map" at bounding box center [784, 386] width 1568 height 772
drag, startPoint x: 1003, startPoint y: 521, endPoint x: 829, endPoint y: 713, distance: 259.1
click at [950, 476] on div "© Mapbox © OpenStreetMap Improve this map" at bounding box center [784, 386] width 1568 height 772
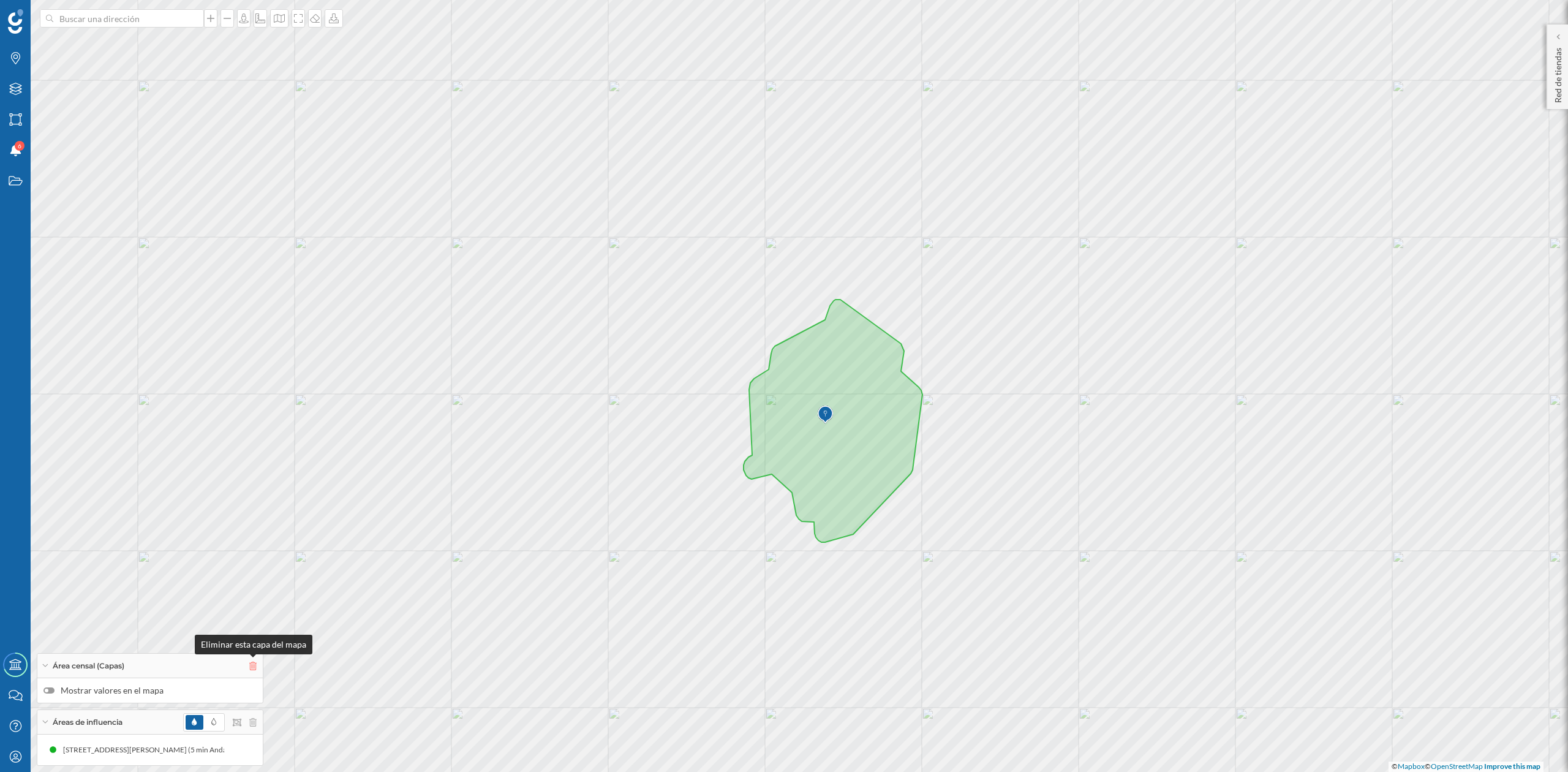
click at [250, 663] on icon at bounding box center [253, 666] width 8 height 8
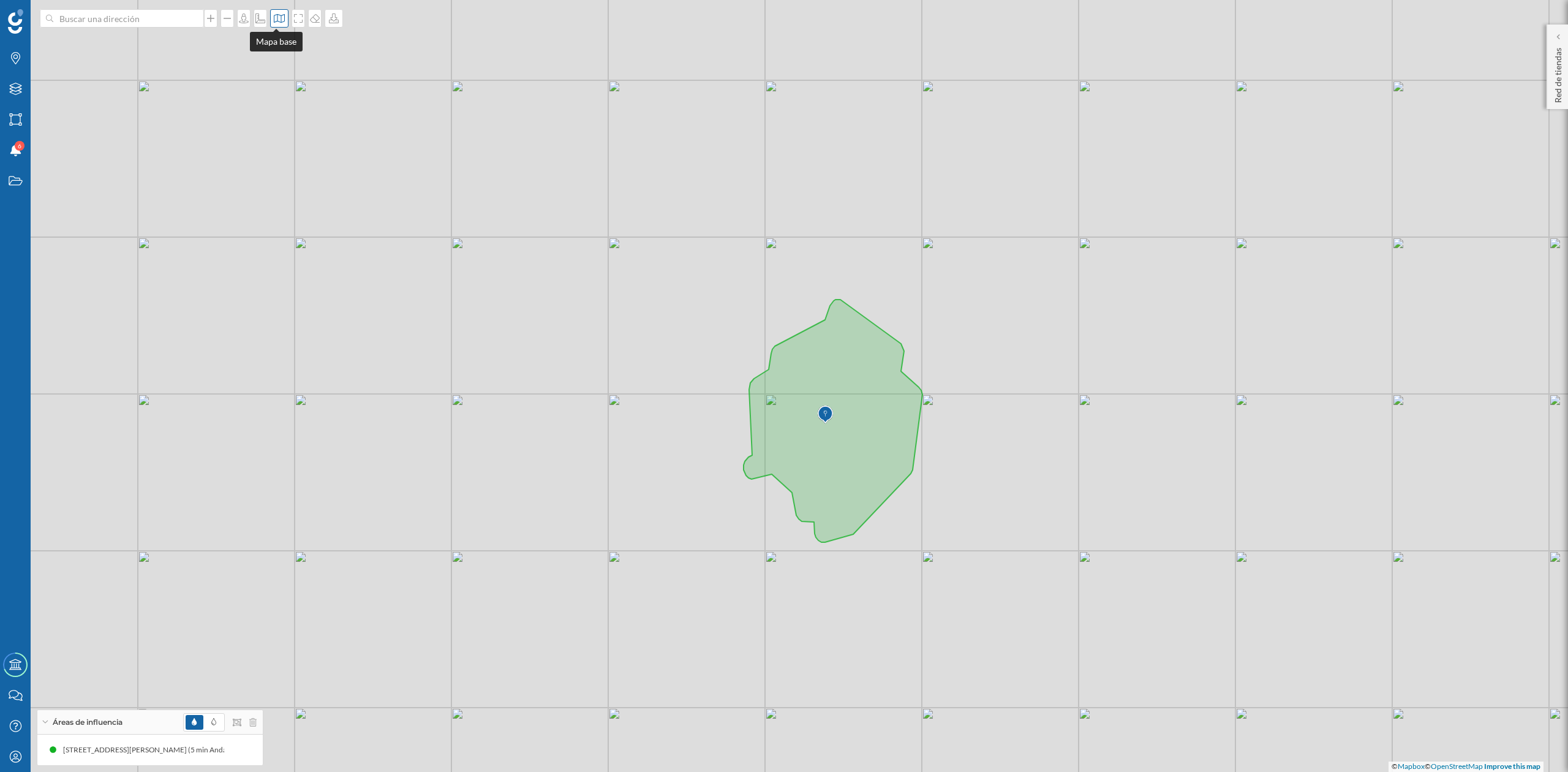
click at [273, 15] on icon at bounding box center [280, 18] width 12 height 10
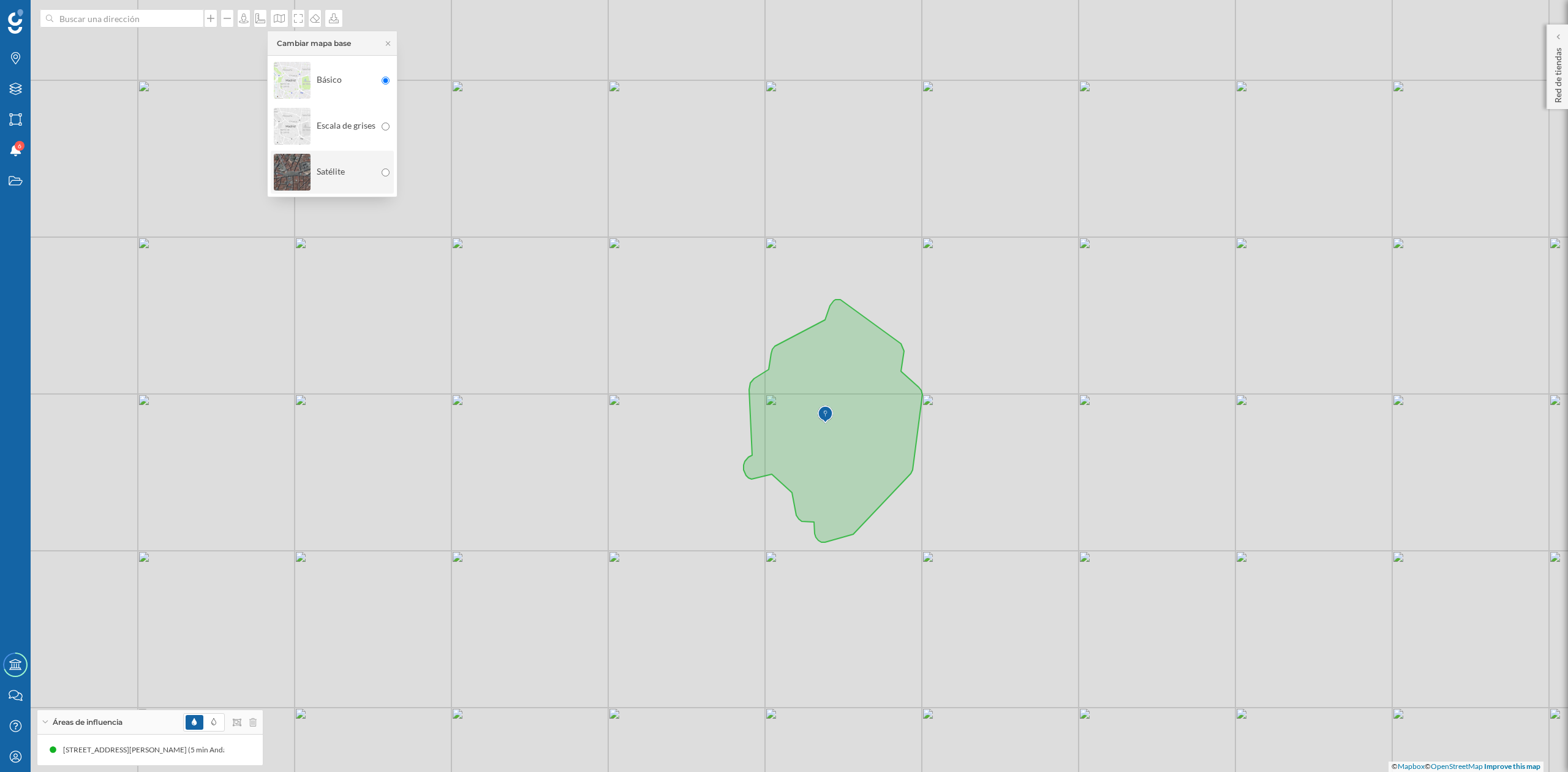
click at [310, 164] on img at bounding box center [292, 173] width 37 height 43
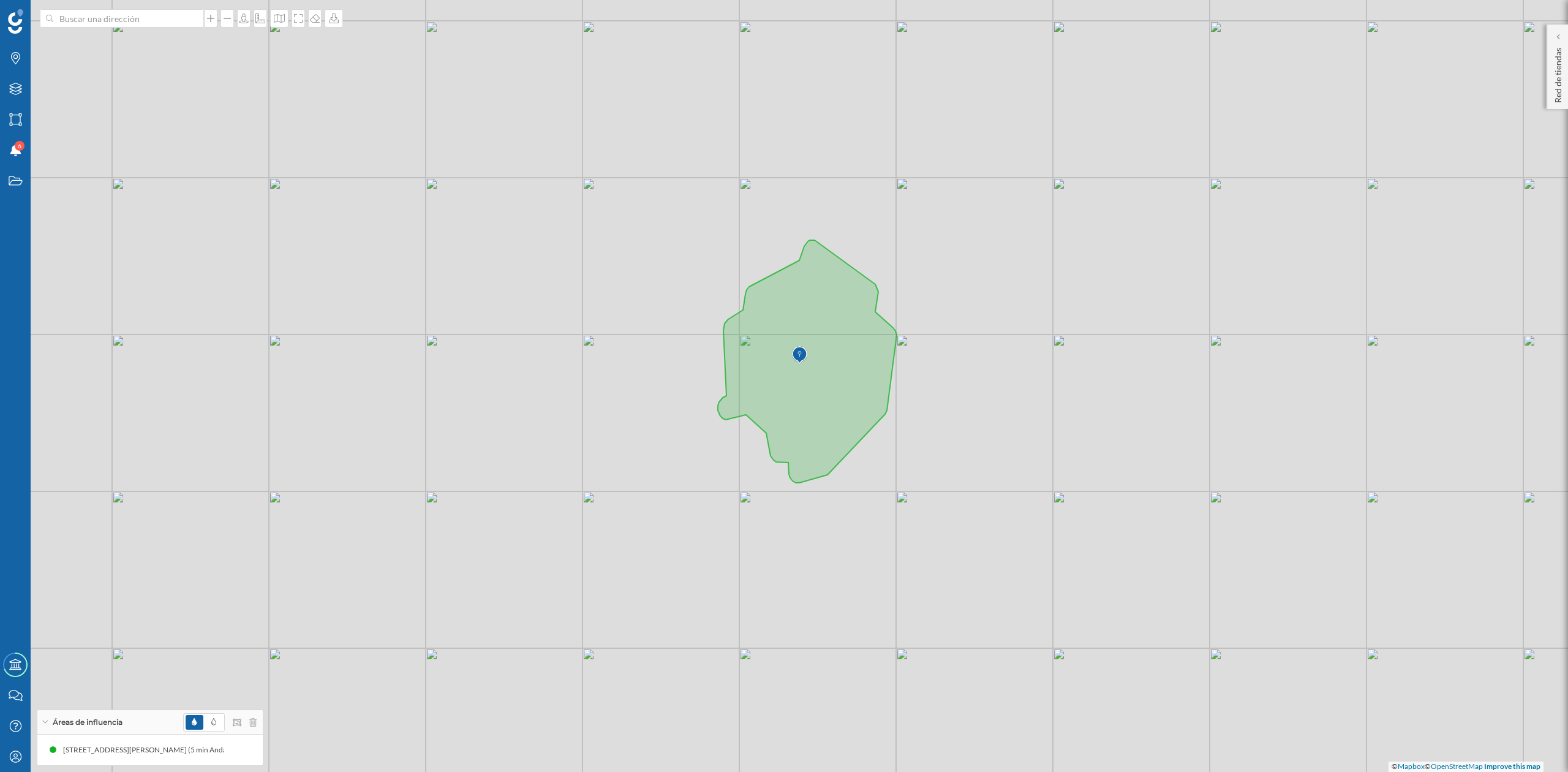
drag, startPoint x: 1100, startPoint y: 537, endPoint x: 1069, endPoint y: 450, distance: 92.4
click at [1069, 450] on div "© Mapbox © OpenStreetMap Improve this map" at bounding box center [784, 386] width 1568 height 772
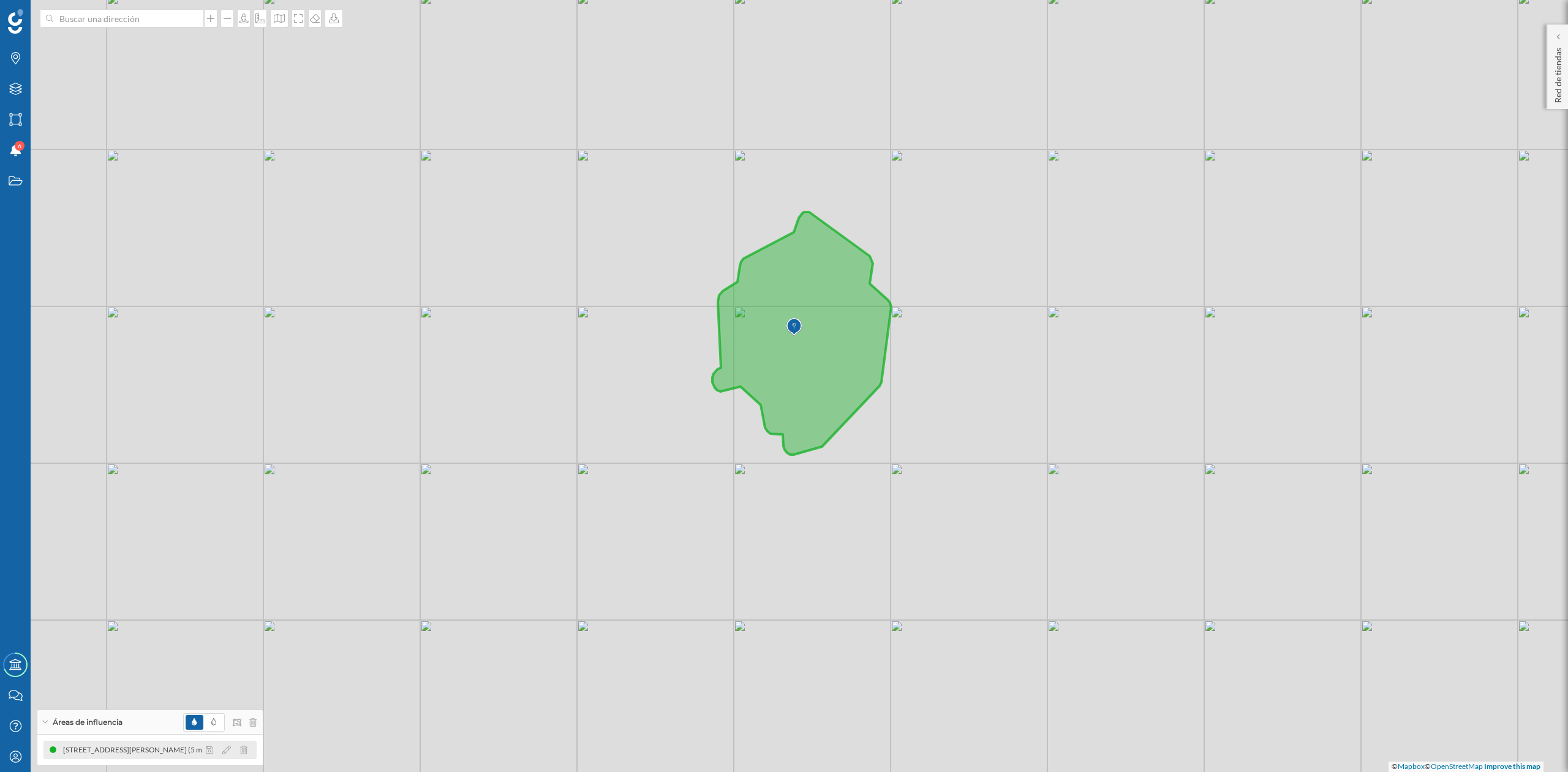
click at [226, 755] on div at bounding box center [230, 750] width 55 height 15
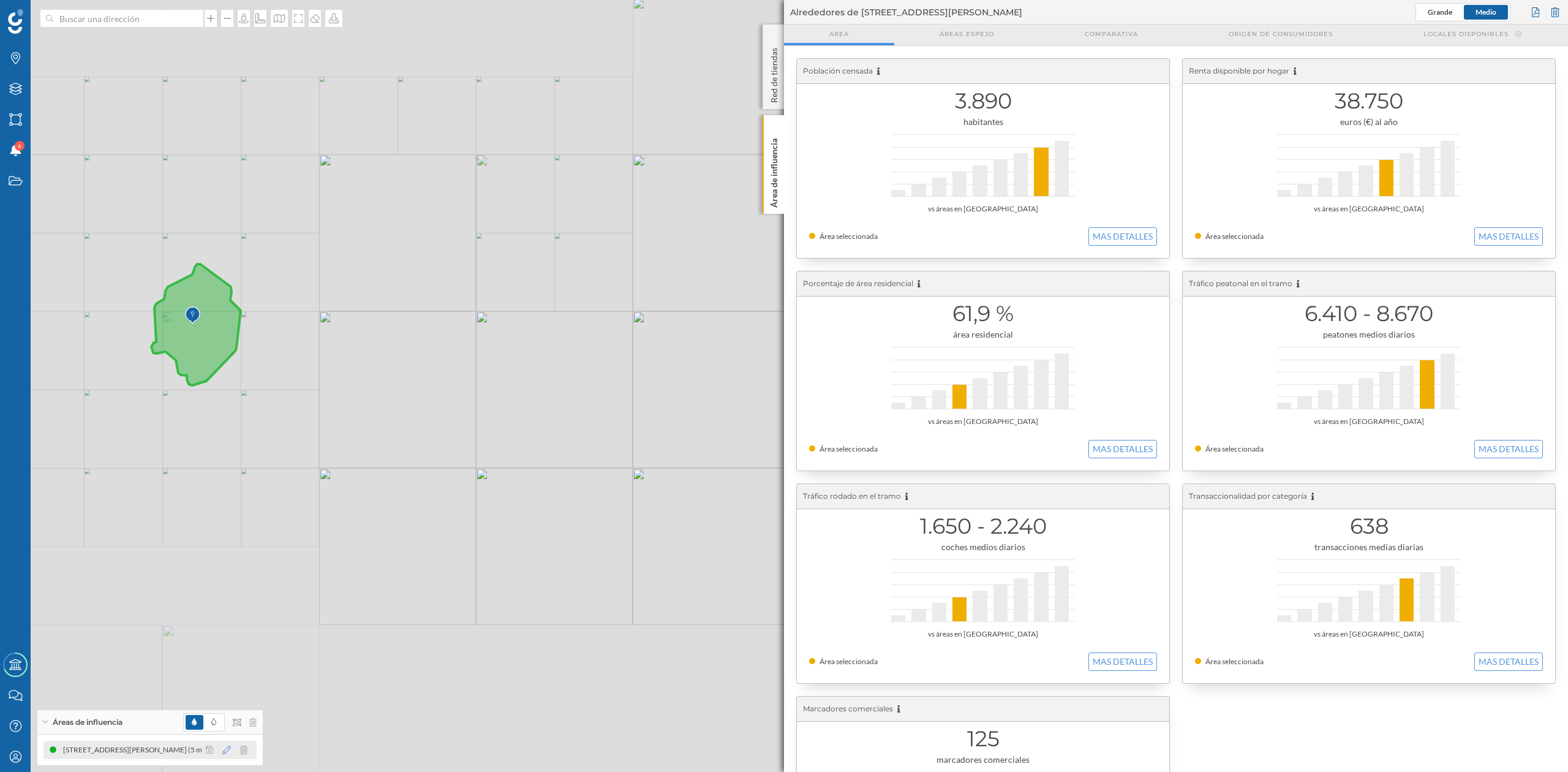
click at [229, 747] on icon at bounding box center [226, 750] width 8 height 8
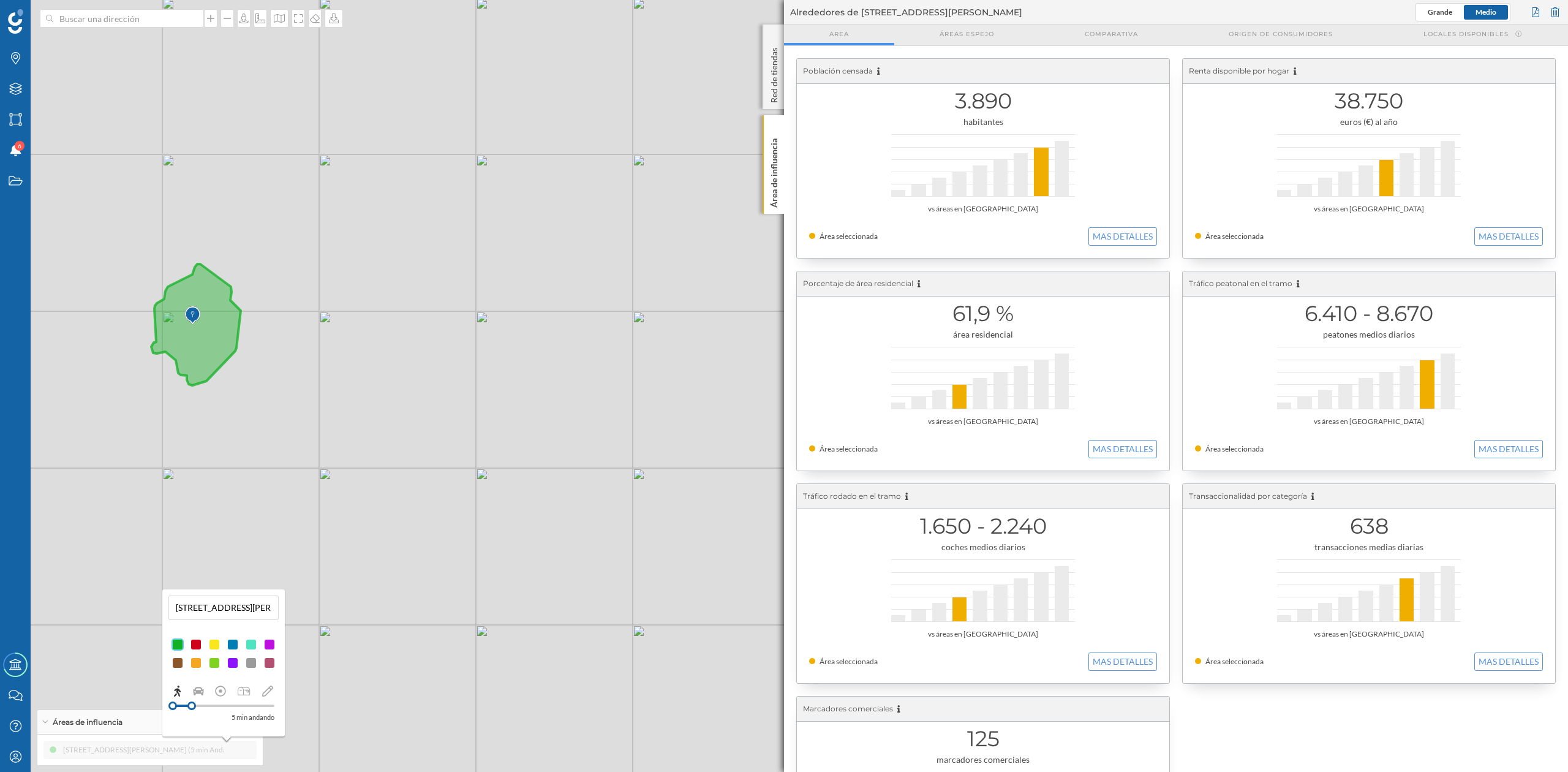
click at [211, 646] on div at bounding box center [214, 645] width 12 height 12
click at [772, 185] on p "Área de influencia" at bounding box center [774, 170] width 12 height 74
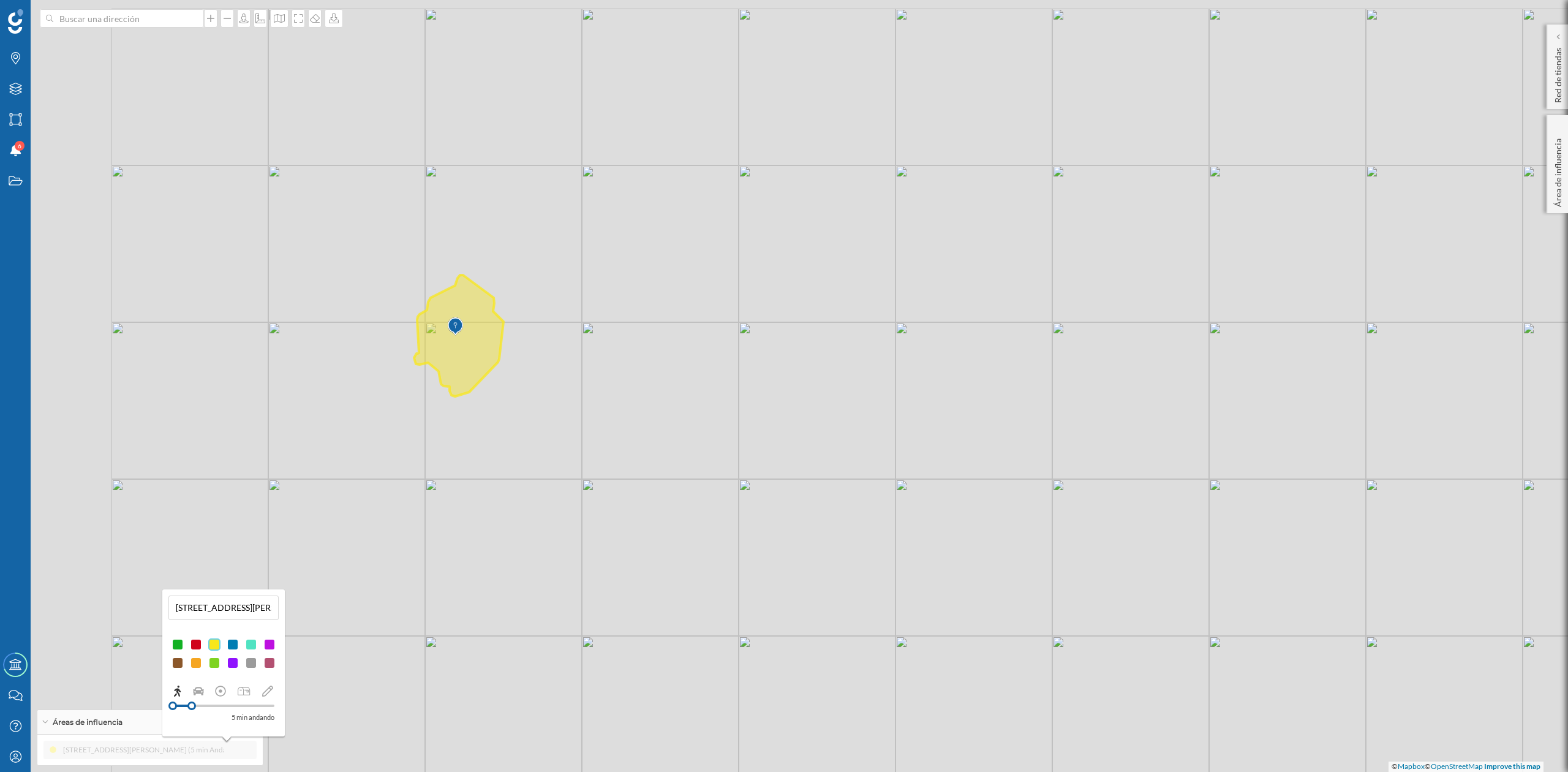
drag, startPoint x: 713, startPoint y: 301, endPoint x: 977, endPoint y: 313, distance: 264.3
click at [977, 313] on div "© Mapbox © OpenStreetMap Improve this map" at bounding box center [784, 386] width 1568 height 772
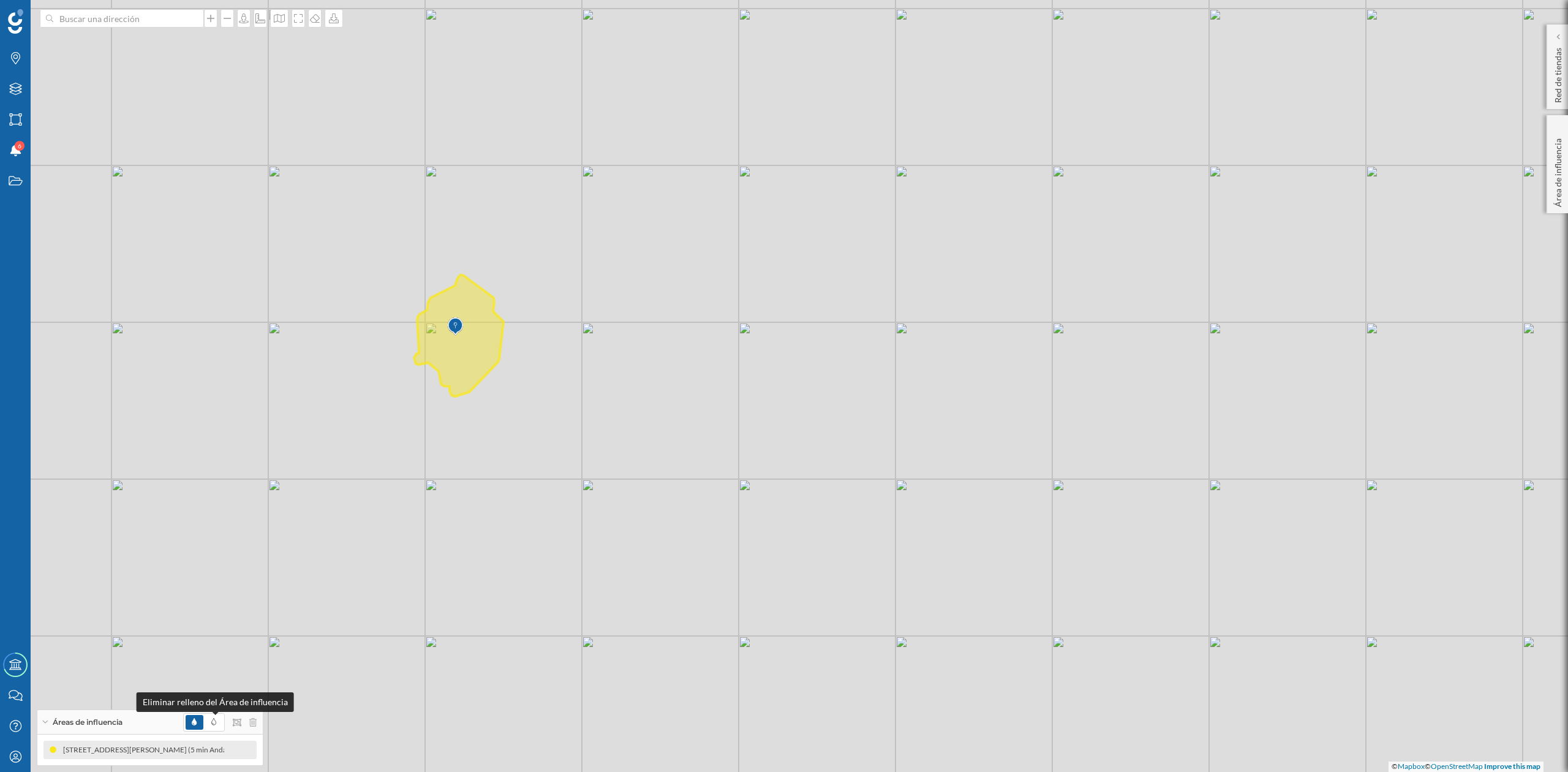
drag, startPoint x: 213, startPoint y: 723, endPoint x: 231, endPoint y: 710, distance: 22.2
click at [214, 723] on icon at bounding box center [213, 722] width 5 height 8
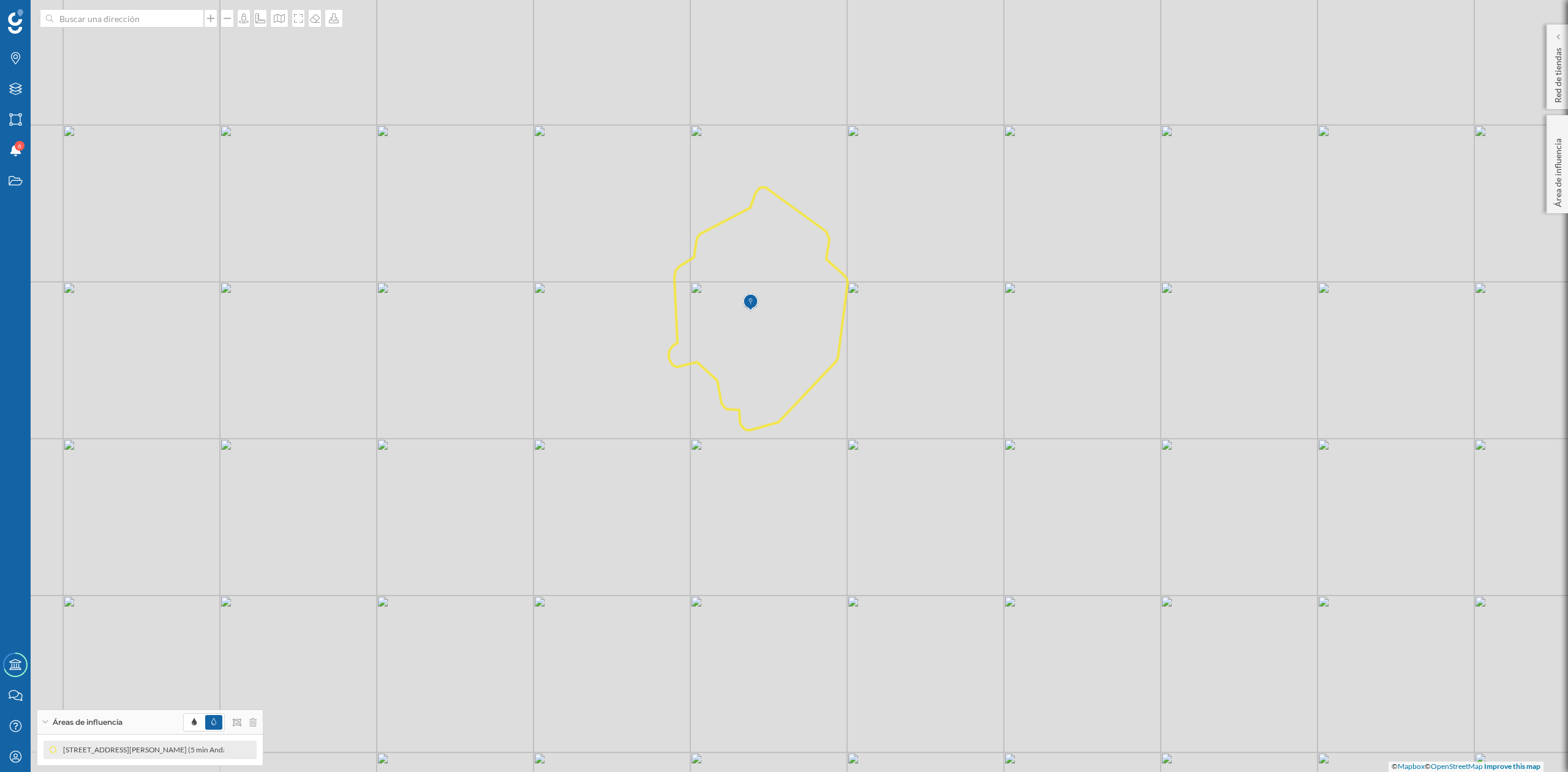
drag, startPoint x: 940, startPoint y: 471, endPoint x: 975, endPoint y: 539, distance: 76.5
click at [956, 513] on div "© Mapbox © OpenStreetMap Improve this map" at bounding box center [784, 386] width 1568 height 772
click at [292, 25] on div at bounding box center [298, 18] width 13 height 18
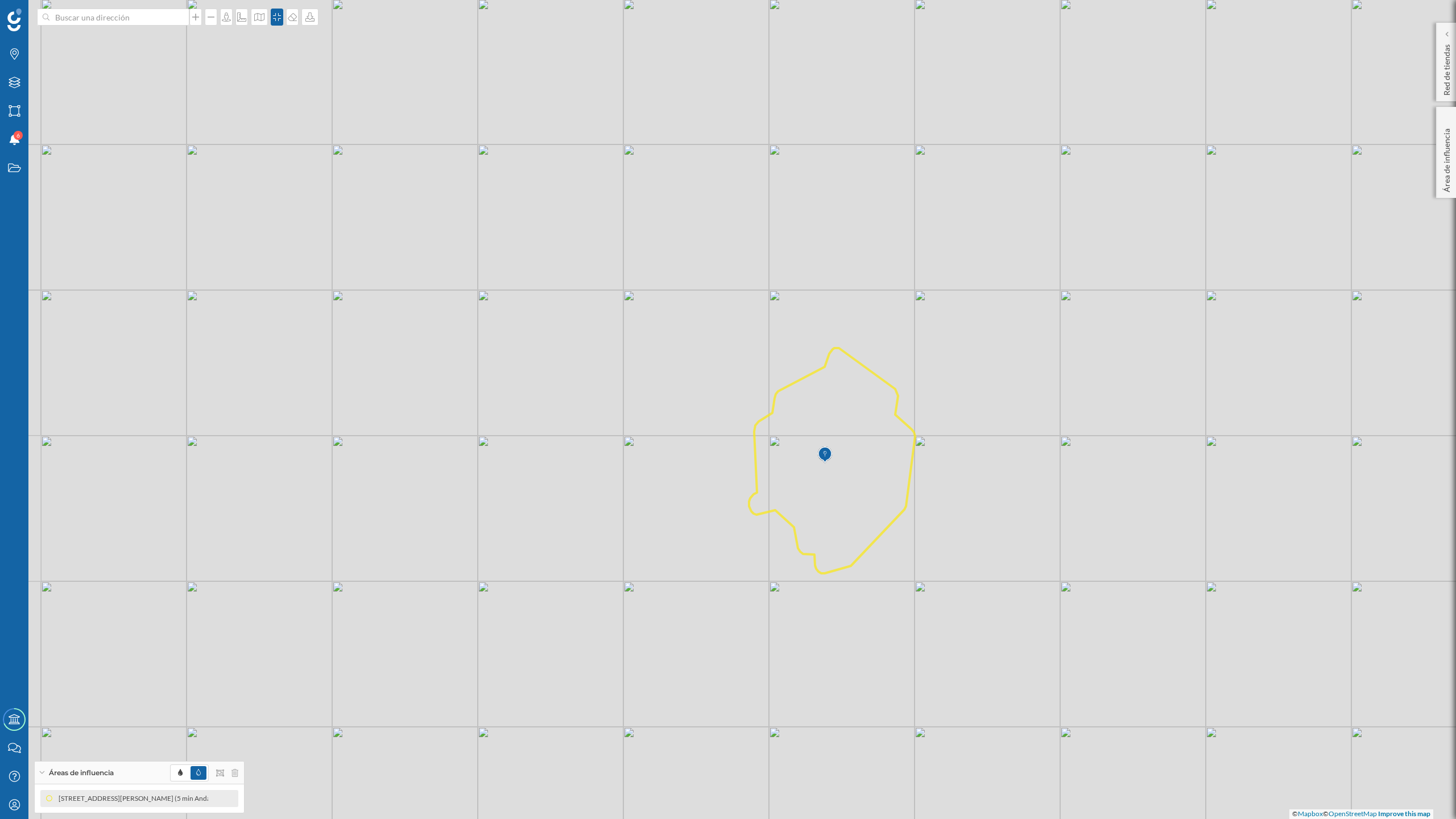
drag, startPoint x: 979, startPoint y: 418, endPoint x: 1101, endPoint y: 540, distance: 172.5
click at [1101, 540] on div "© Mapbox © OpenStreetMap Improve this map" at bounding box center [728, 409] width 1456 height 819
drag, startPoint x: 1109, startPoint y: 514, endPoint x: 1112, endPoint y: 529, distance: 15.3
click at [1112, 529] on div "© Mapbox © OpenStreetMap Improve this map" at bounding box center [728, 409] width 1456 height 819
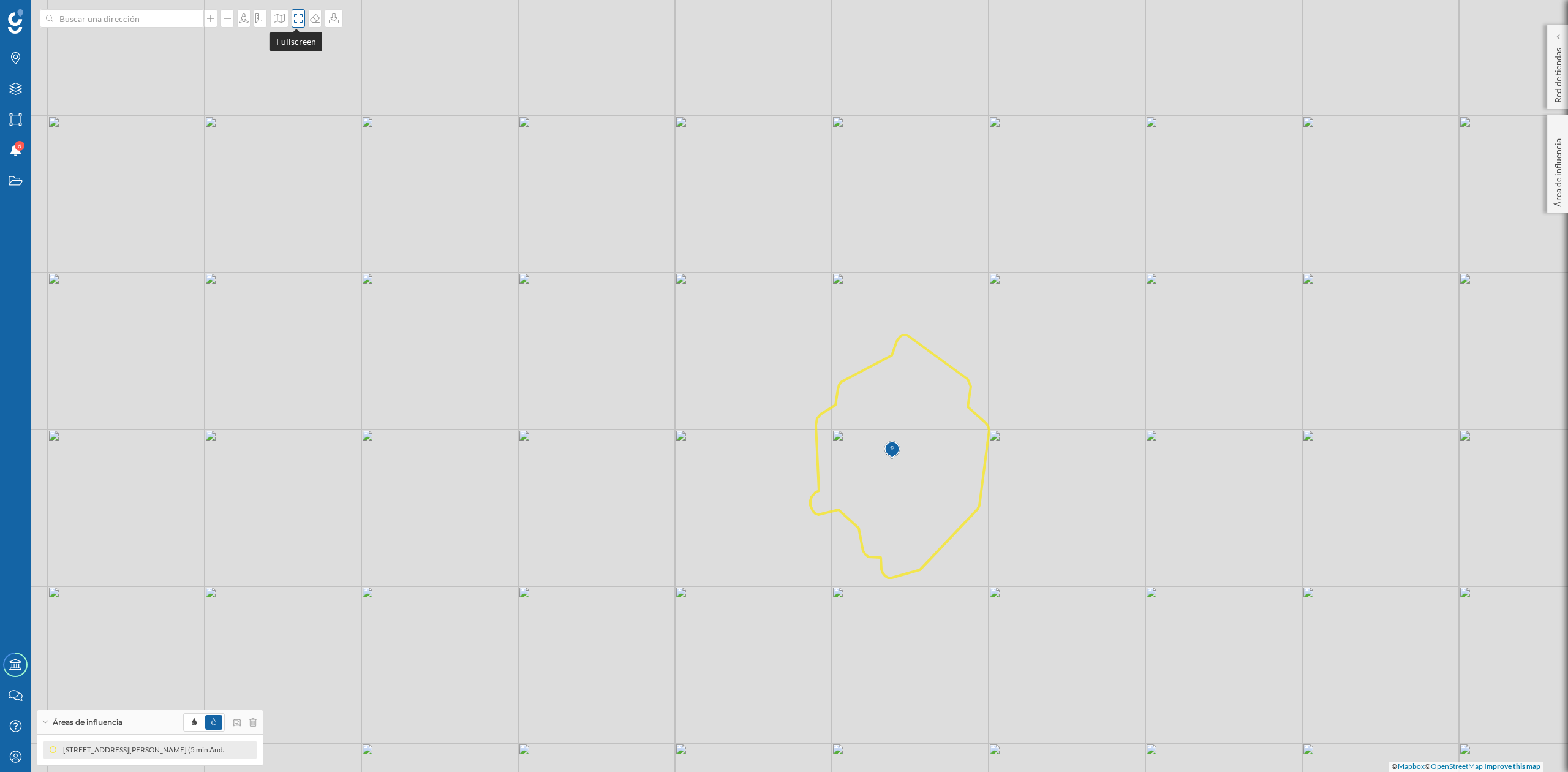
click at [299, 21] on icon at bounding box center [298, 18] width 8 height 8
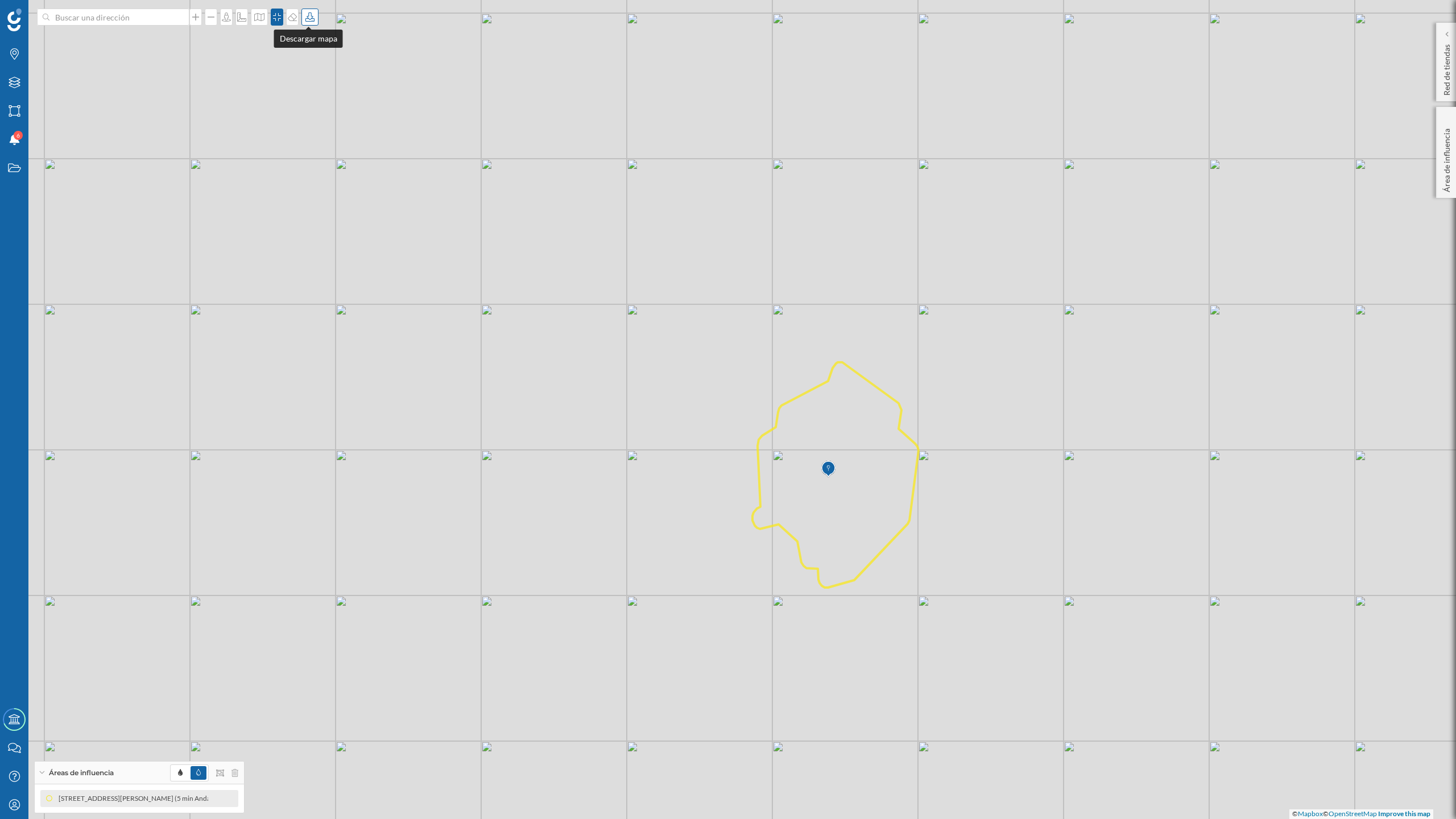
click at [308, 19] on icon at bounding box center [310, 16] width 9 height 9
click at [335, 79] on div "Descargar sin leyenda" at bounding box center [345, 83] width 80 height 12
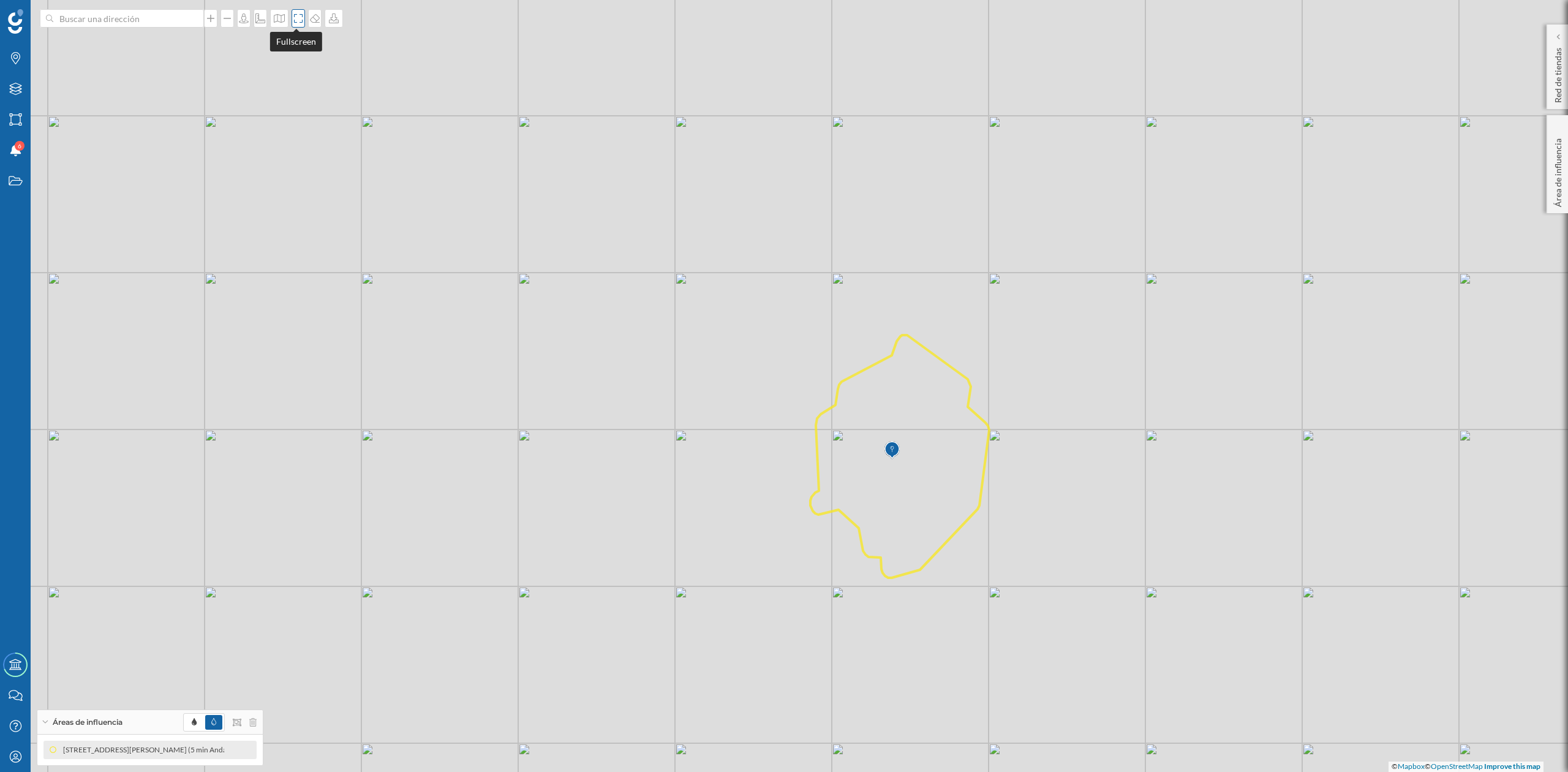
click at [292, 17] on icon at bounding box center [298, 18] width 12 height 10
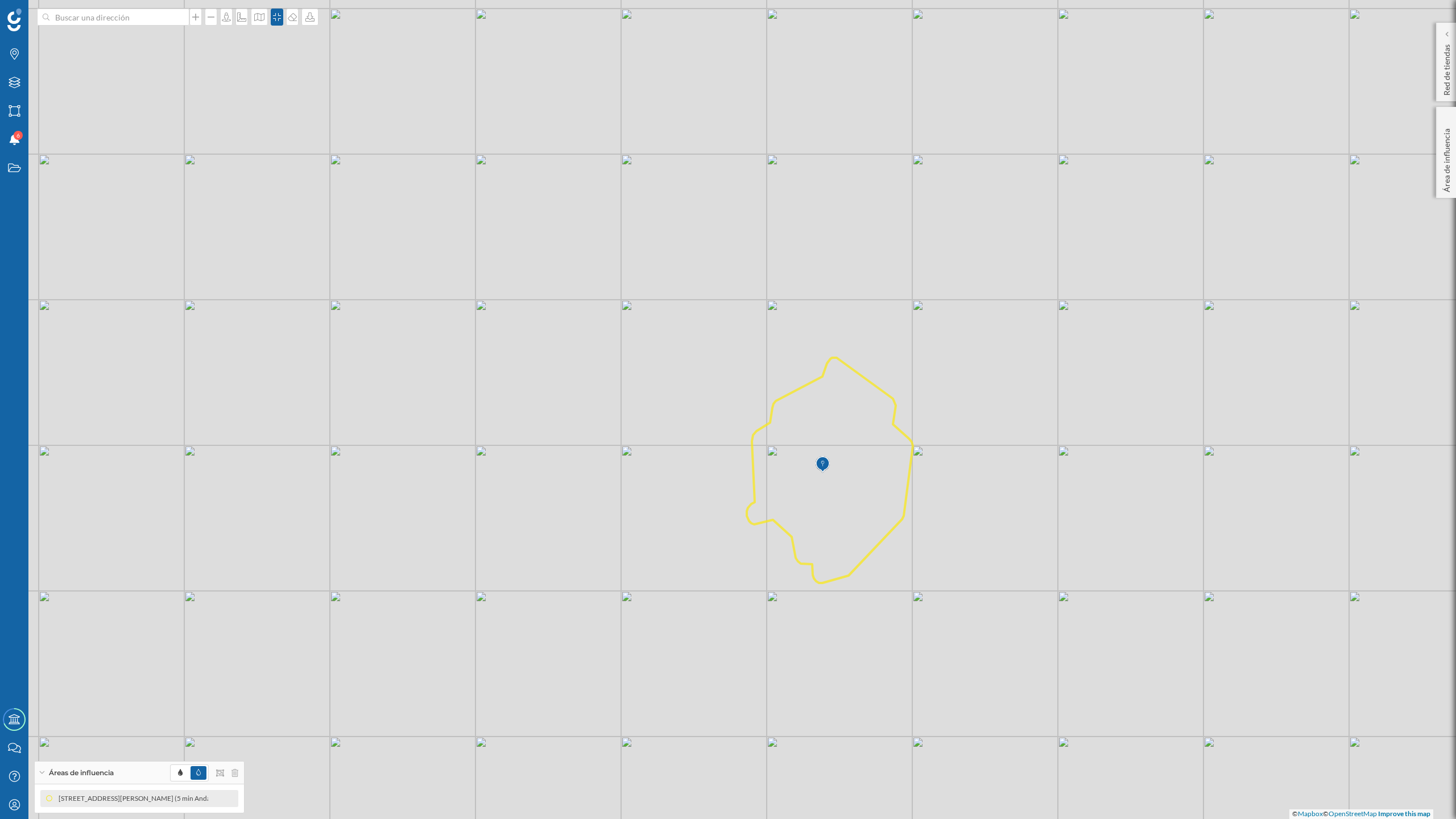
drag, startPoint x: 555, startPoint y: 416, endPoint x: 549, endPoint y: 412, distance: 7.2
click at [549, 412] on div "© Mapbox © OpenStreetMap Improve this map" at bounding box center [728, 409] width 1456 height 819
drag, startPoint x: 326, startPoint y: 422, endPoint x: 465, endPoint y: 421, distance: 139.0
click at [465, 421] on div "© Mapbox © OpenStreetMap Improve this map" at bounding box center [728, 409] width 1456 height 819
click at [305, 18] on icon at bounding box center [310, 16] width 9 height 9
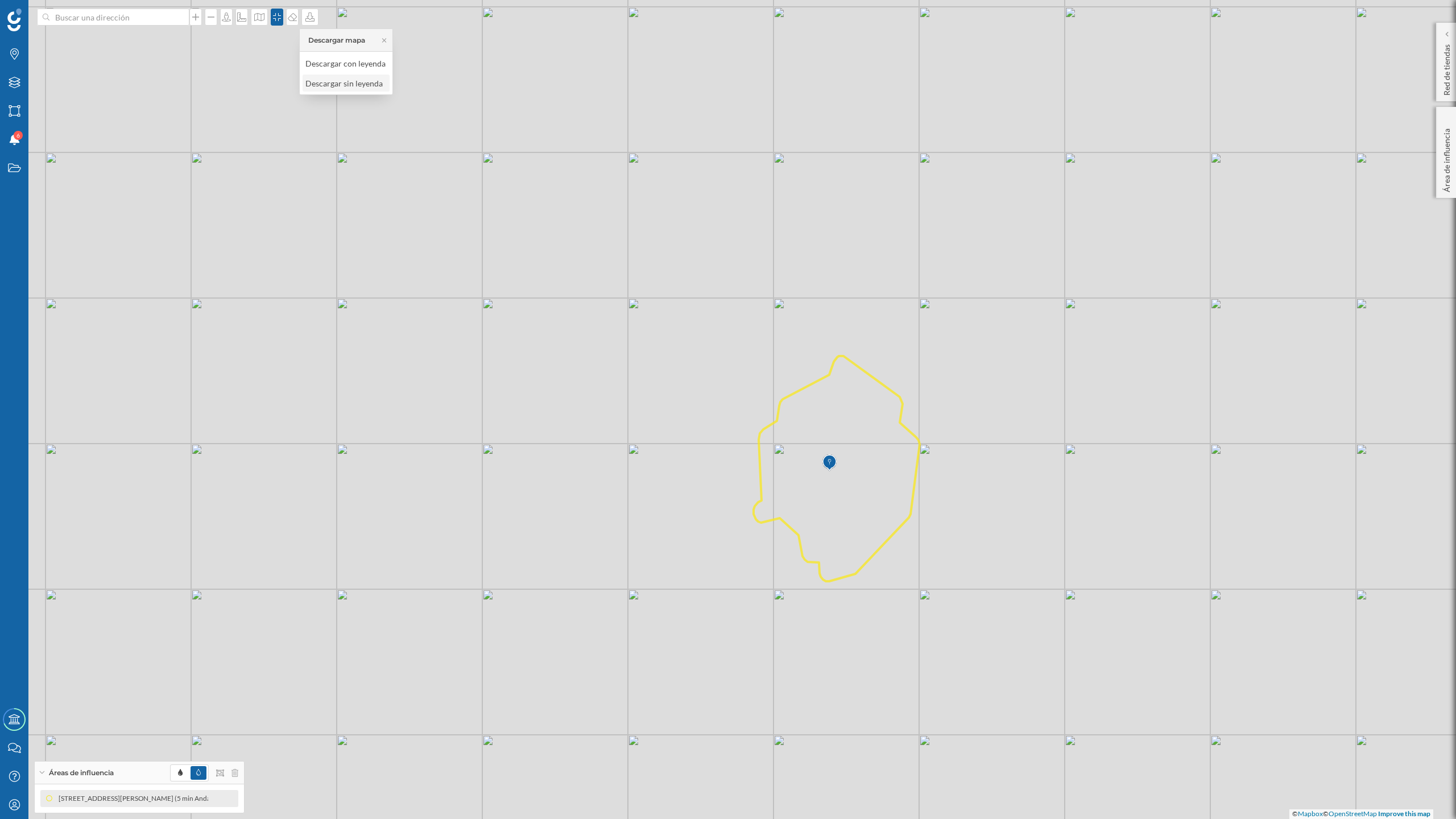
click at [343, 83] on div "Descargar sin leyenda" at bounding box center [345, 83] width 80 height 12
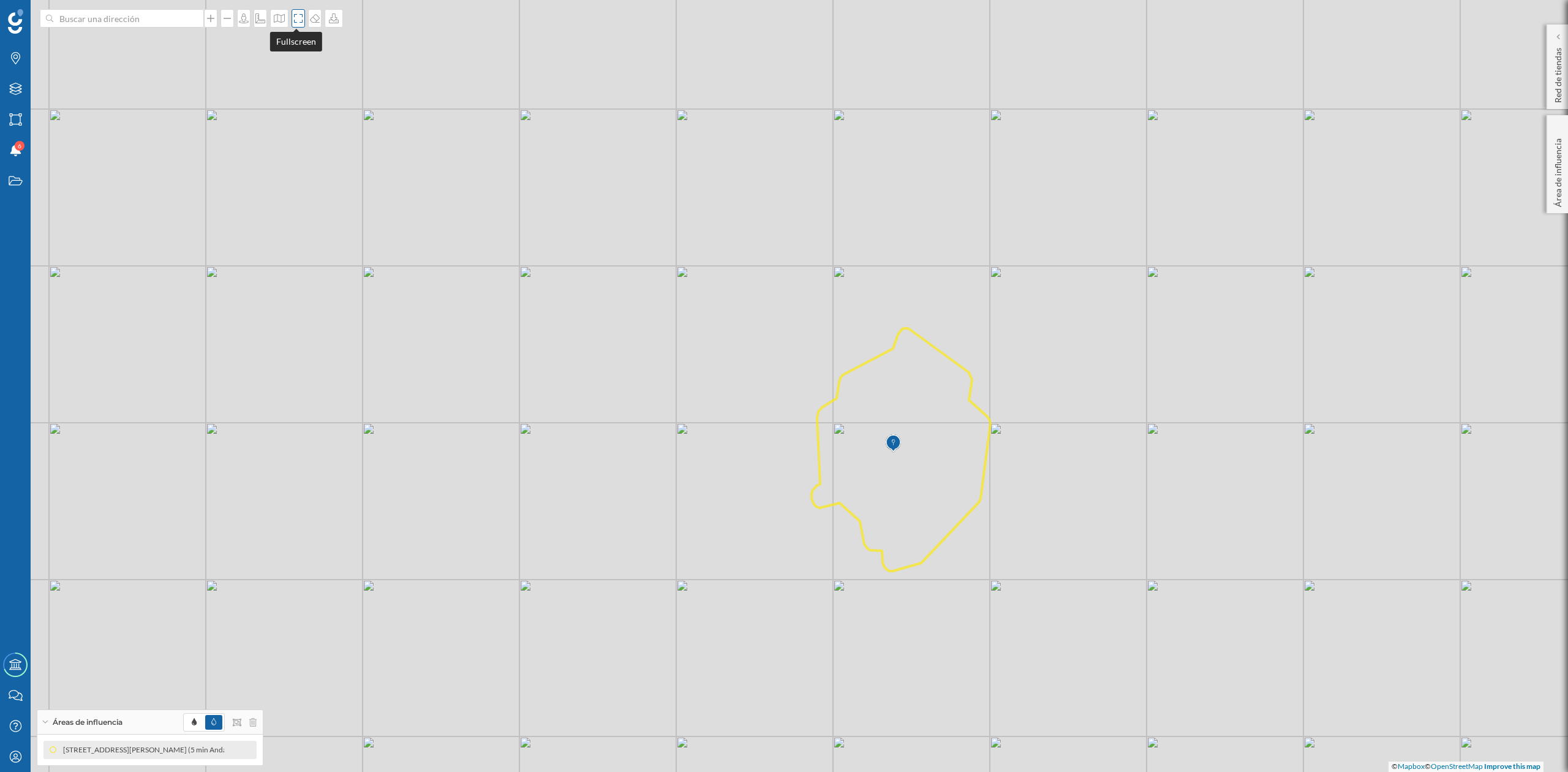
click at [293, 21] on icon at bounding box center [298, 18] width 12 height 10
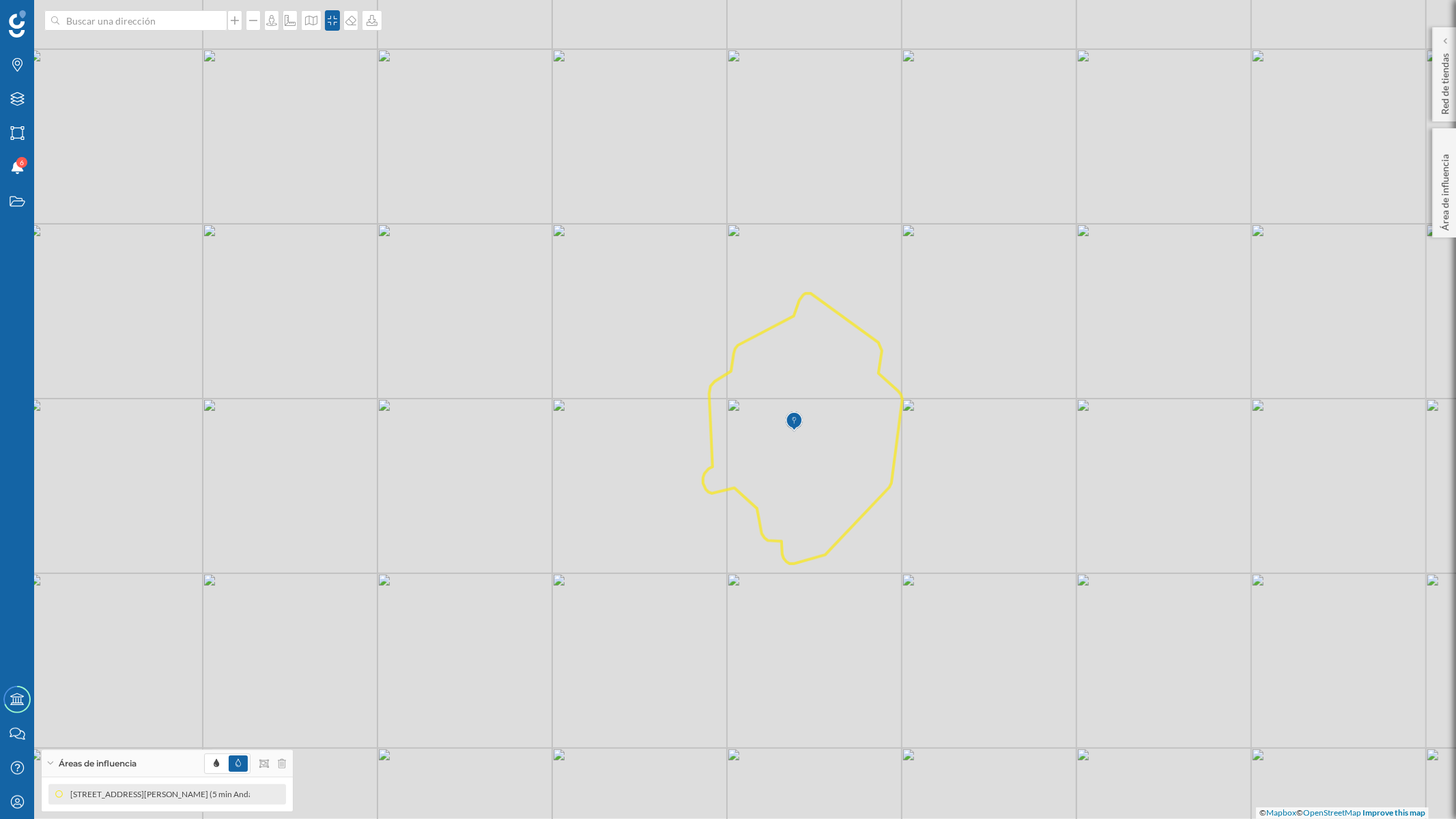
drag, startPoint x: 355, startPoint y: 511, endPoint x: 277, endPoint y: 468, distance: 89.1
click at [277, 468] on div "© Mapbox © OpenStreetMap Improve this map" at bounding box center [728, 410] width 1456 height 819
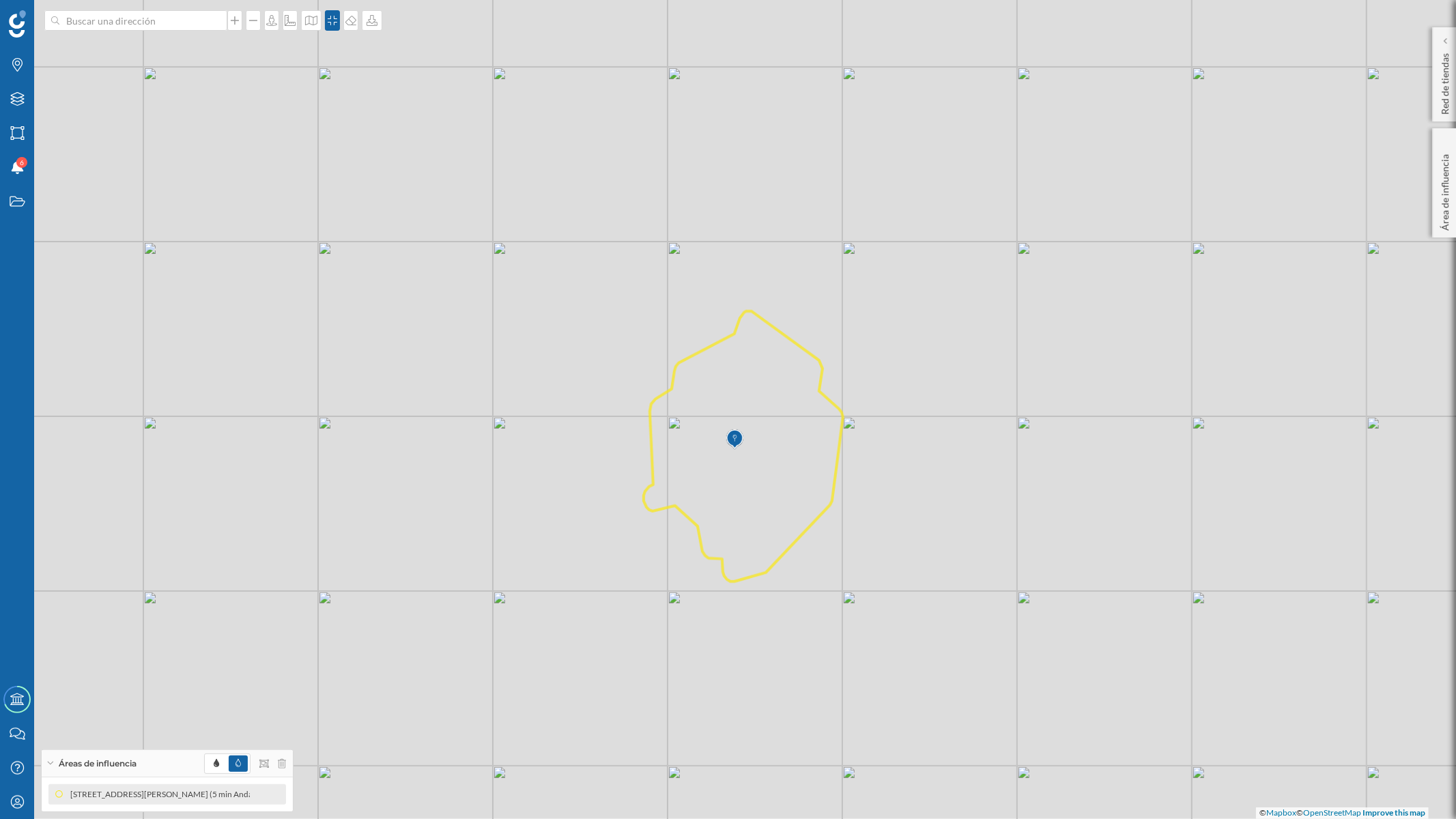
drag, startPoint x: 1028, startPoint y: 497, endPoint x: 969, endPoint y: 513, distance: 61.1
click at [969, 513] on div "© Mapbox © OpenStreetMap Improve this map" at bounding box center [728, 410] width 1456 height 819
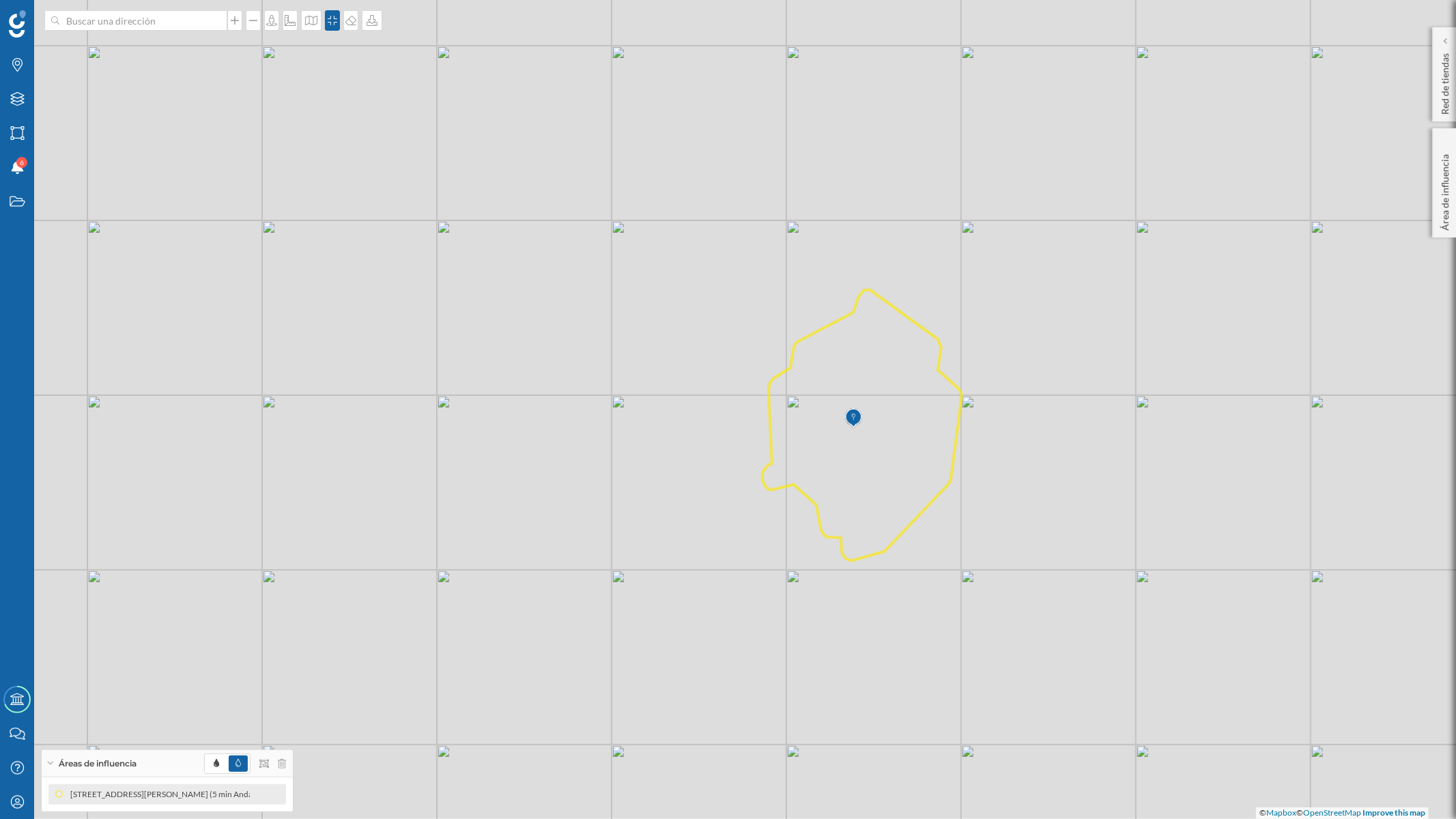
drag, startPoint x: 949, startPoint y: 548, endPoint x: 1067, endPoint y: 526, distance: 120.0
click at [1067, 526] on div "© Mapbox © OpenStreetMap Improve this map" at bounding box center [728, 410] width 1456 height 819
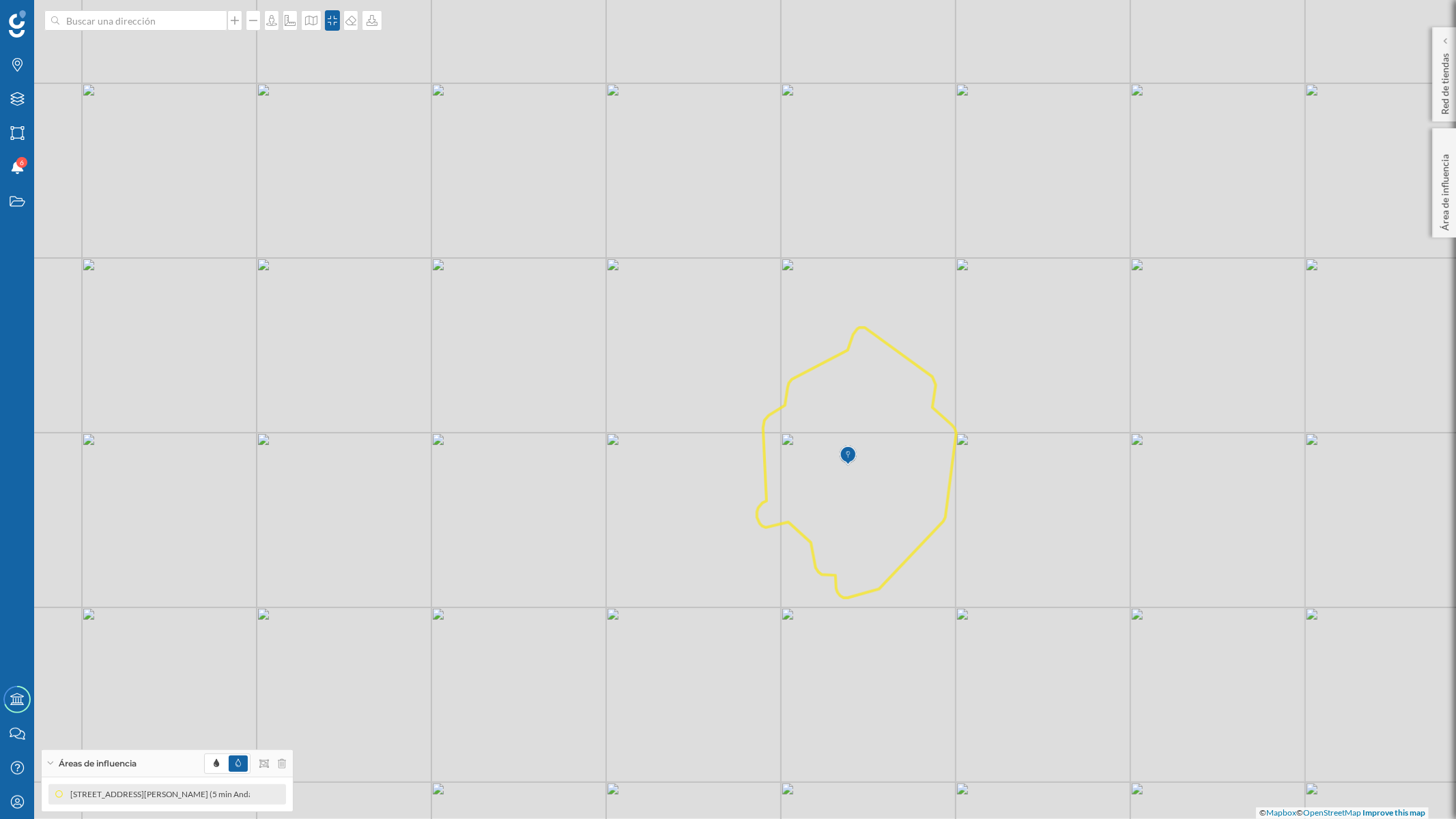
drag, startPoint x: 691, startPoint y: 579, endPoint x: 685, endPoint y: 584, distance: 7.8
click at [685, 584] on div "© Mapbox © OpenStreetMap Improve this map" at bounding box center [728, 410] width 1456 height 819
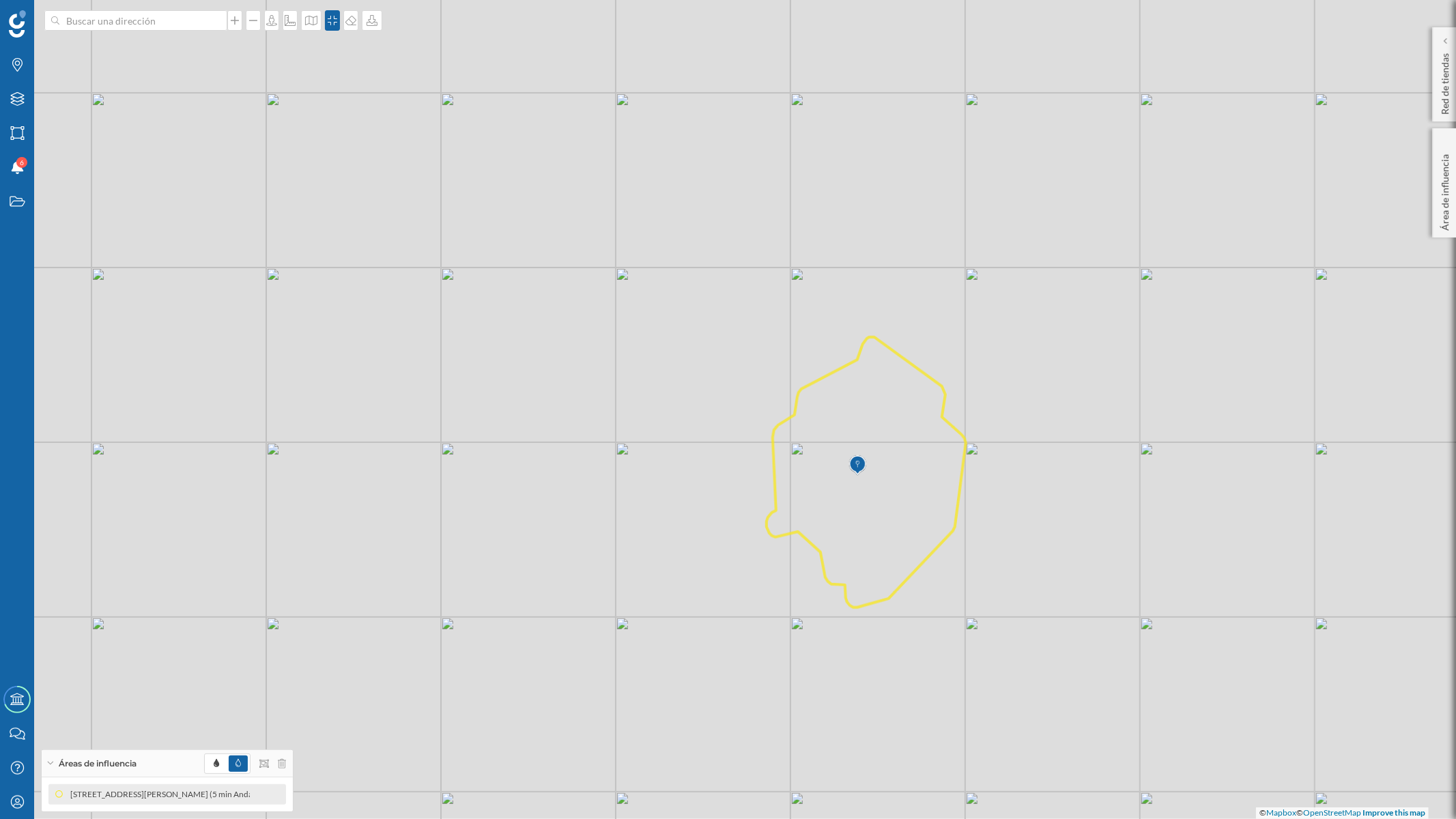
drag, startPoint x: 692, startPoint y: 608, endPoint x: 701, endPoint y: 606, distance: 9.2
click at [701, 606] on div "© Mapbox © OpenStreetMap Improve this map" at bounding box center [728, 410] width 1456 height 819
click at [374, 28] on div at bounding box center [372, 21] width 21 height 21
click at [392, 101] on div "Descargar sin leyenda" at bounding box center [414, 100] width 96 height 15
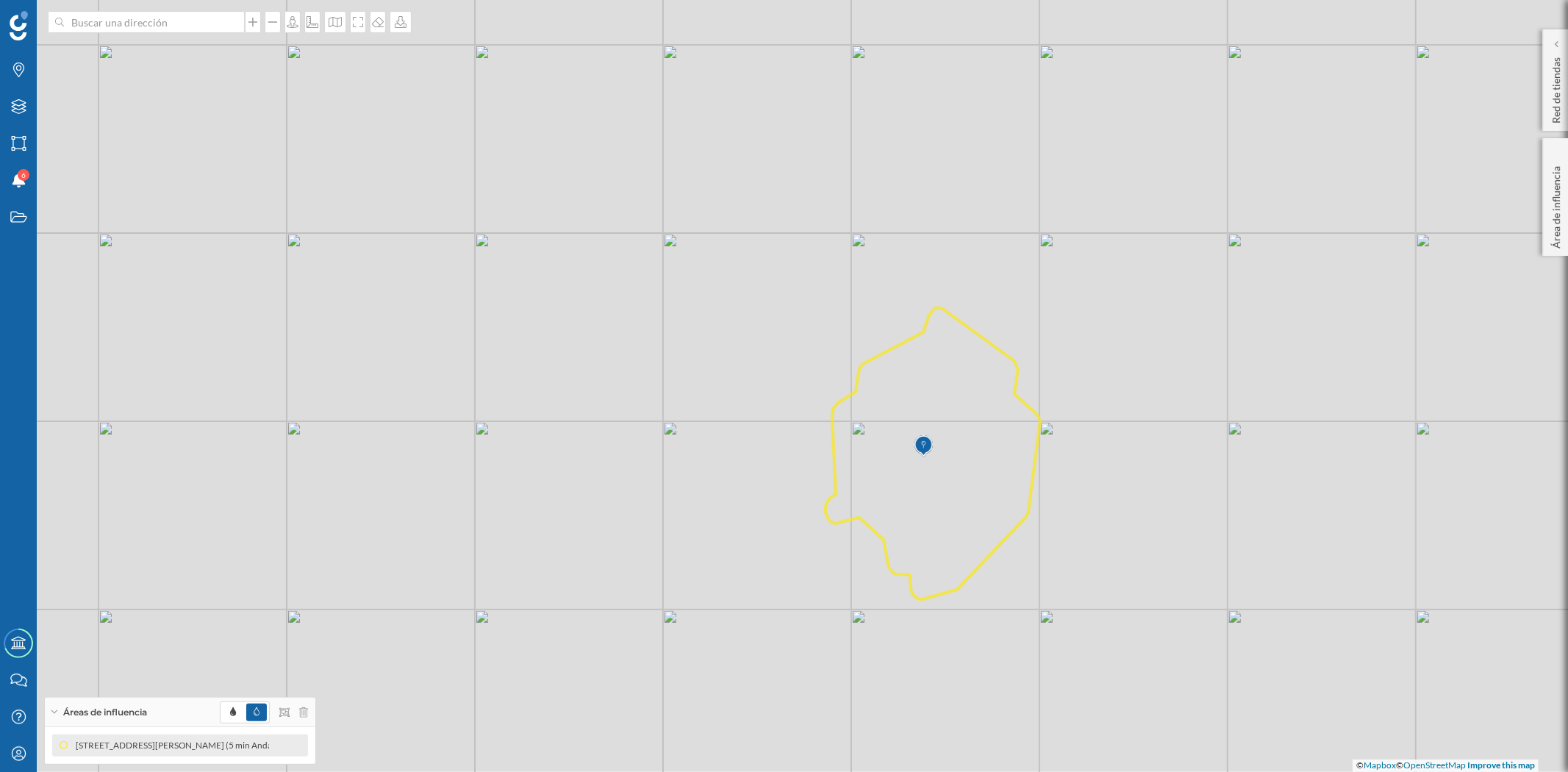
click at [1012, 530] on icon at bounding box center [933, 453] width 214 height 291
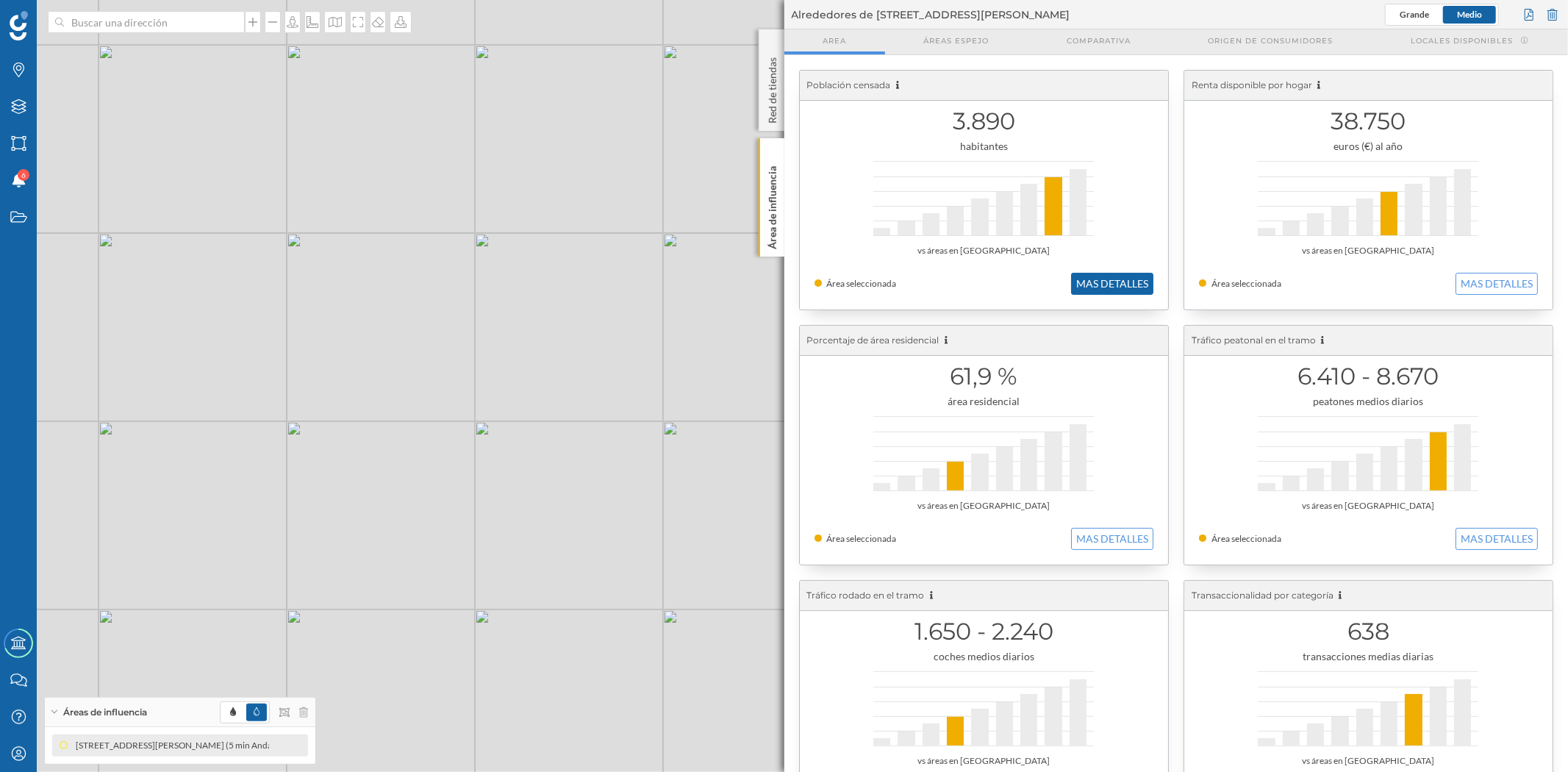
click at [1133, 276] on button "MAS DETALLES" at bounding box center [1112, 284] width 82 height 22
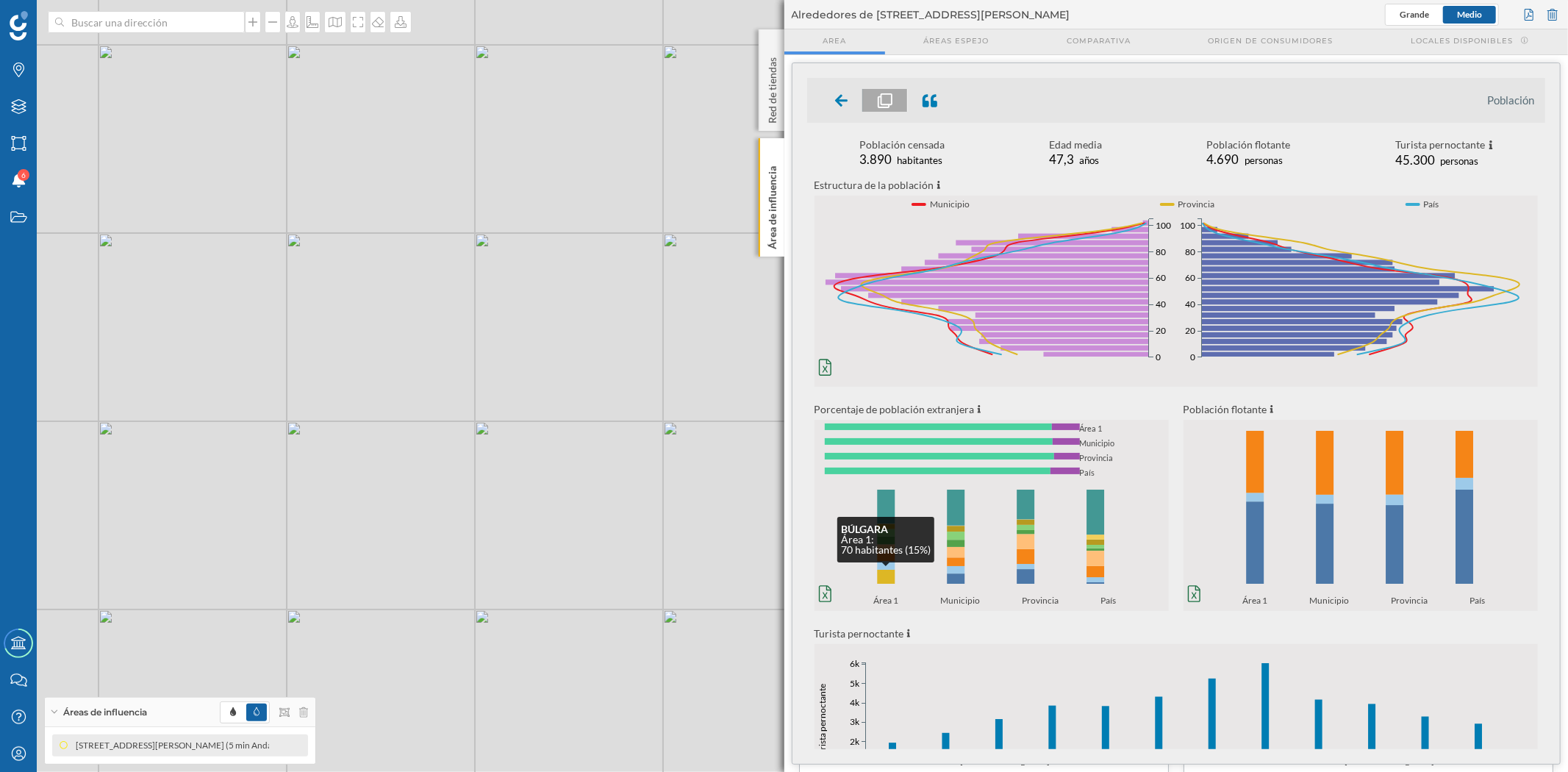
click at [888, 576] on rect at bounding box center [886, 577] width 18 height 15
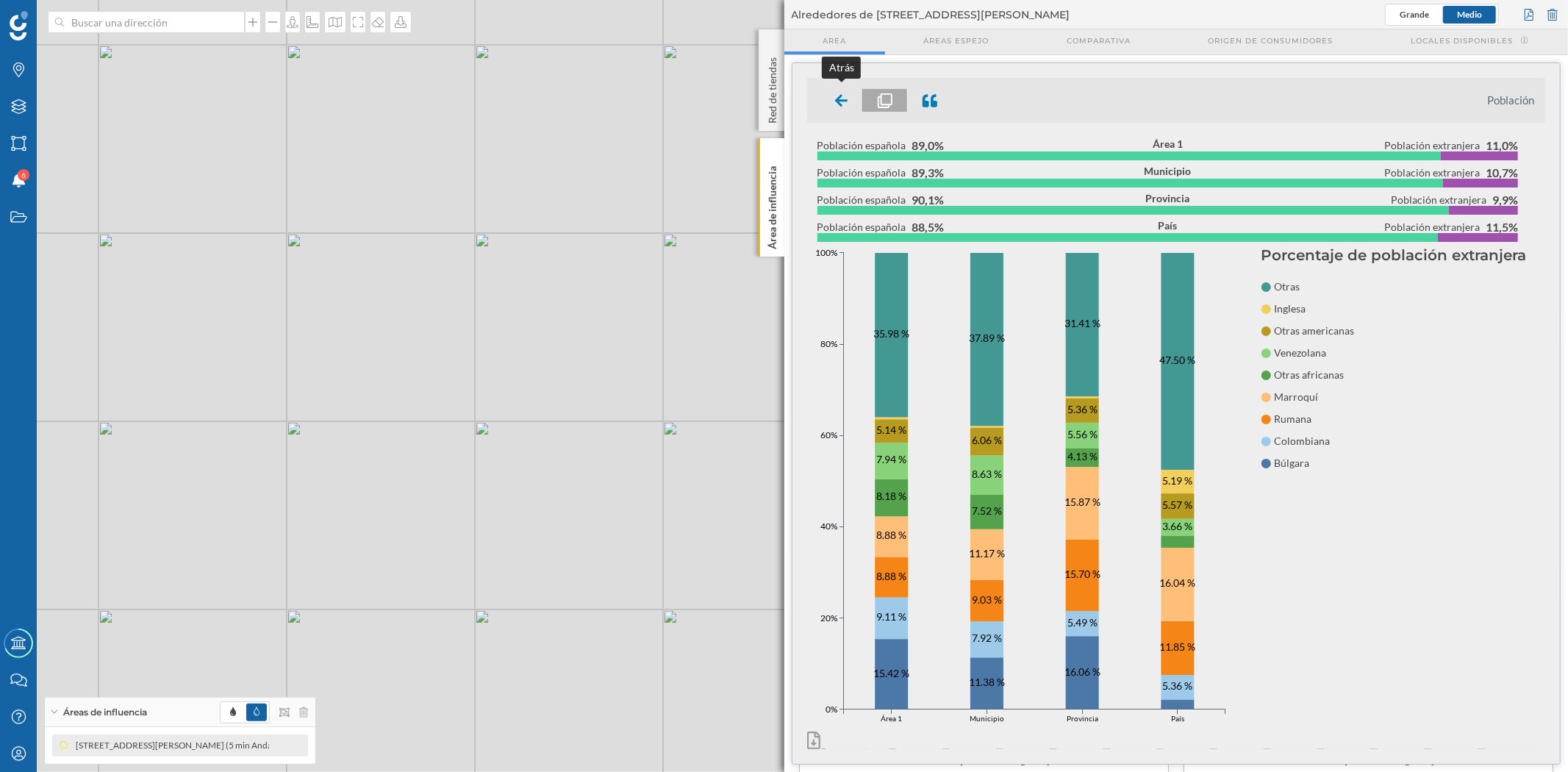
click at [848, 101] on div at bounding box center [841, 100] width 43 height 23
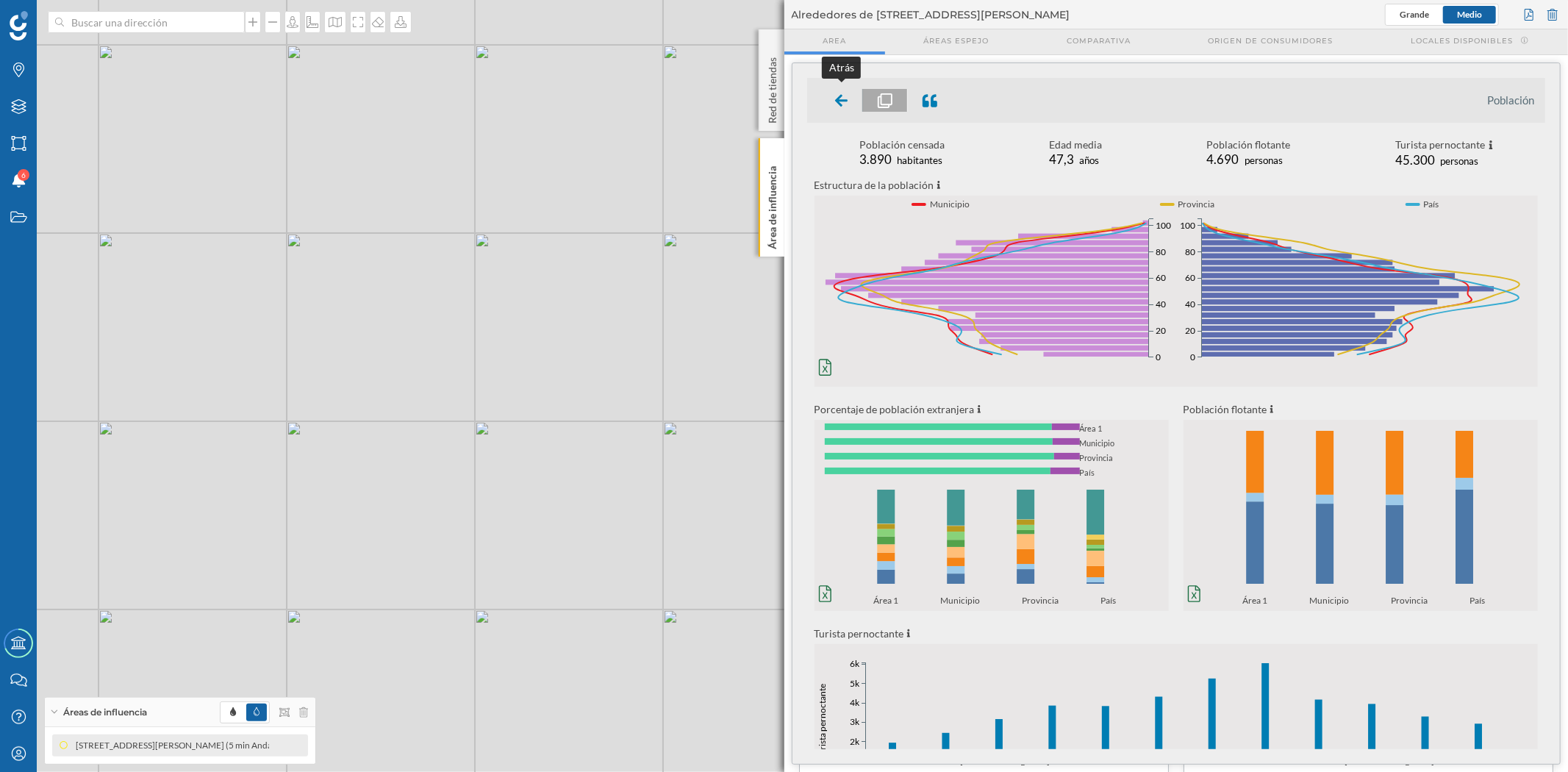
click at [839, 97] on icon at bounding box center [841, 101] width 13 height 13
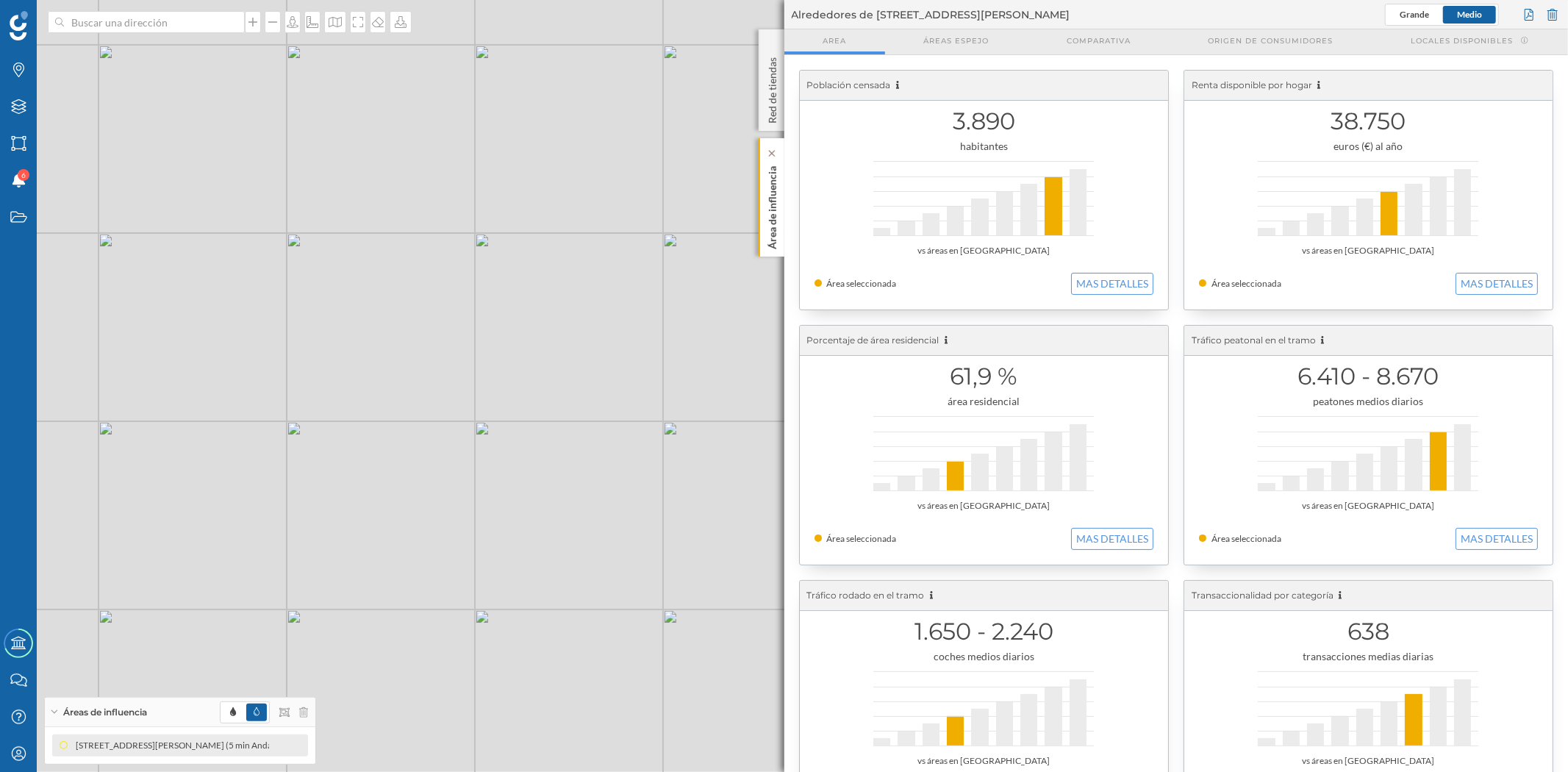
click at [776, 203] on p "Área de influencia" at bounding box center [772, 204] width 15 height 89
